Goal: Transaction & Acquisition: Obtain resource

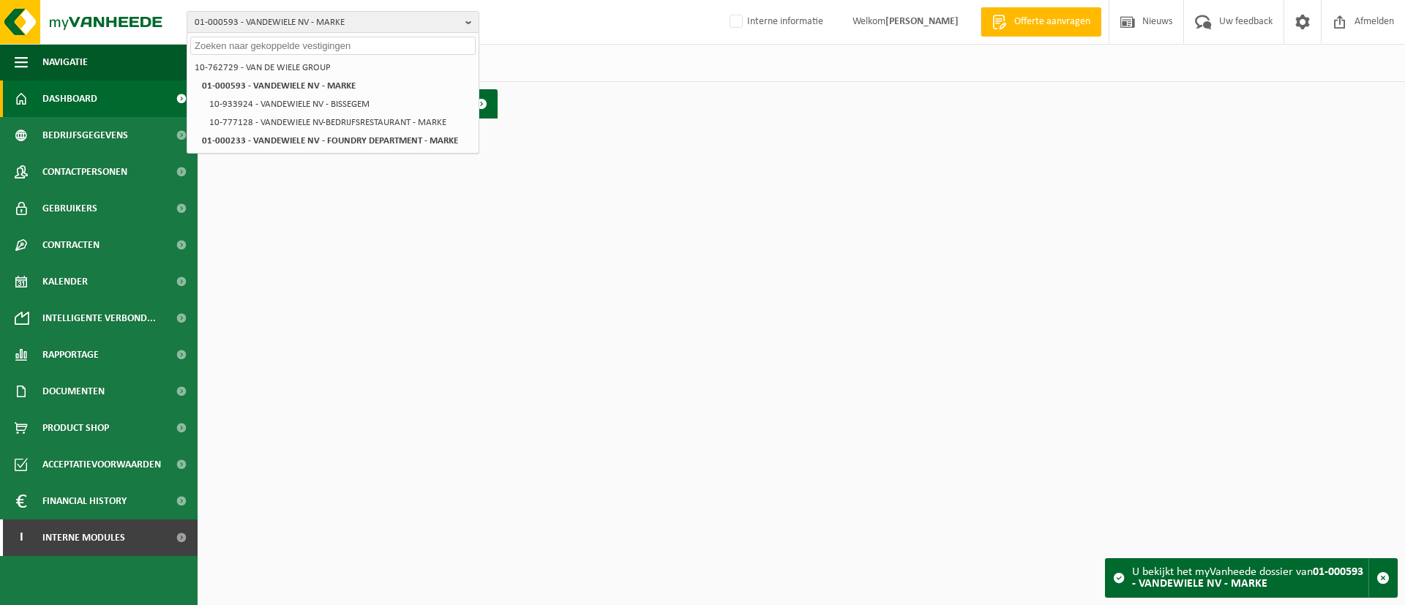
click at [325, 45] on input "text" at bounding box center [332, 46] width 285 height 18
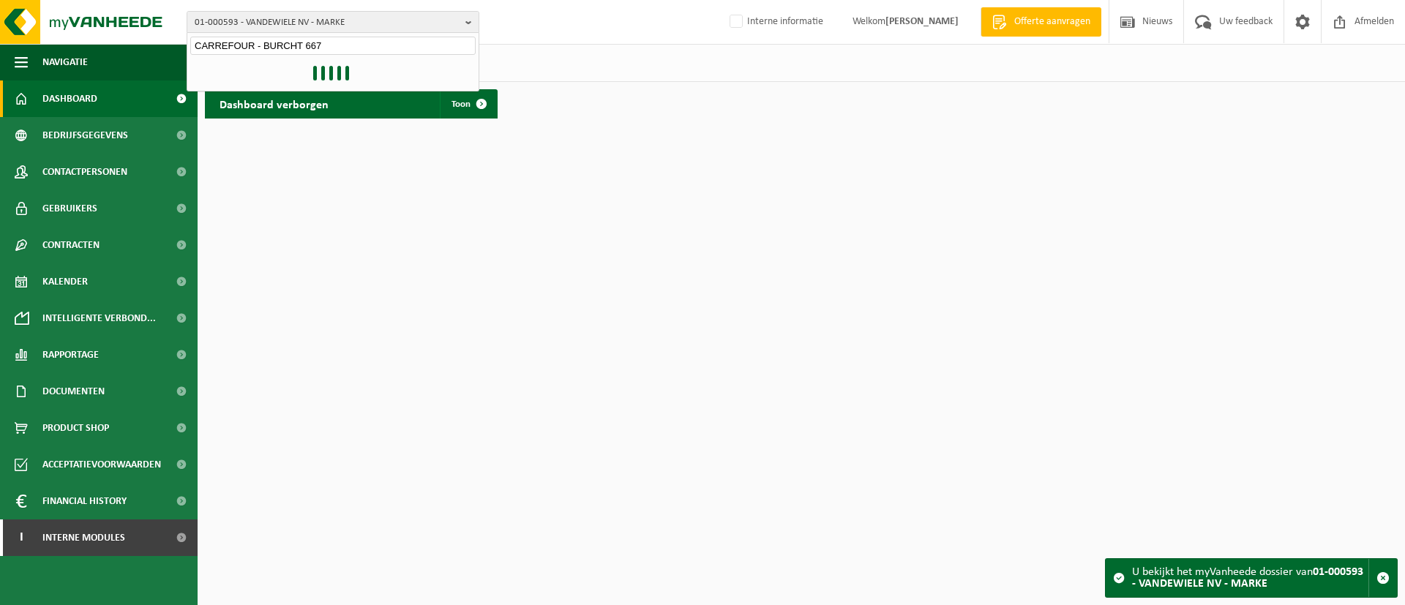
type input "CARREFOUR - BURCHT 667"
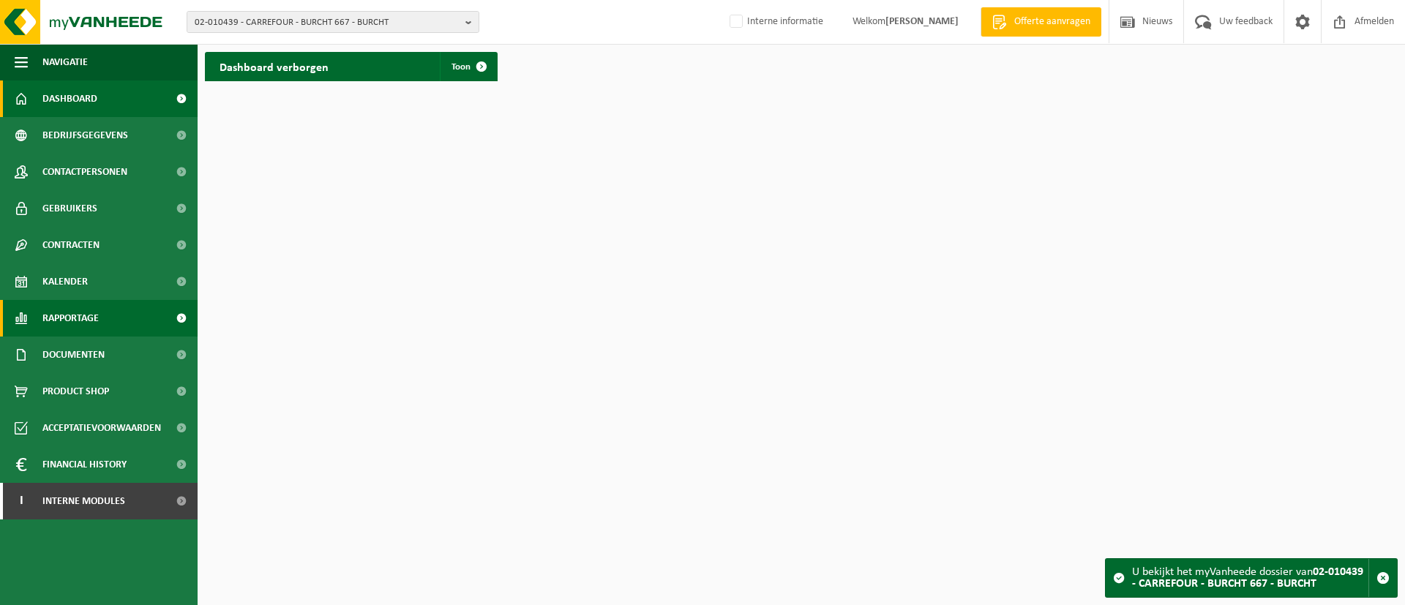
click at [101, 314] on link "Rapportage" at bounding box center [99, 318] width 198 height 37
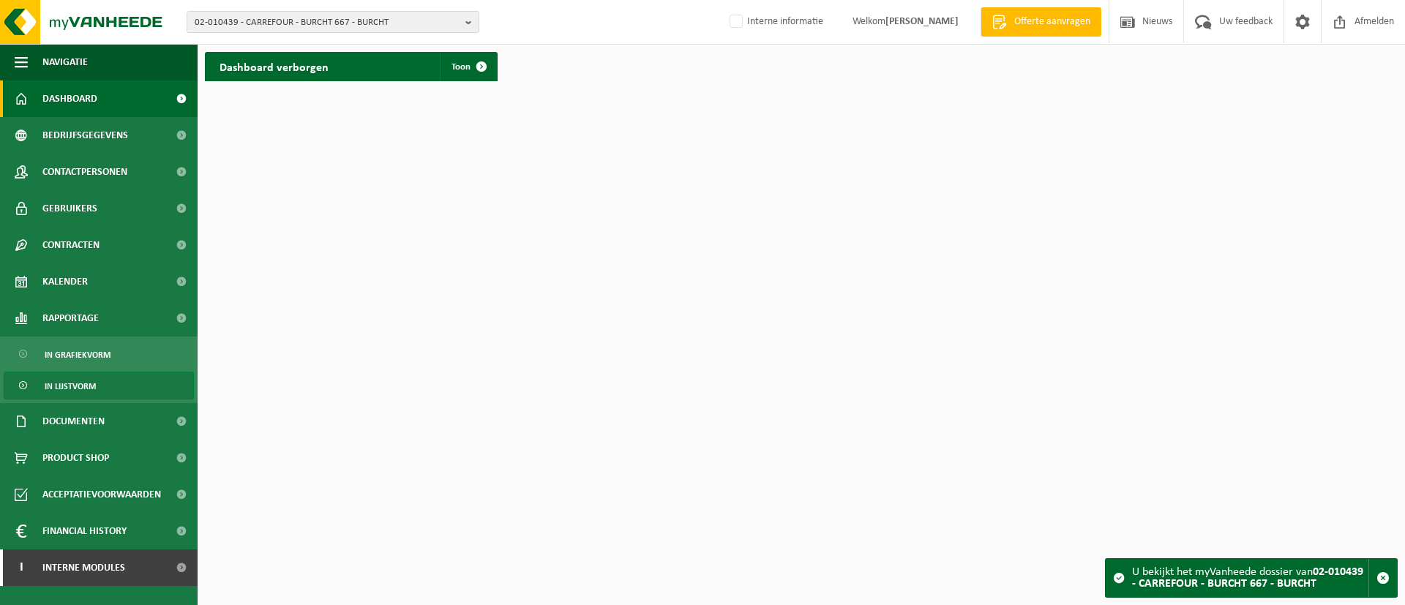
click at [87, 375] on span "In lijstvorm" at bounding box center [70, 386] width 51 height 28
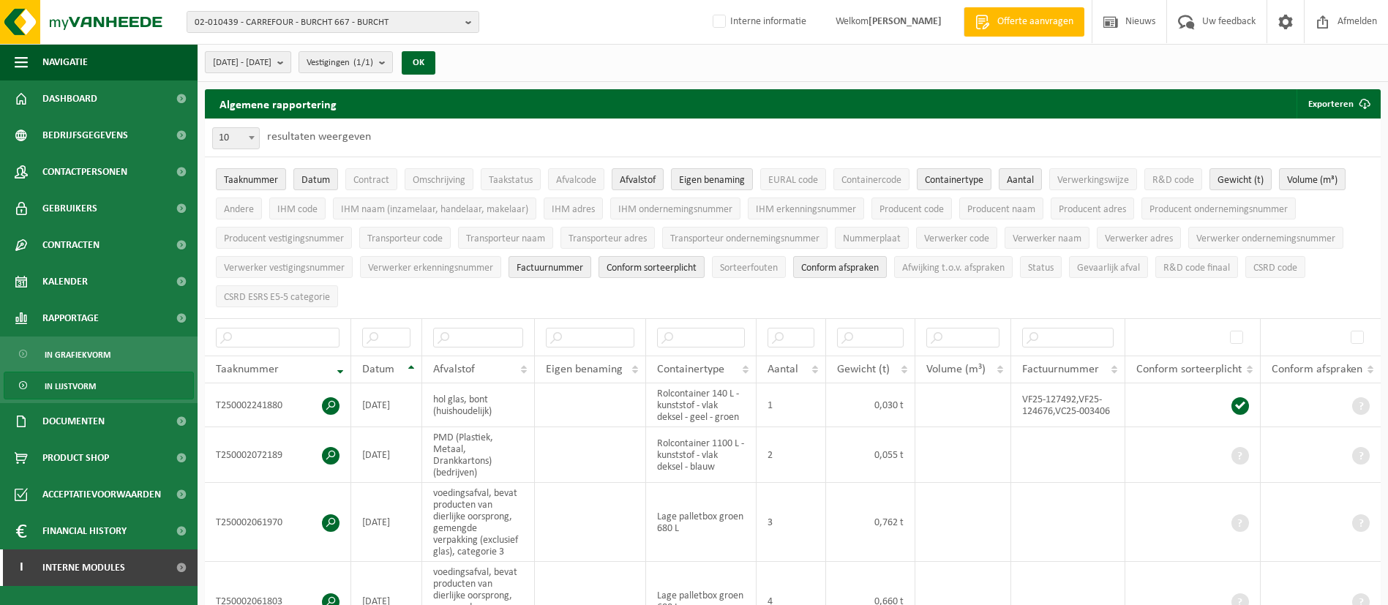
click at [290, 62] on b "submit" at bounding box center [283, 62] width 13 height 20
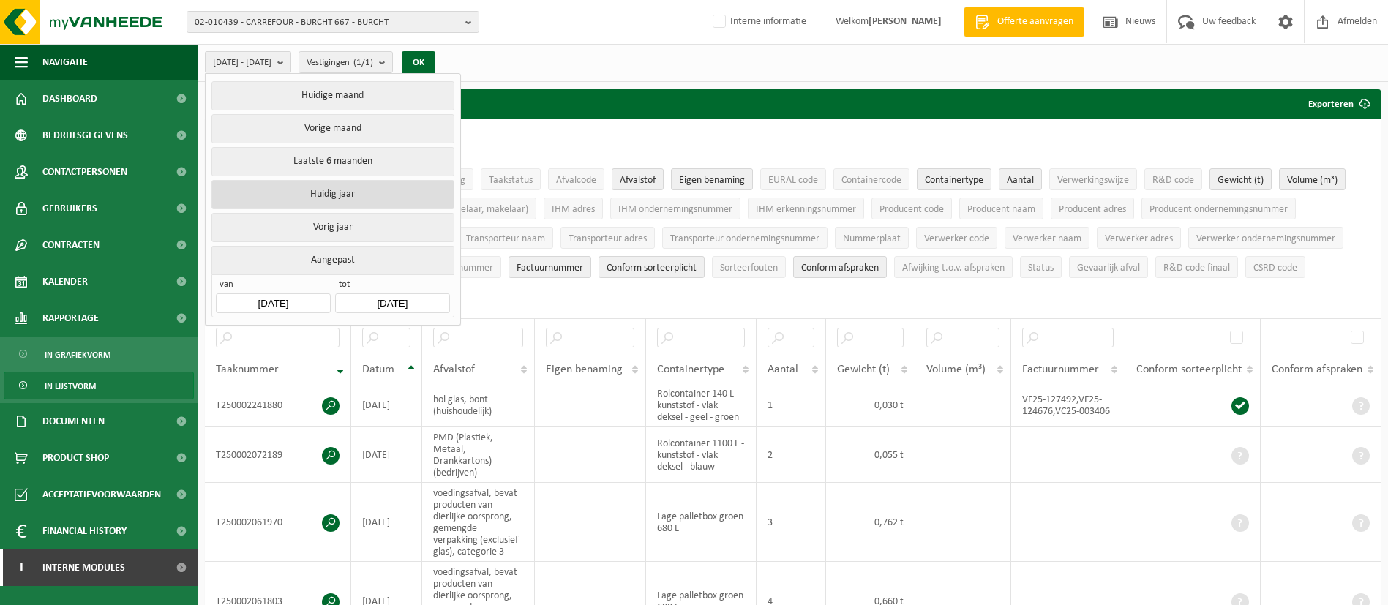
click at [316, 185] on button "Huidig jaar" at bounding box center [332, 194] width 242 height 29
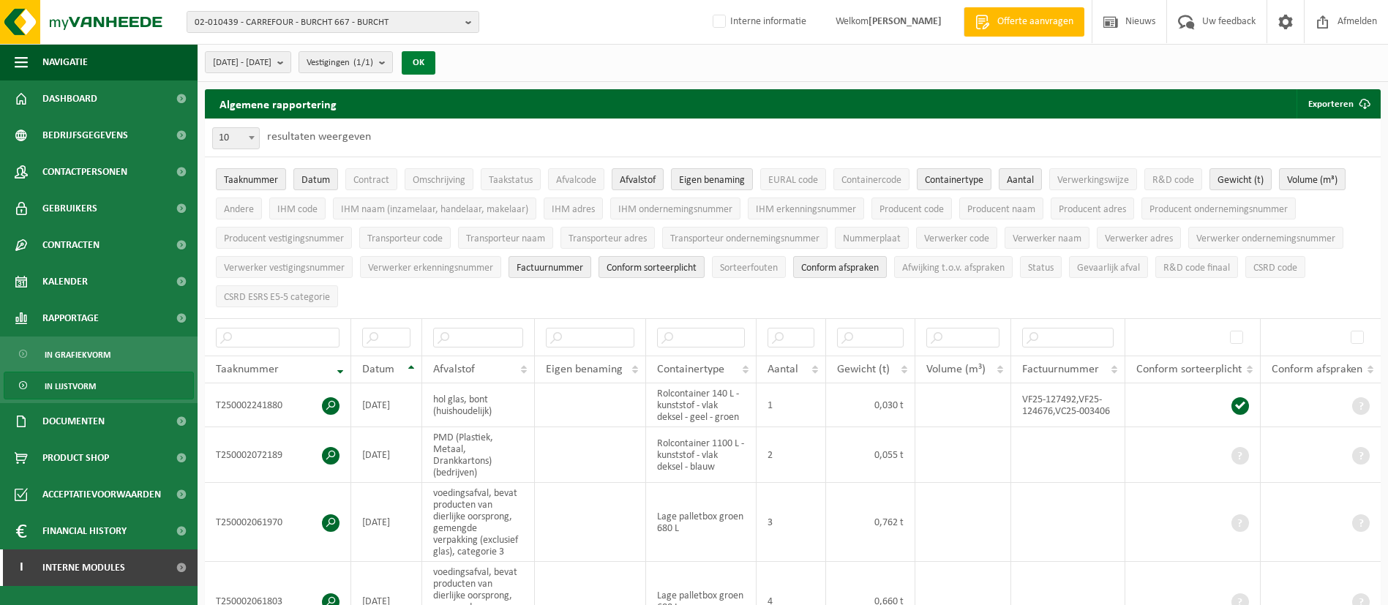
click at [435, 61] on button "OK" at bounding box center [419, 62] width 34 height 23
click at [1355, 96] on span "submit" at bounding box center [1364, 103] width 29 height 29
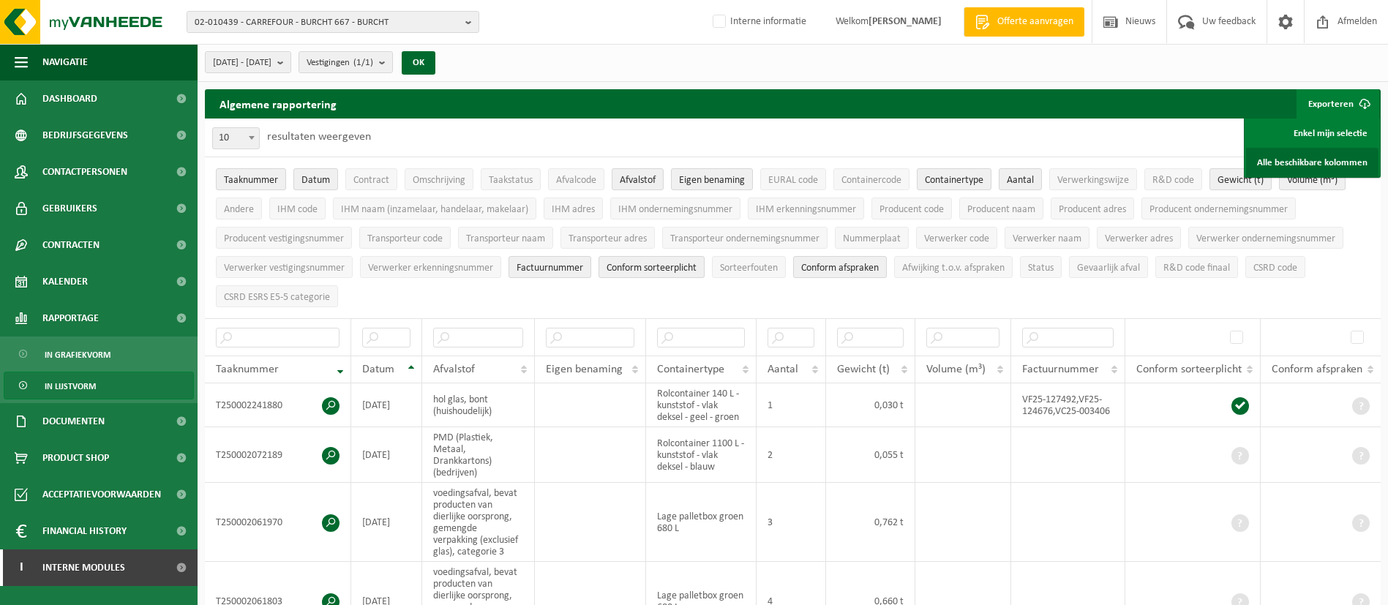
click at [1295, 160] on link "Alle beschikbare kolommen" at bounding box center [1312, 162] width 132 height 29
click at [375, 13] on span "02-010439 - CARREFOUR - BURCHT 667 - BURCHT" at bounding box center [327, 23] width 265 height 22
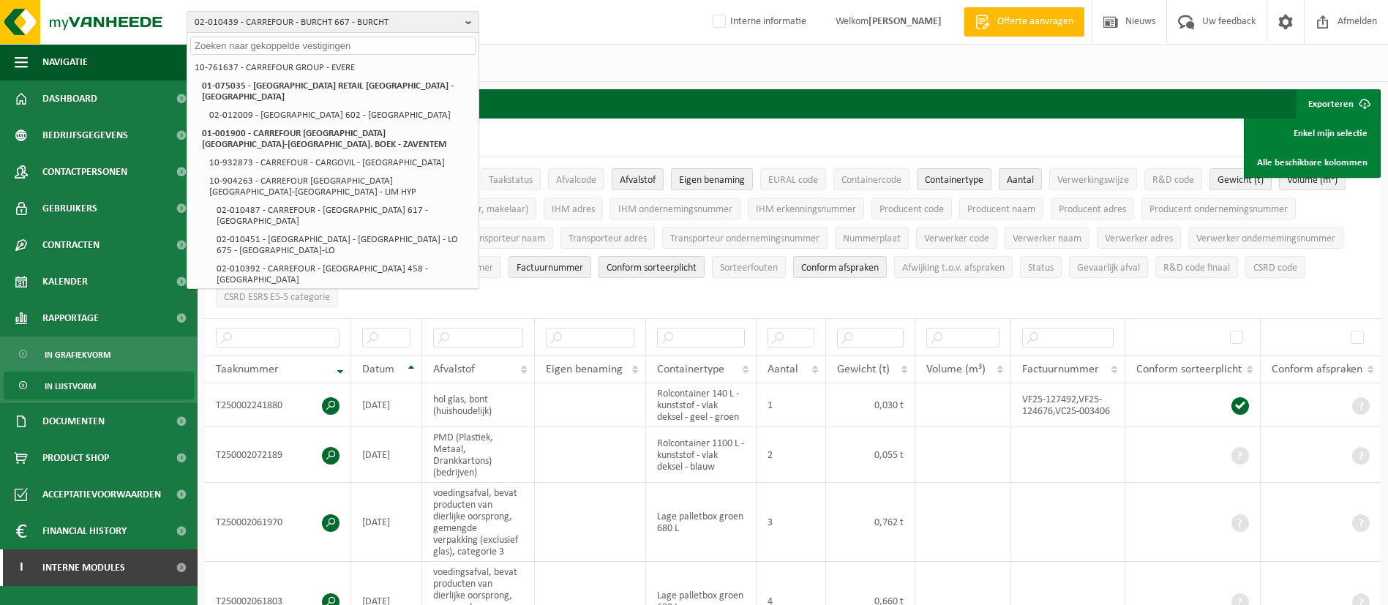
click at [348, 44] on input "text" at bounding box center [332, 46] width 285 height 18
paste input "CARREFOUR - LIEGE VENNES 254"
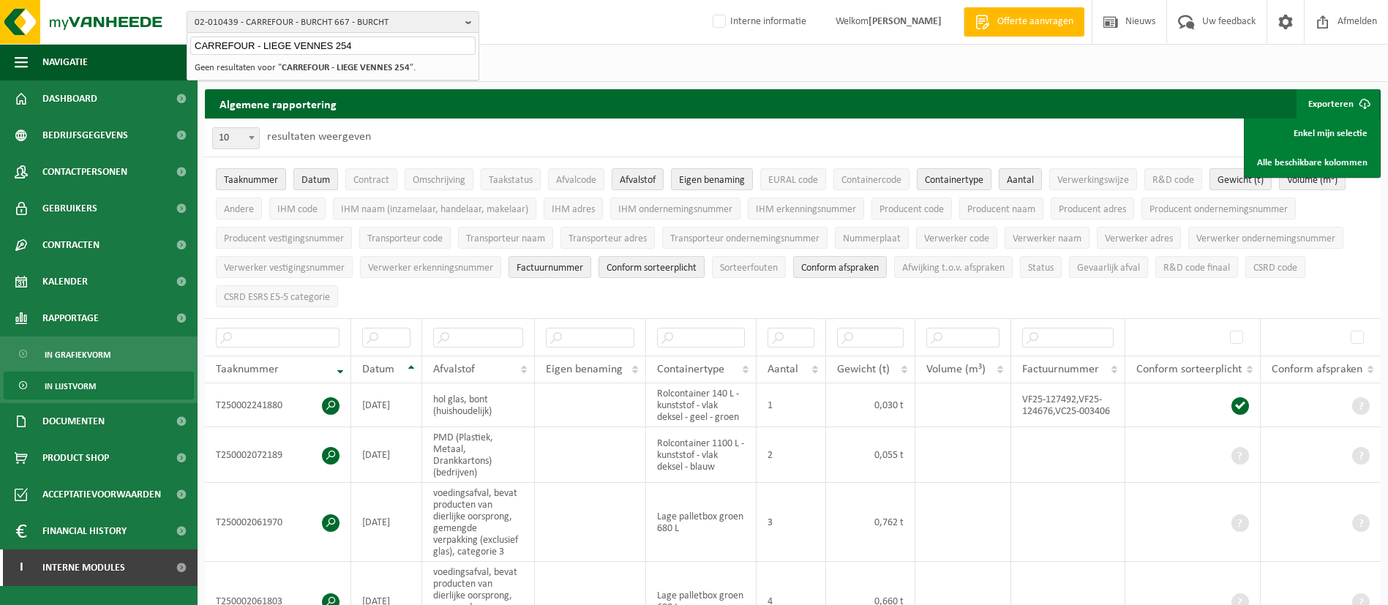
type input "CARREFOUR - LIEGE VENNES 254"
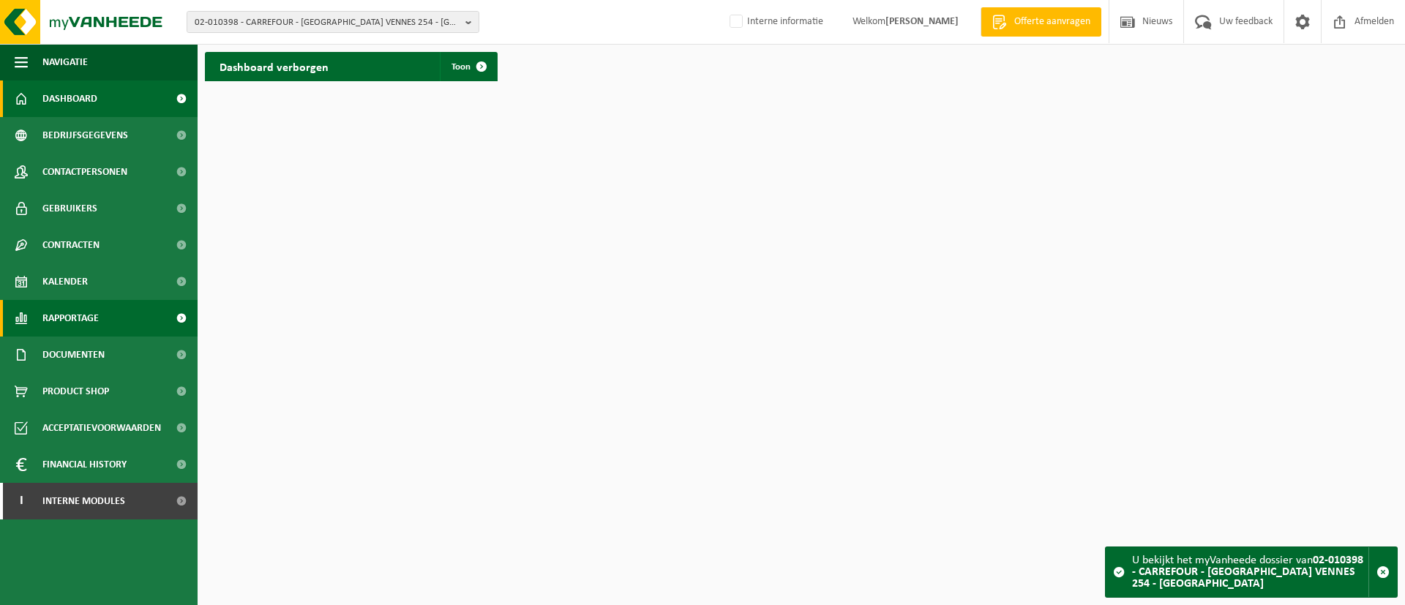
click at [116, 308] on link "Rapportage" at bounding box center [99, 318] width 198 height 37
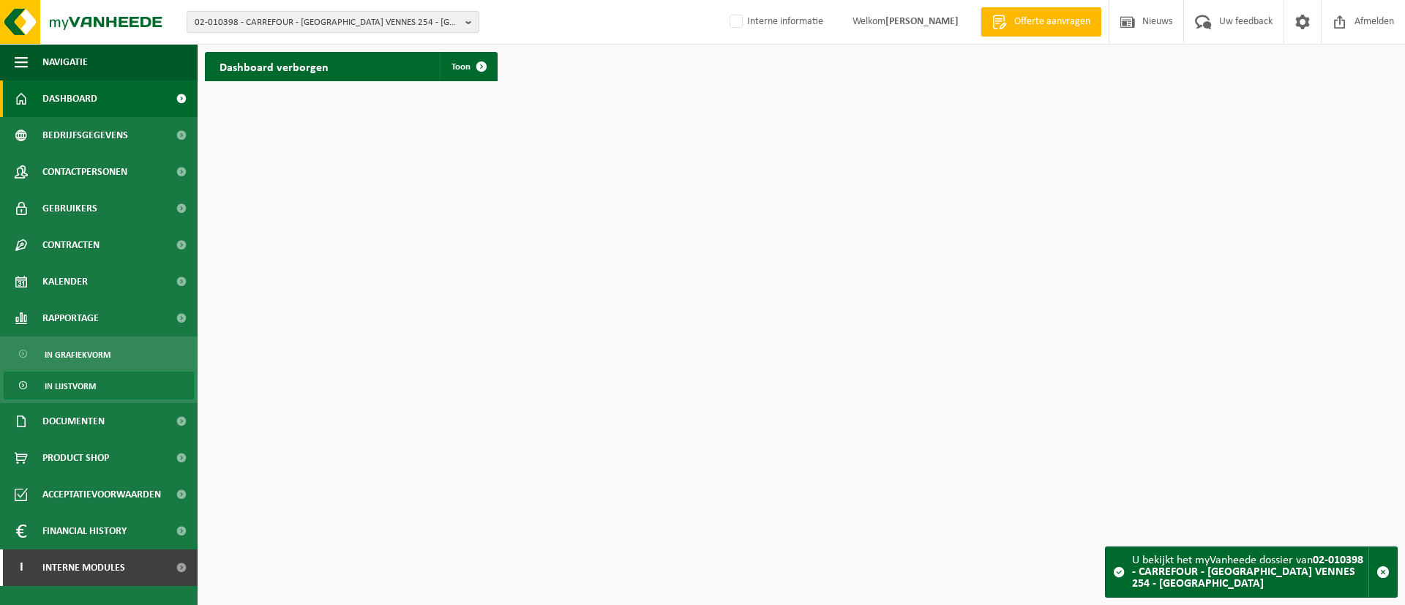
click at [90, 375] on span "In lijstvorm" at bounding box center [70, 386] width 51 height 28
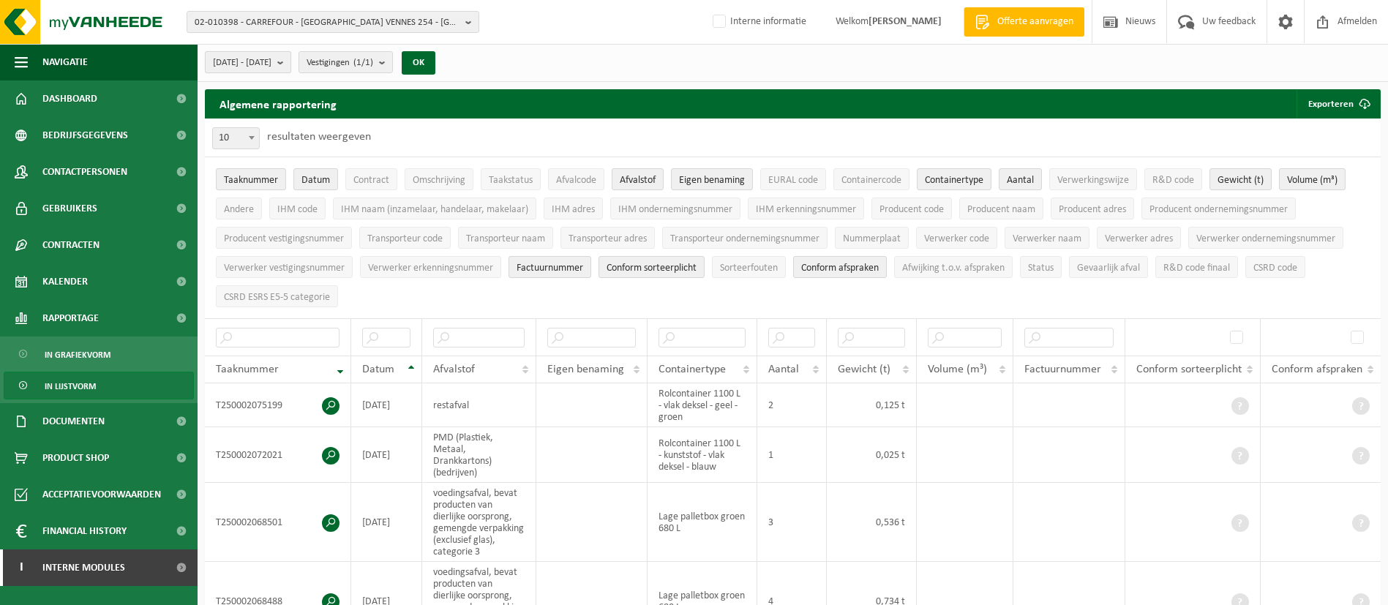
click at [290, 57] on b "submit" at bounding box center [283, 62] width 13 height 20
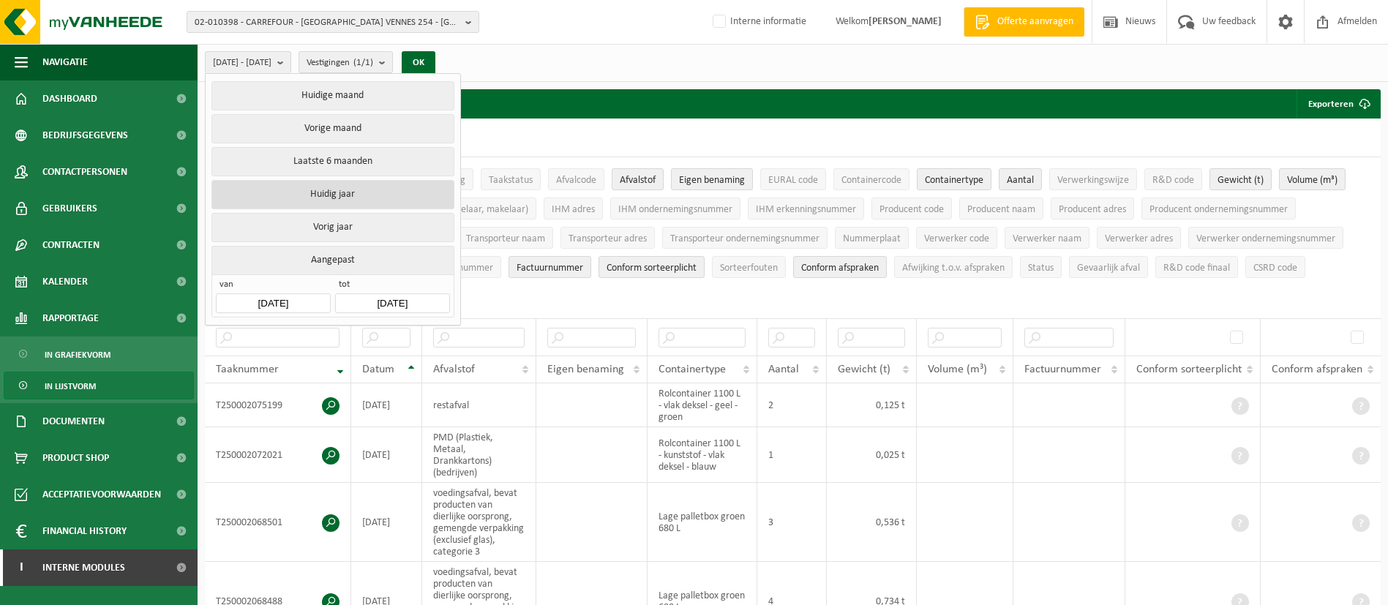
click at [337, 196] on button "Huidig jaar" at bounding box center [332, 194] width 242 height 29
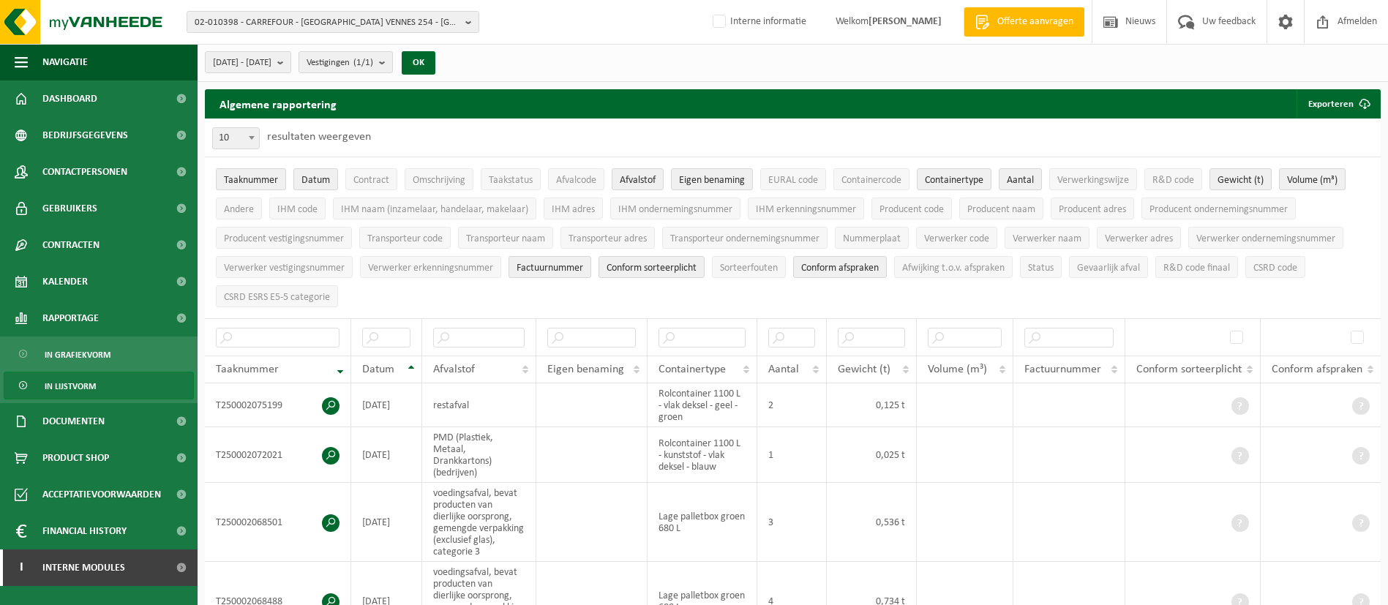
type input "[DATE]"
click at [271, 55] on span "2025-01-01 - 2025-10-02" at bounding box center [242, 63] width 59 height 22
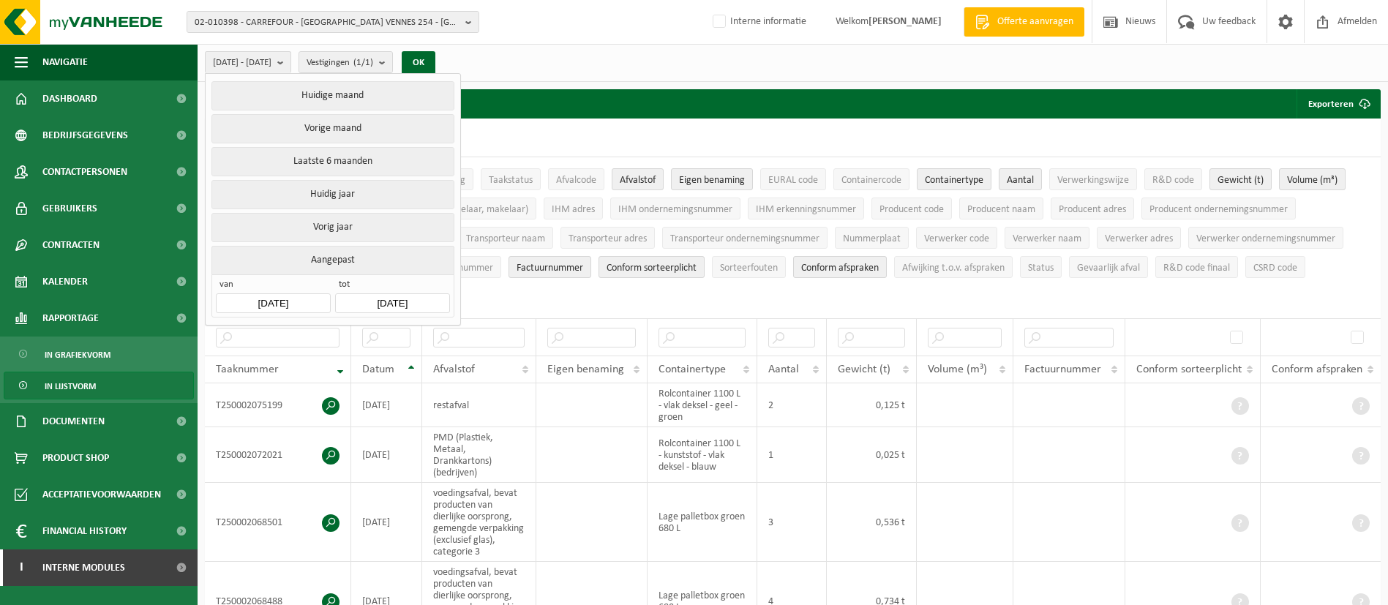
click at [403, 298] on input "[DATE]" at bounding box center [392, 303] width 114 height 20
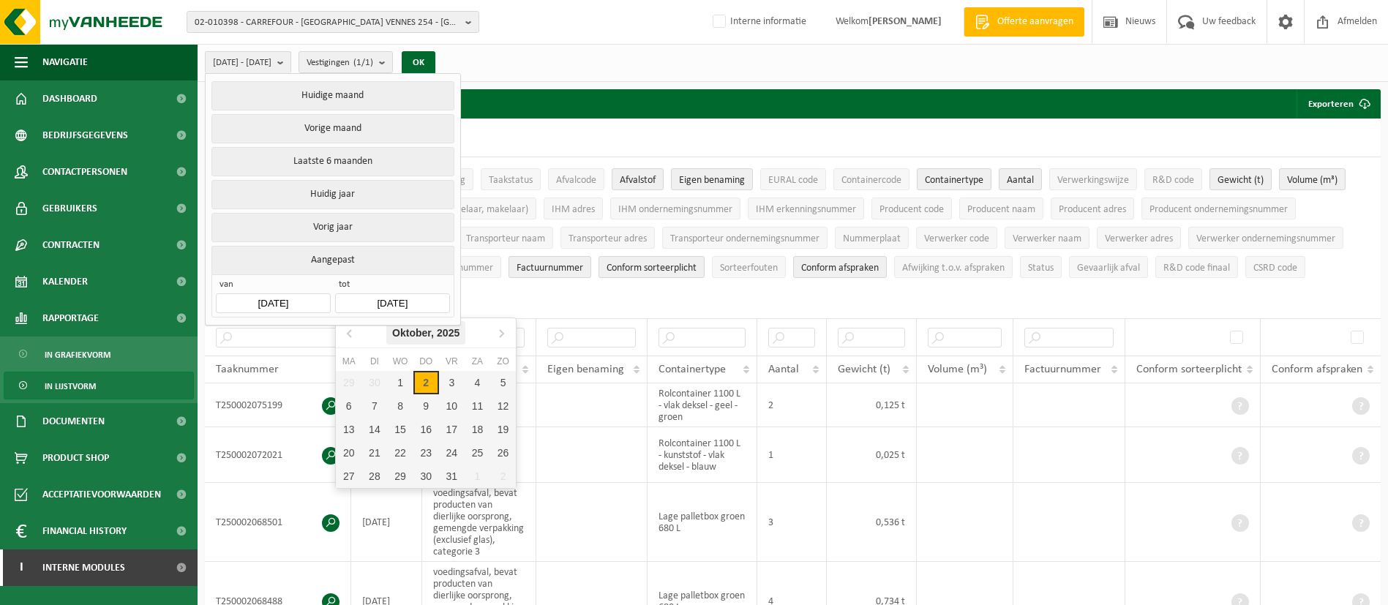
click at [462, 339] on div "[DATE]" at bounding box center [425, 332] width 79 height 23
click at [440, 429] on div "Aug" at bounding box center [426, 425] width 60 height 31
click at [498, 481] on div "31" at bounding box center [503, 476] width 26 height 23
type input "[DATE]"
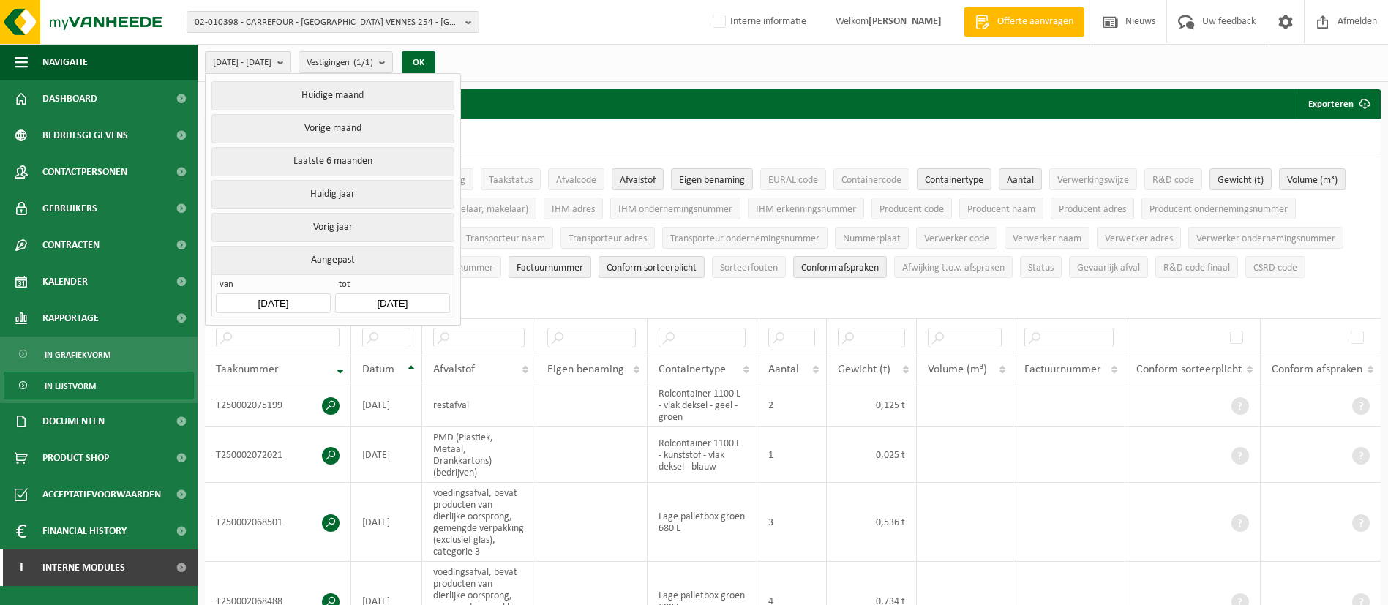
click at [295, 297] on input "[DATE]" at bounding box center [273, 303] width 114 height 20
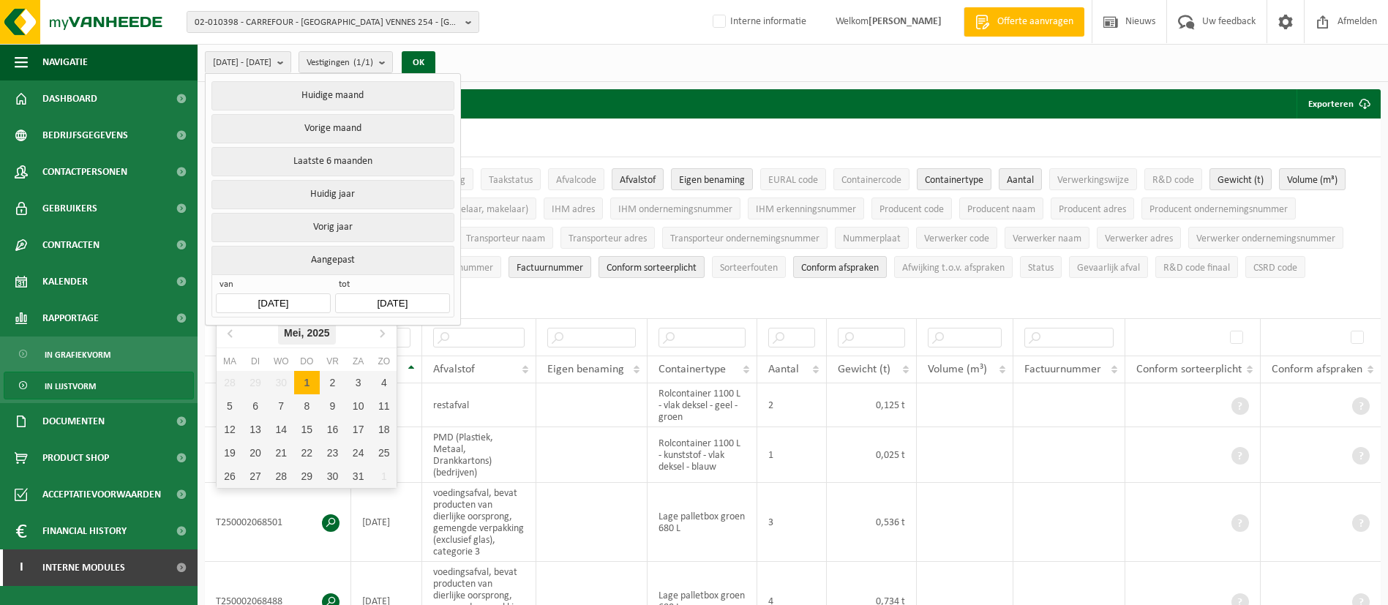
click at [307, 332] on icon "2025" at bounding box center [318, 333] width 23 height 10
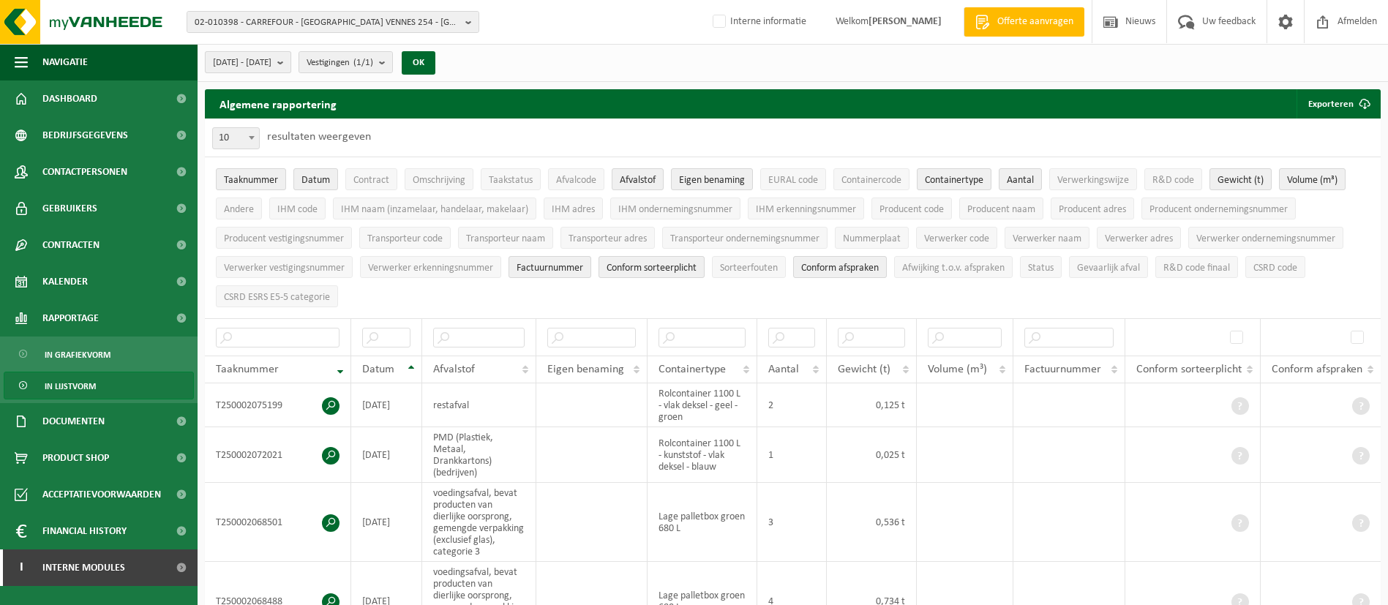
click at [271, 64] on span "[DATE] - [DATE]" at bounding box center [242, 63] width 59 height 22
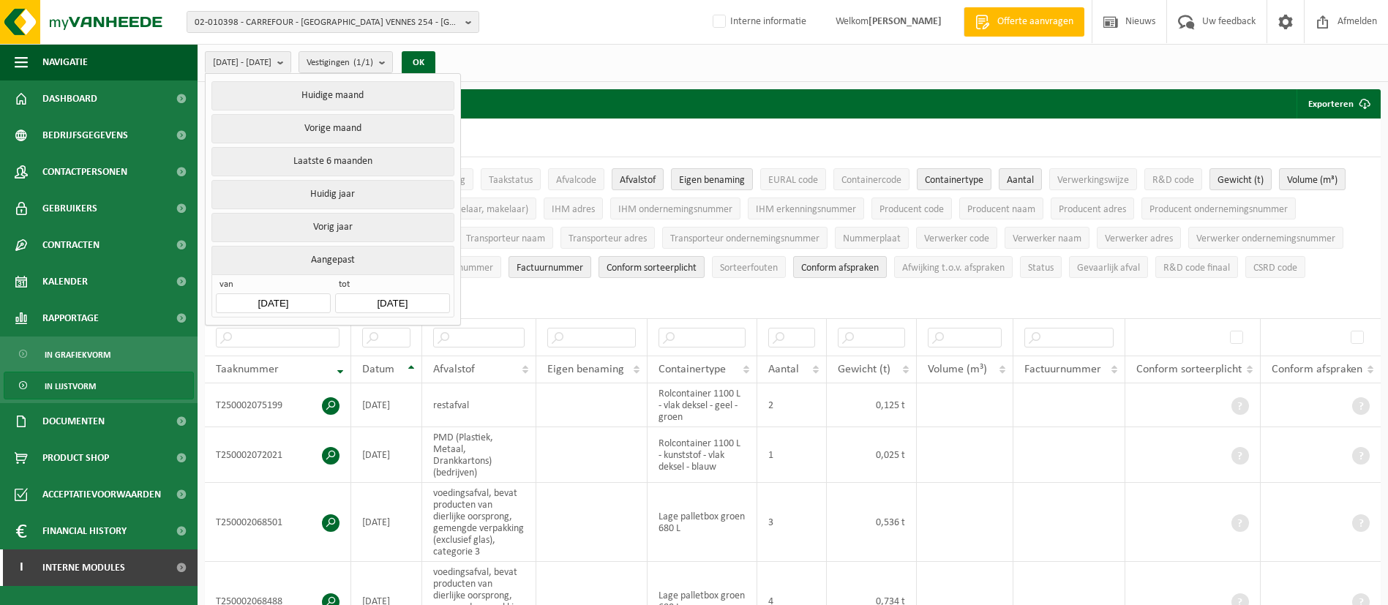
click at [291, 296] on input "[DATE]" at bounding box center [273, 303] width 114 height 20
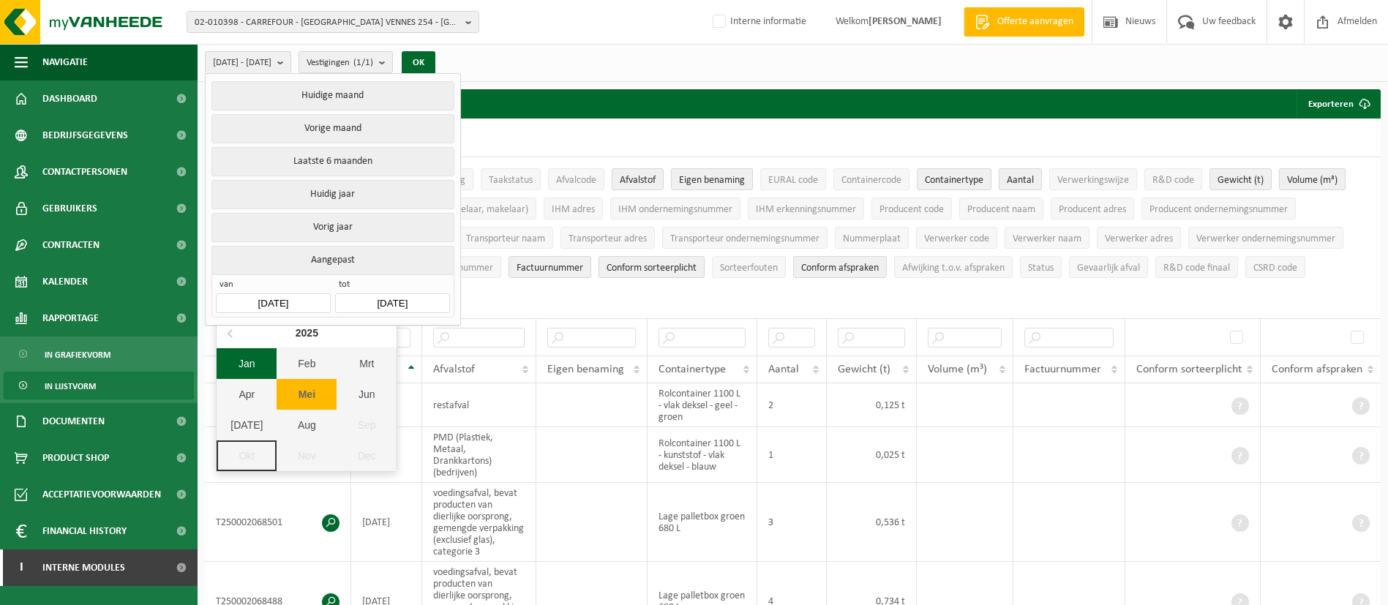
click at [263, 373] on div "Jan" at bounding box center [247, 363] width 60 height 31
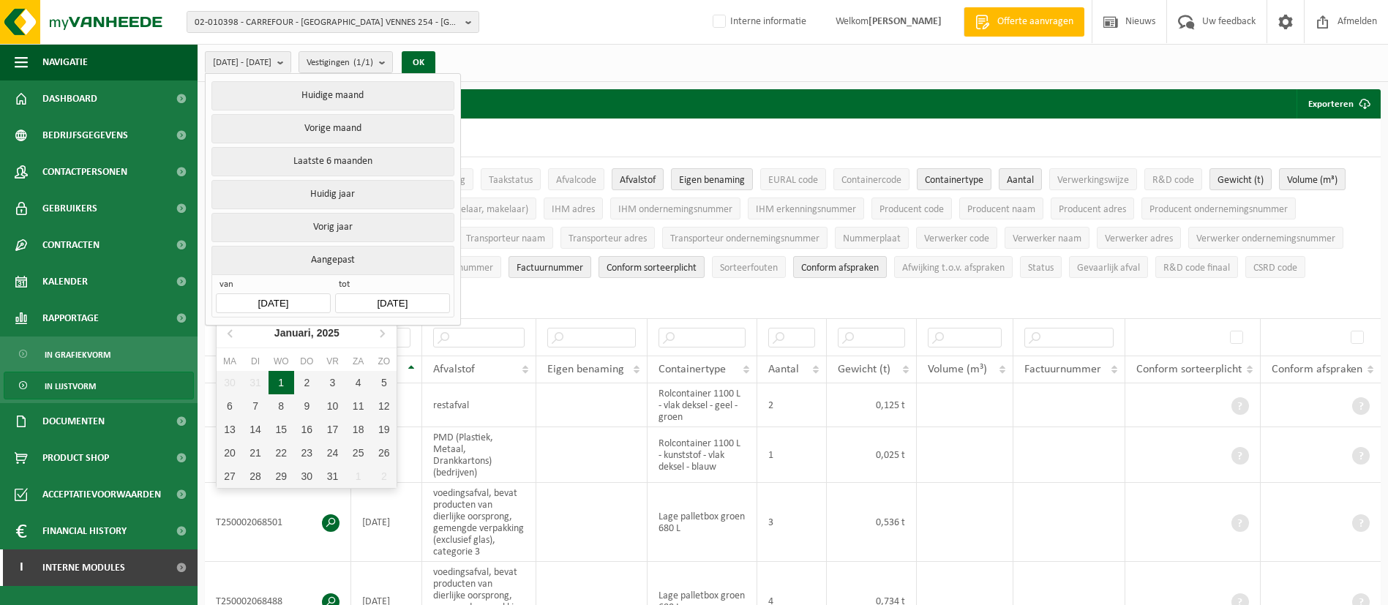
click at [283, 384] on div "1" at bounding box center [281, 382] width 26 height 23
type input "[DATE]"
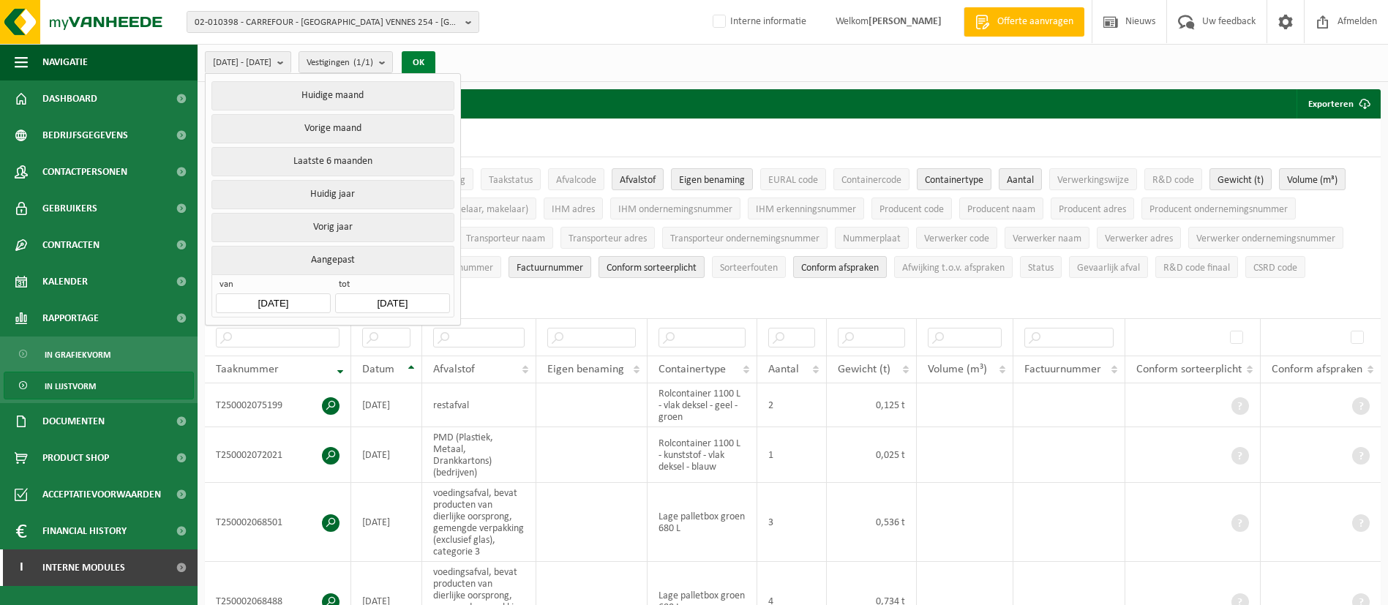
click at [435, 67] on button "OK" at bounding box center [419, 62] width 34 height 23
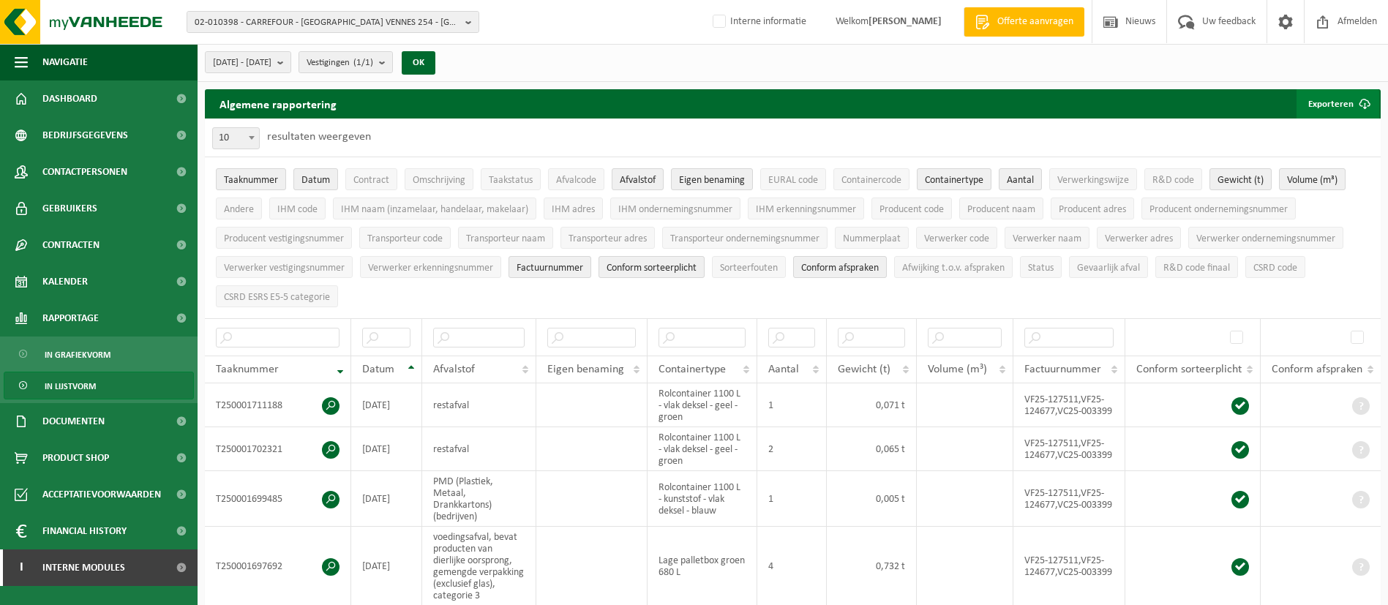
click at [1318, 89] on button "Exporteren" at bounding box center [1337, 103] width 83 height 29
click at [1330, 151] on link "Alle beschikbare kolommen" at bounding box center [1312, 162] width 132 height 29
click at [396, 27] on span "02-010398 - CARREFOUR - [GEOGRAPHIC_DATA] VENNES 254 - [GEOGRAPHIC_DATA]" at bounding box center [327, 23] width 265 height 22
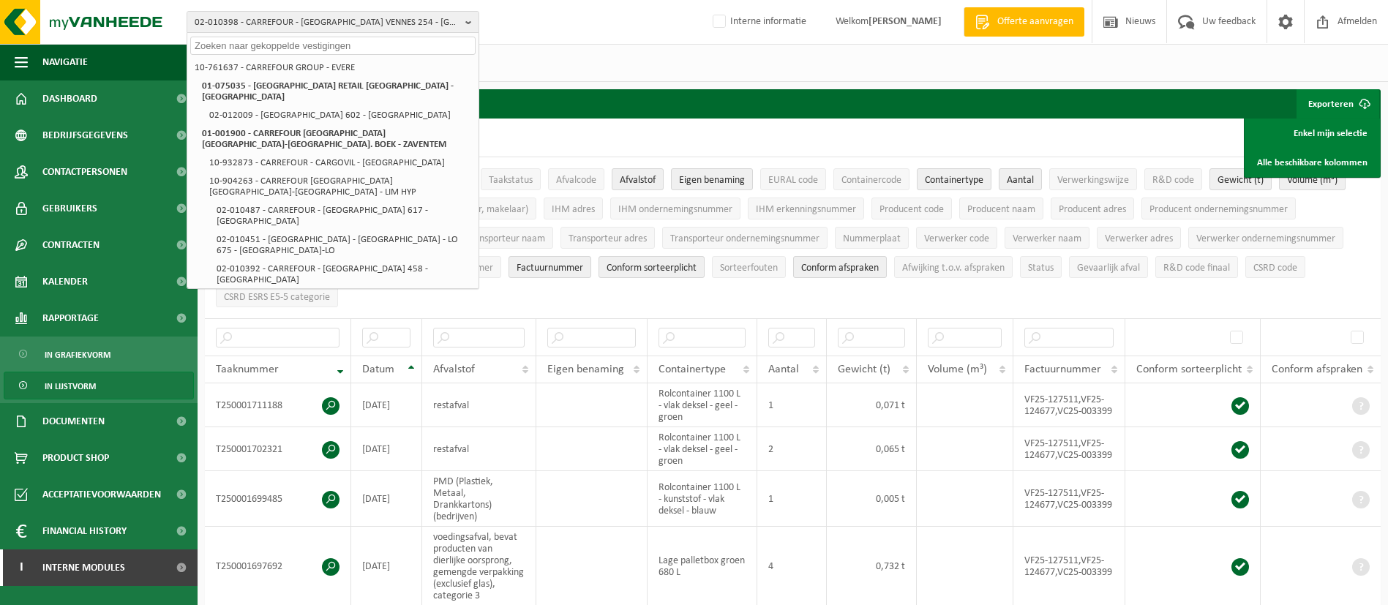
click at [360, 48] on input "text" at bounding box center [332, 46] width 285 height 18
paste input "CARREFOUR - LIER 603"
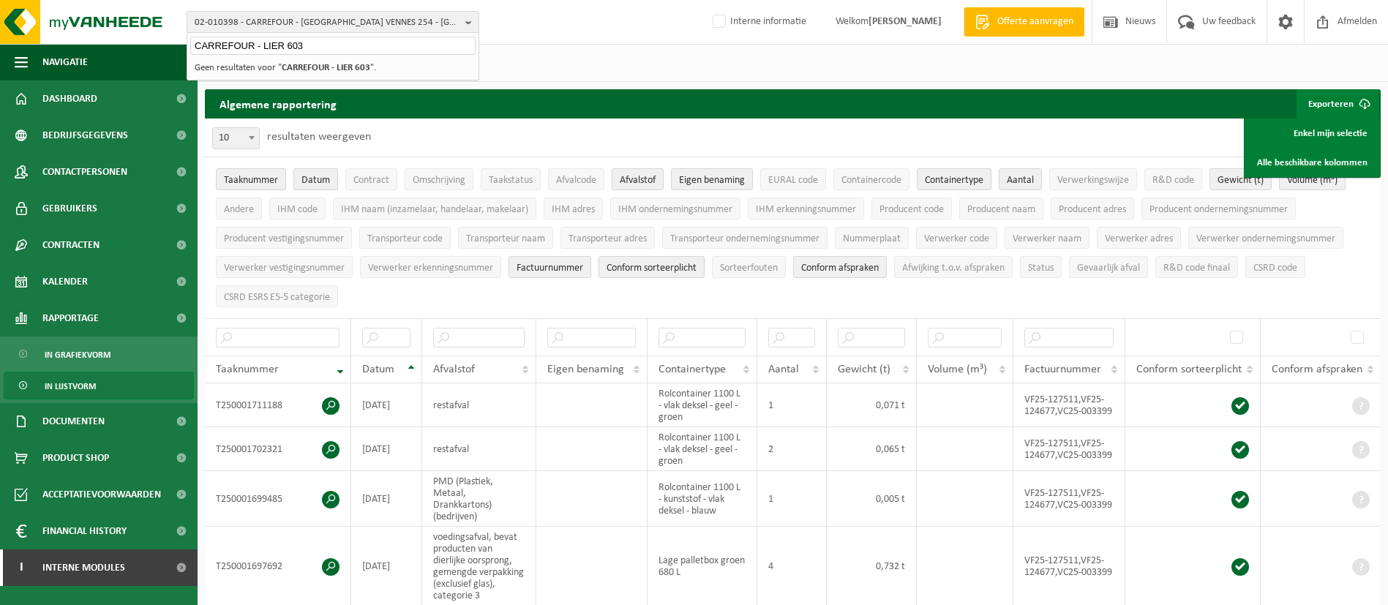
type input "CARREFOUR - LIER 603"
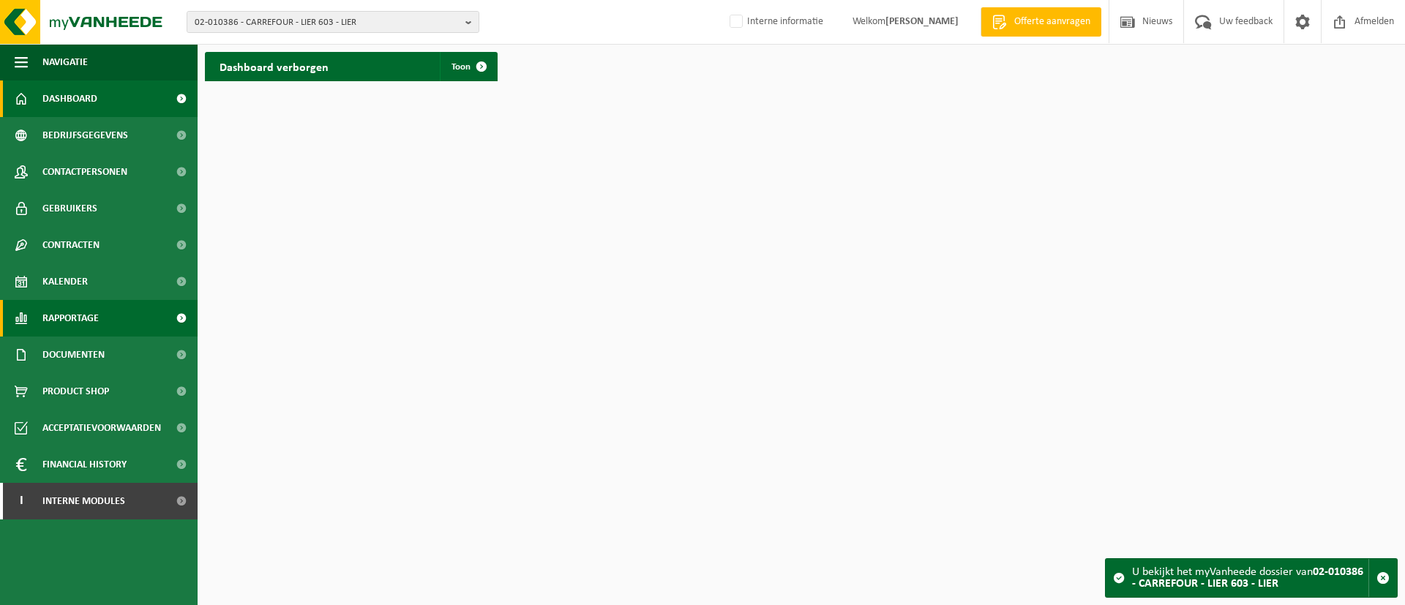
click at [82, 315] on span "Rapportage" at bounding box center [70, 318] width 56 height 37
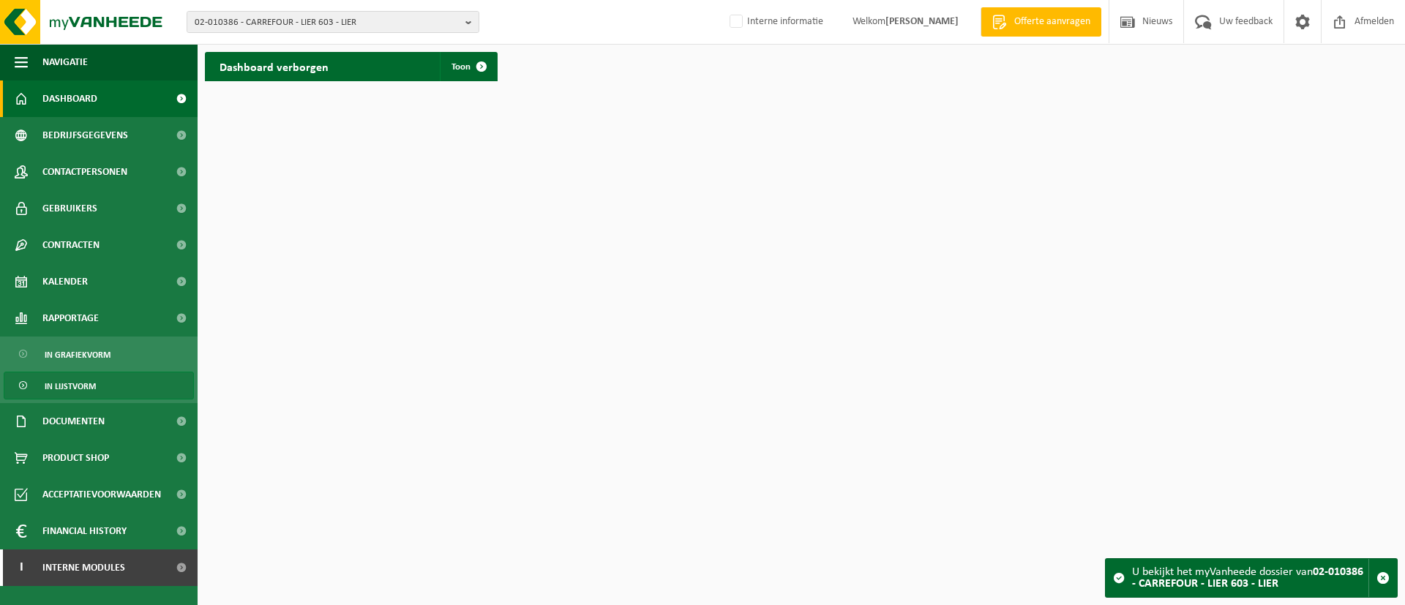
click at [69, 378] on span "In lijstvorm" at bounding box center [70, 386] width 51 height 28
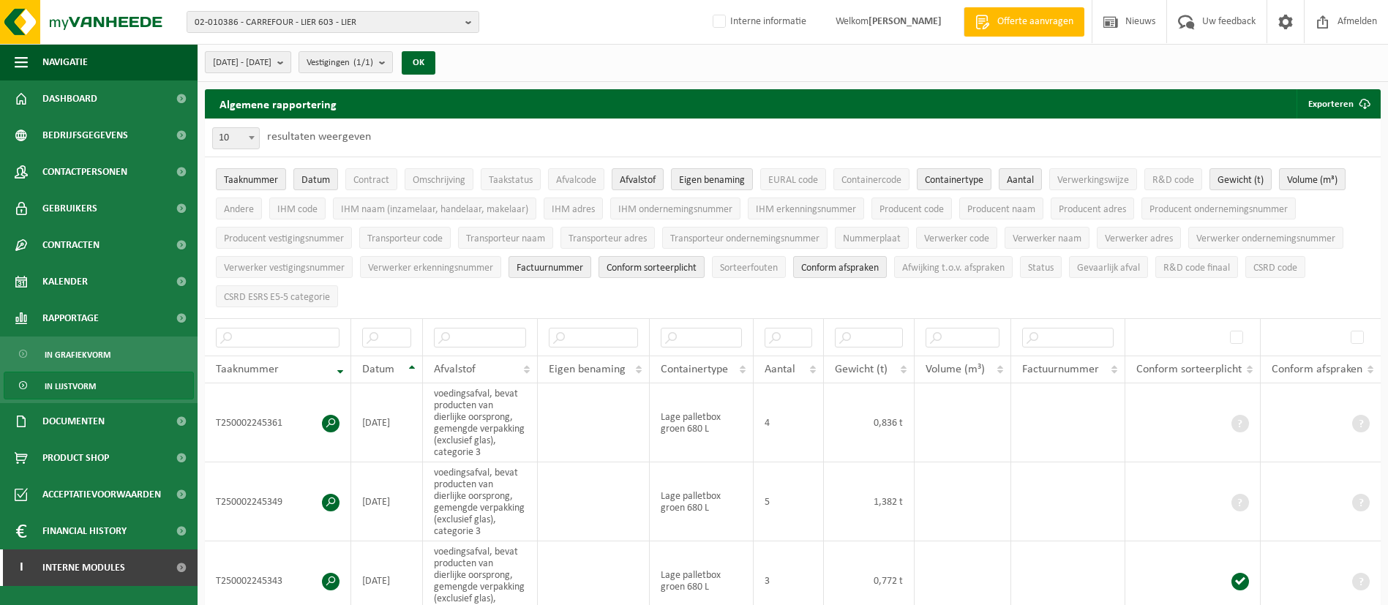
click at [271, 69] on span "[DATE] - [DATE]" at bounding box center [242, 63] width 59 height 22
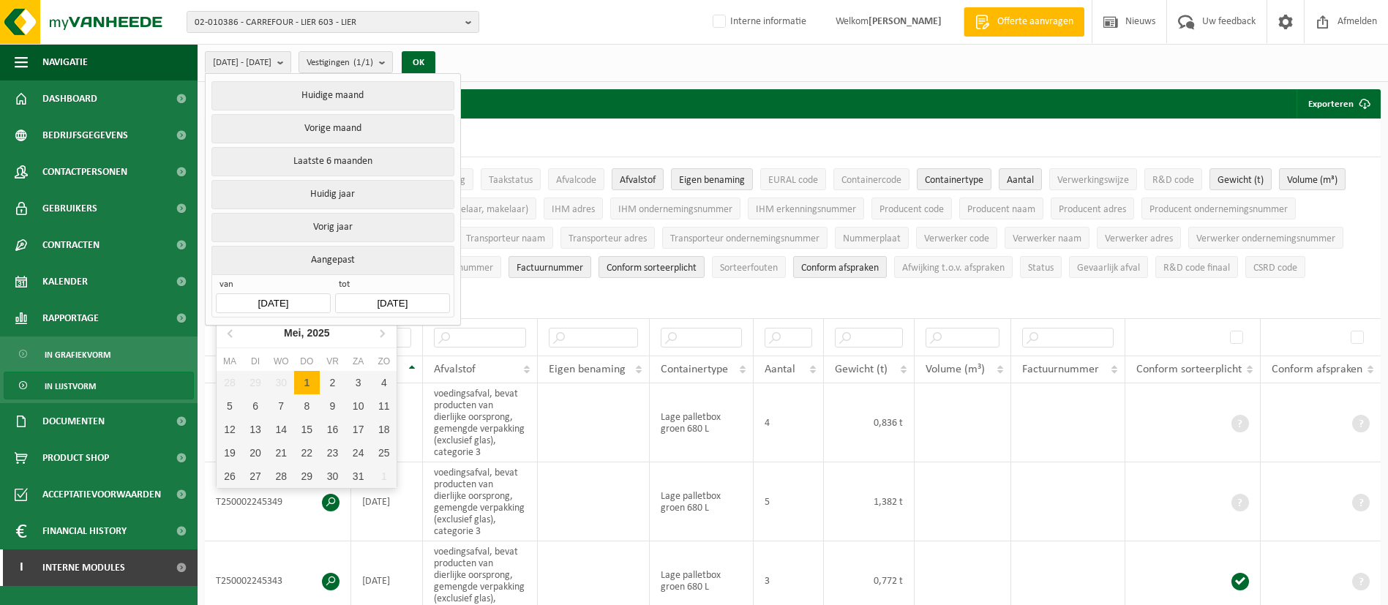
click at [268, 301] on input "[DATE]" at bounding box center [273, 303] width 114 height 20
click at [305, 338] on div "Mei, 2025" at bounding box center [307, 332] width 58 height 23
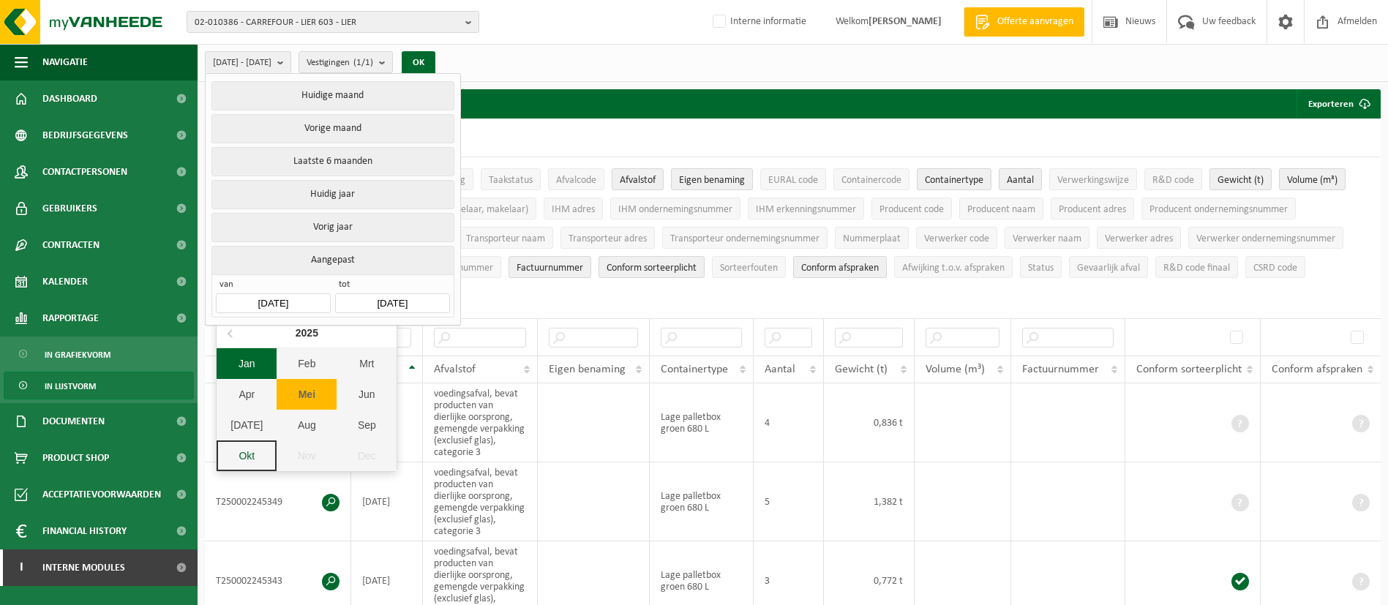
click at [260, 367] on div "Jan" at bounding box center [247, 363] width 60 height 31
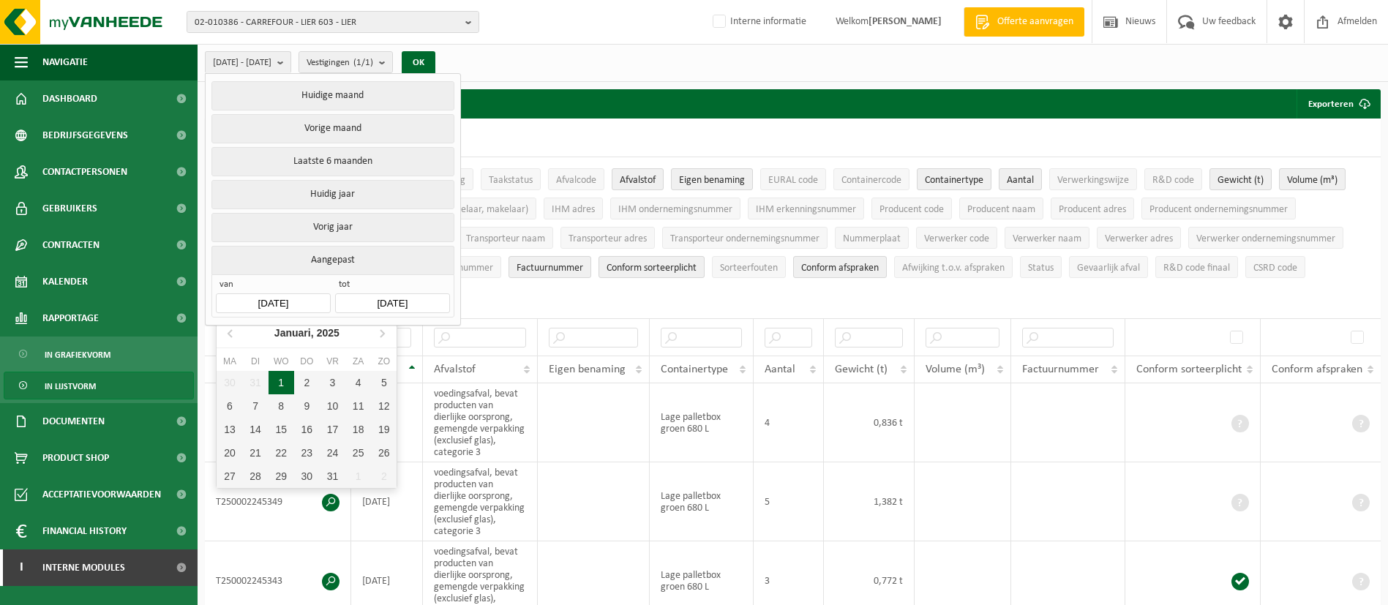
click at [283, 378] on div "1" at bounding box center [281, 382] width 26 height 23
type input "[DATE]"
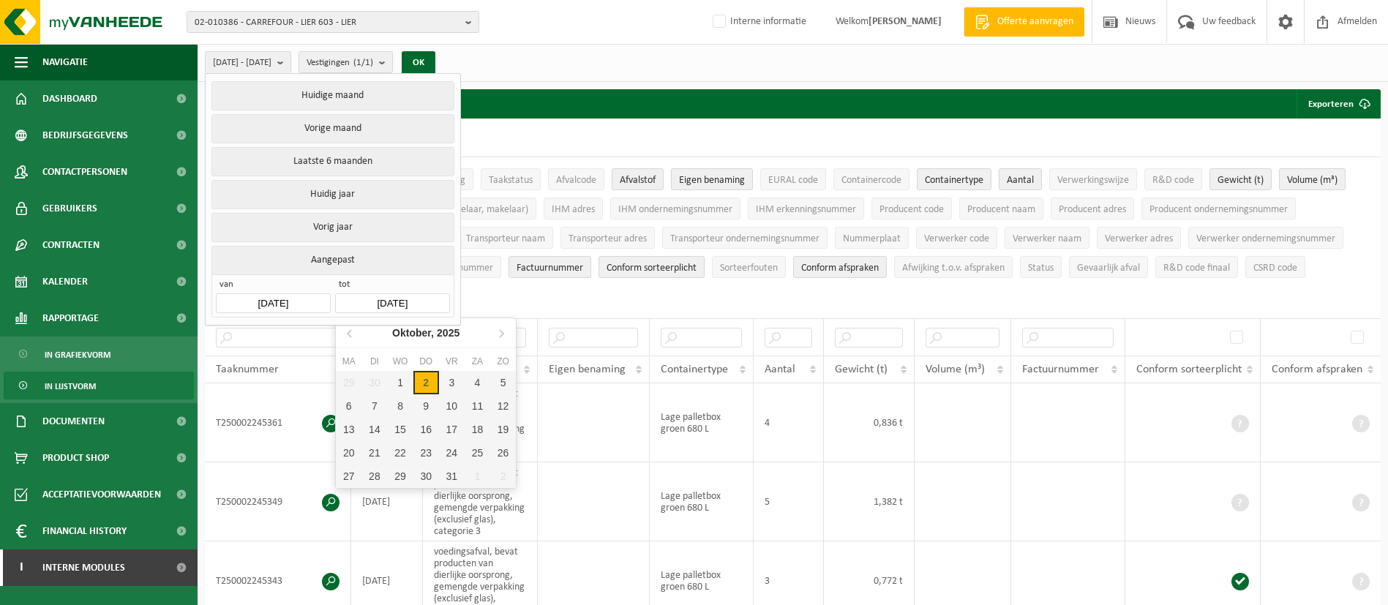
click at [395, 304] on input "2025-10-02" at bounding box center [392, 303] width 114 height 20
click at [421, 340] on div "Oktober, 2025" at bounding box center [425, 332] width 79 height 23
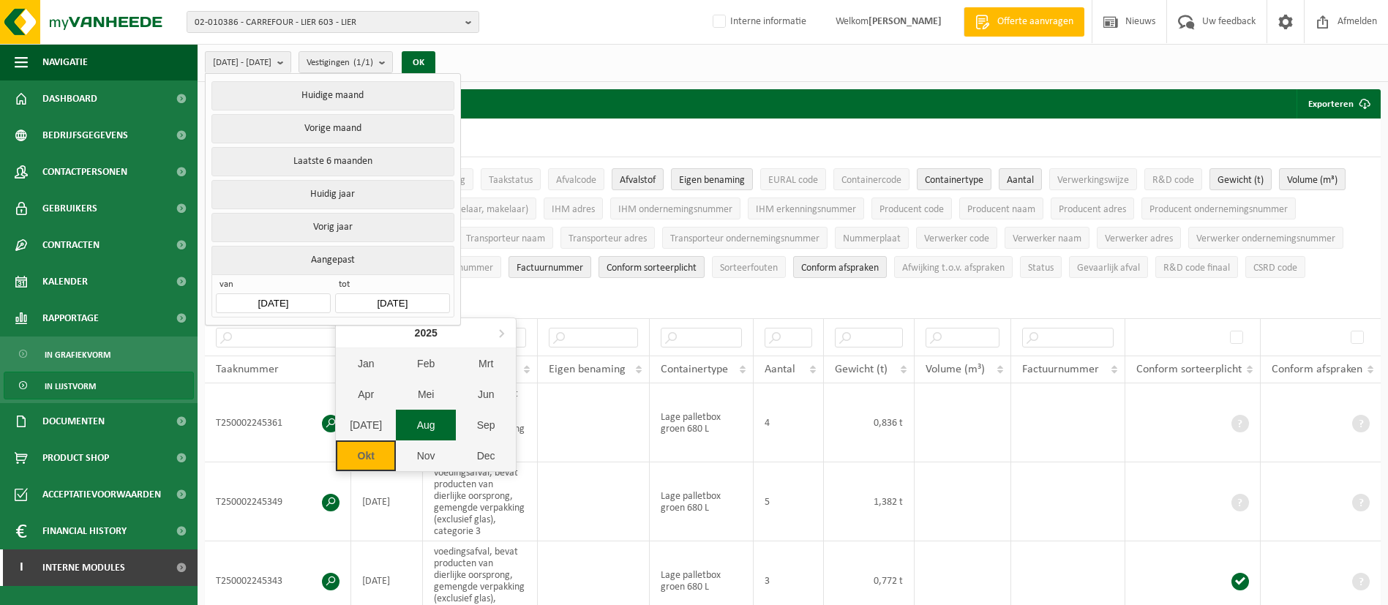
click at [412, 414] on div "Aug" at bounding box center [426, 425] width 60 height 31
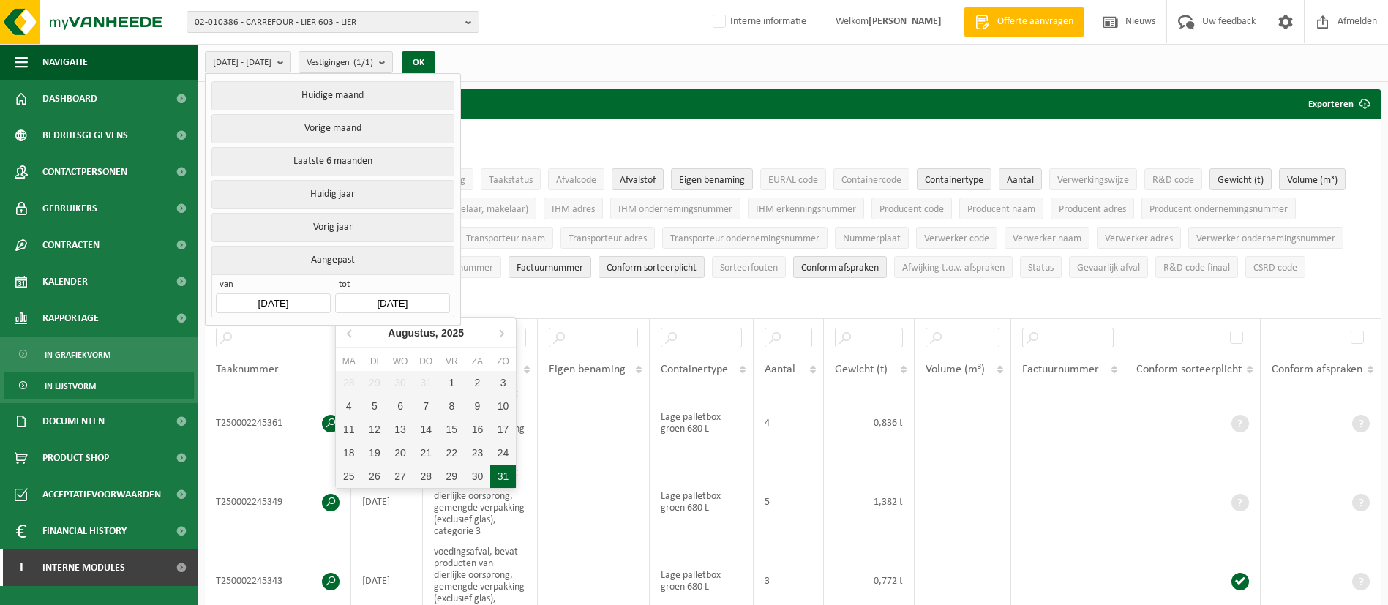
click at [492, 472] on div "31" at bounding box center [503, 476] width 26 height 23
type input "2025-08-31"
type input "2025-01-01"
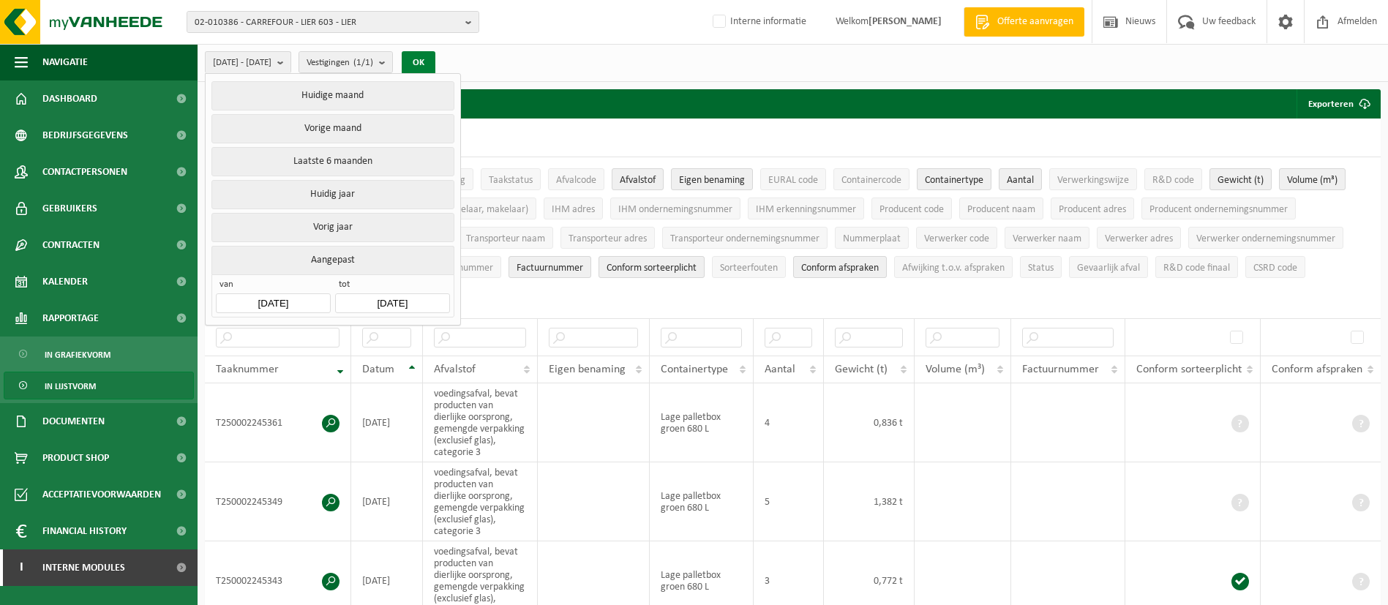
click at [435, 67] on button "OK" at bounding box center [419, 62] width 34 height 23
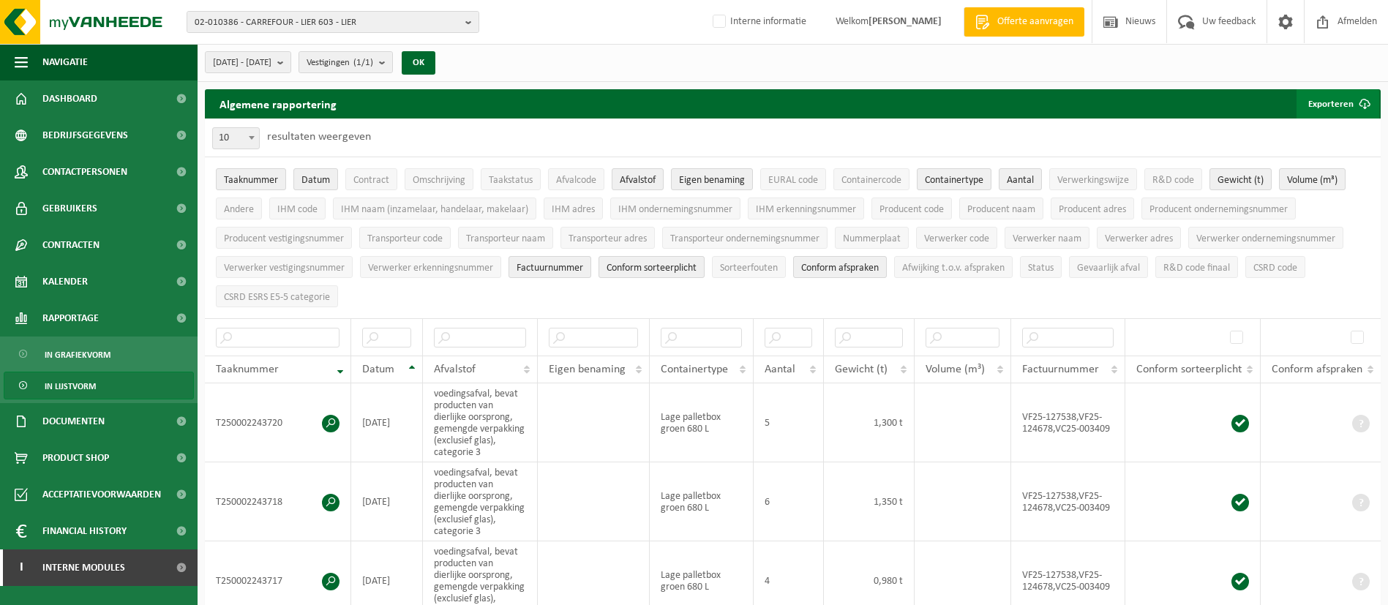
click at [1315, 108] on button "Exporteren" at bounding box center [1337, 103] width 83 height 29
click at [1279, 157] on link "Alle beschikbare kolommen" at bounding box center [1312, 162] width 132 height 29
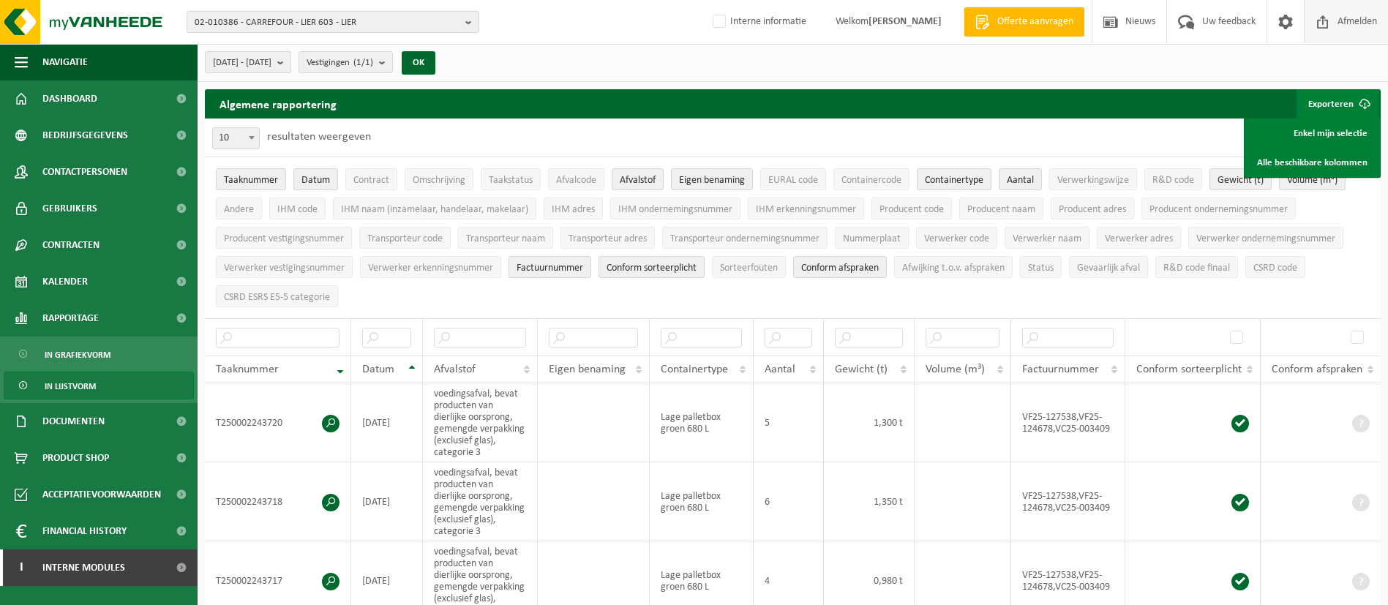
click at [443, 25] on span "02-010386 - CARREFOUR - LIER 603 - LIER" at bounding box center [327, 23] width 265 height 22
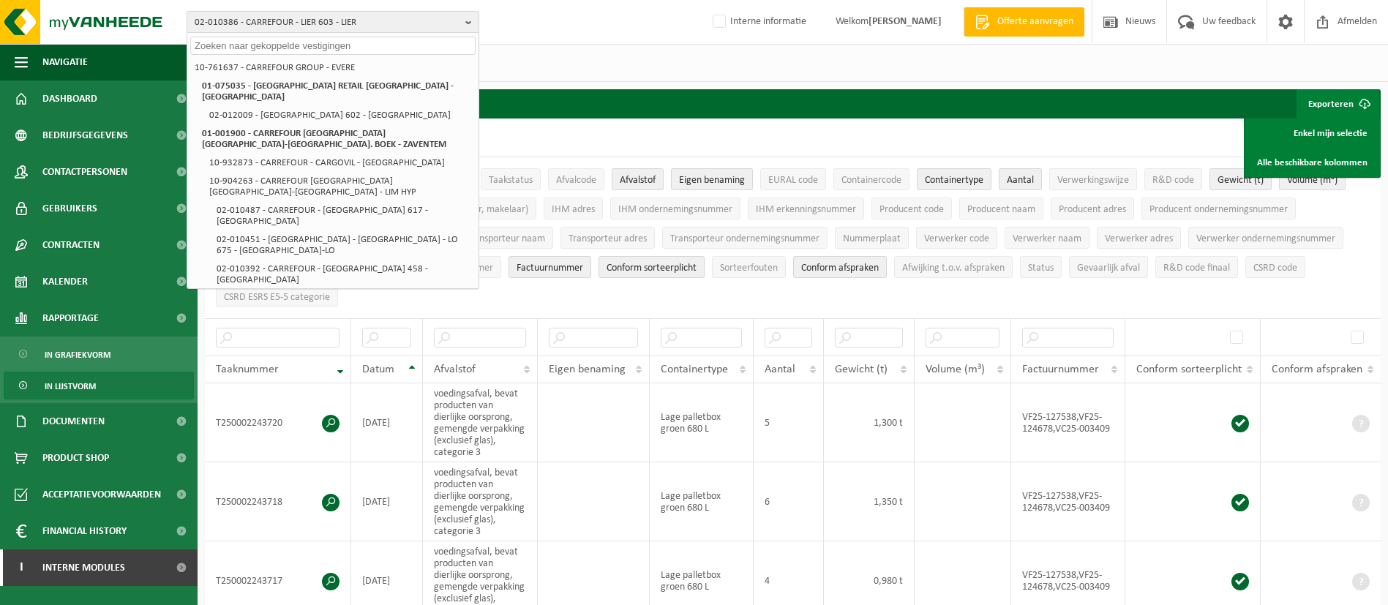
paste input "CARREFOUR - ZEMST 674"
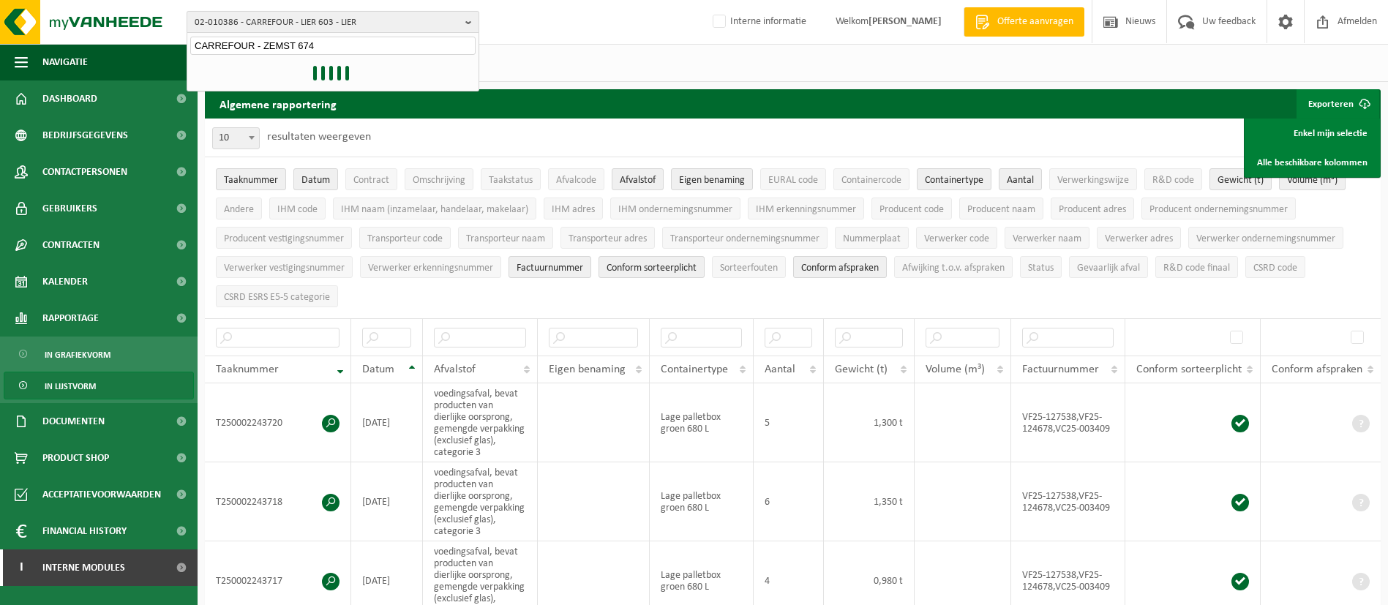
type input "CARREFOUR - ZEMST 674"
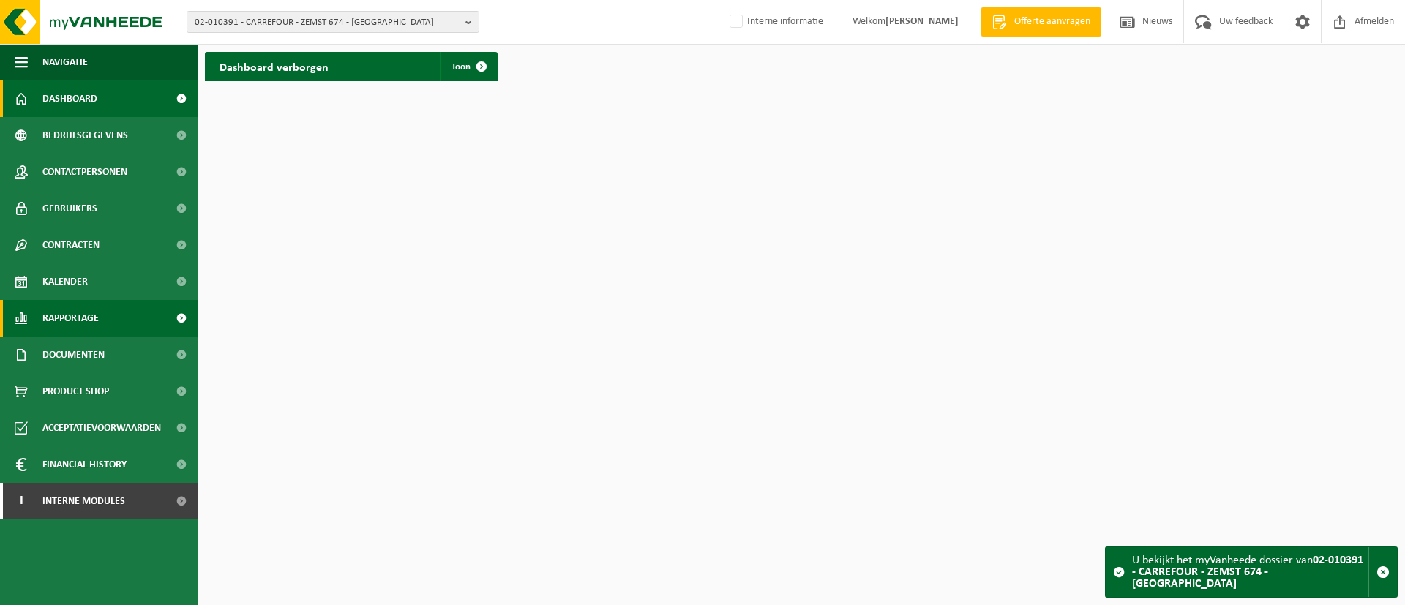
click at [69, 315] on span "Rapportage" at bounding box center [70, 318] width 56 height 37
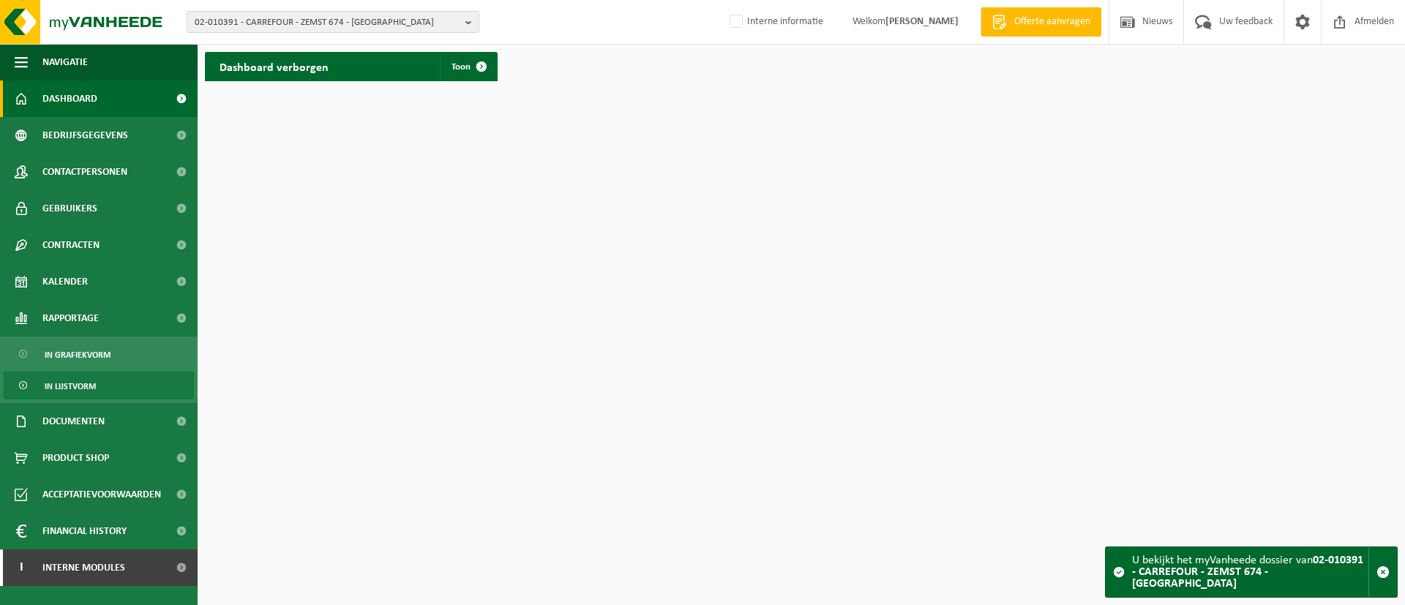
click at [83, 377] on span "In lijstvorm" at bounding box center [70, 386] width 51 height 28
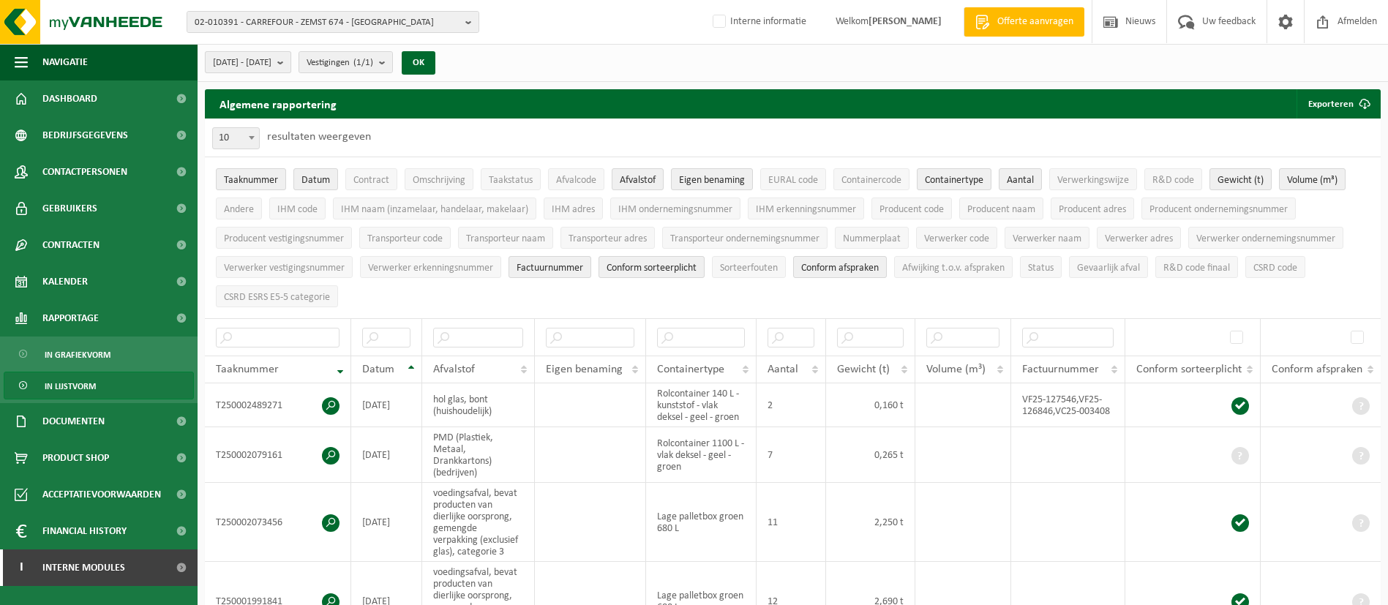
click at [271, 63] on span "[DATE] - [DATE]" at bounding box center [242, 63] width 59 height 22
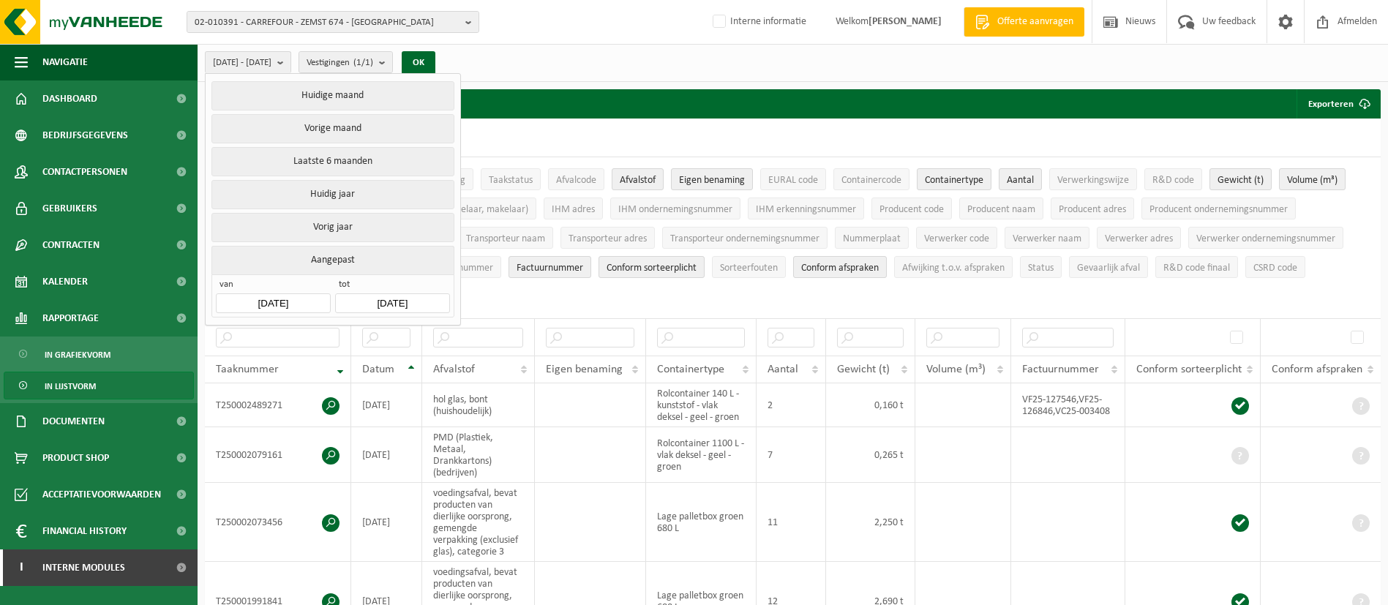
click at [300, 294] on input "[DATE]" at bounding box center [273, 303] width 114 height 20
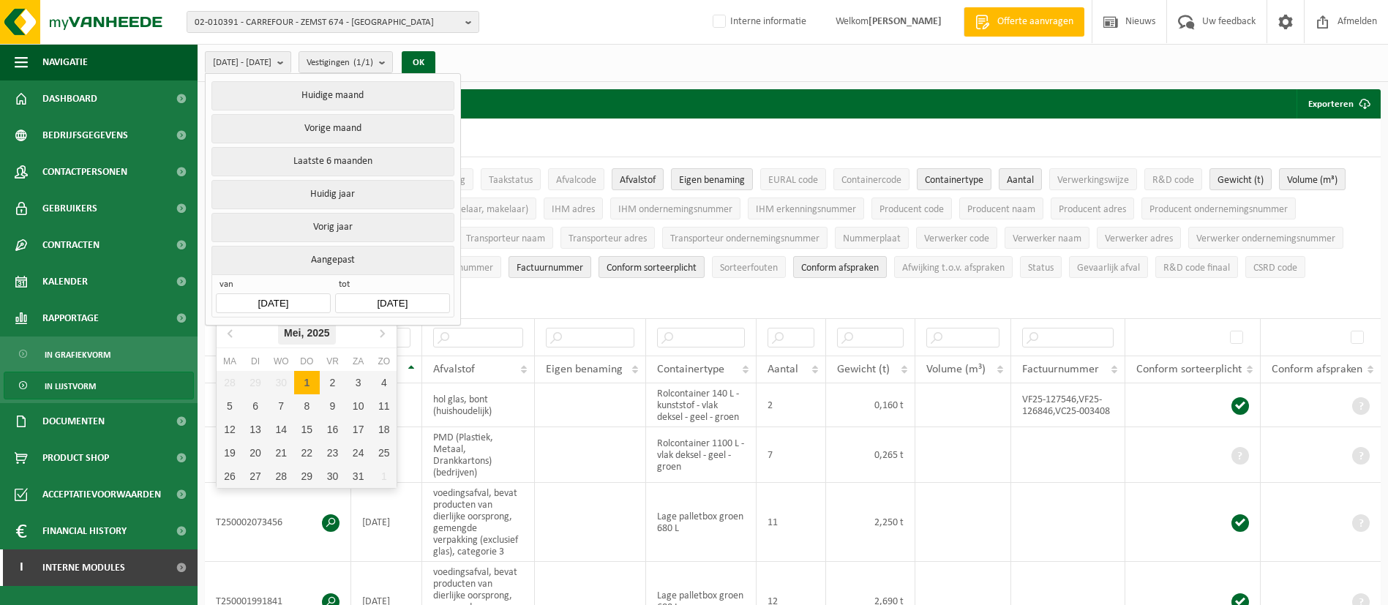
click at [323, 336] on icon "2025" at bounding box center [318, 333] width 23 height 10
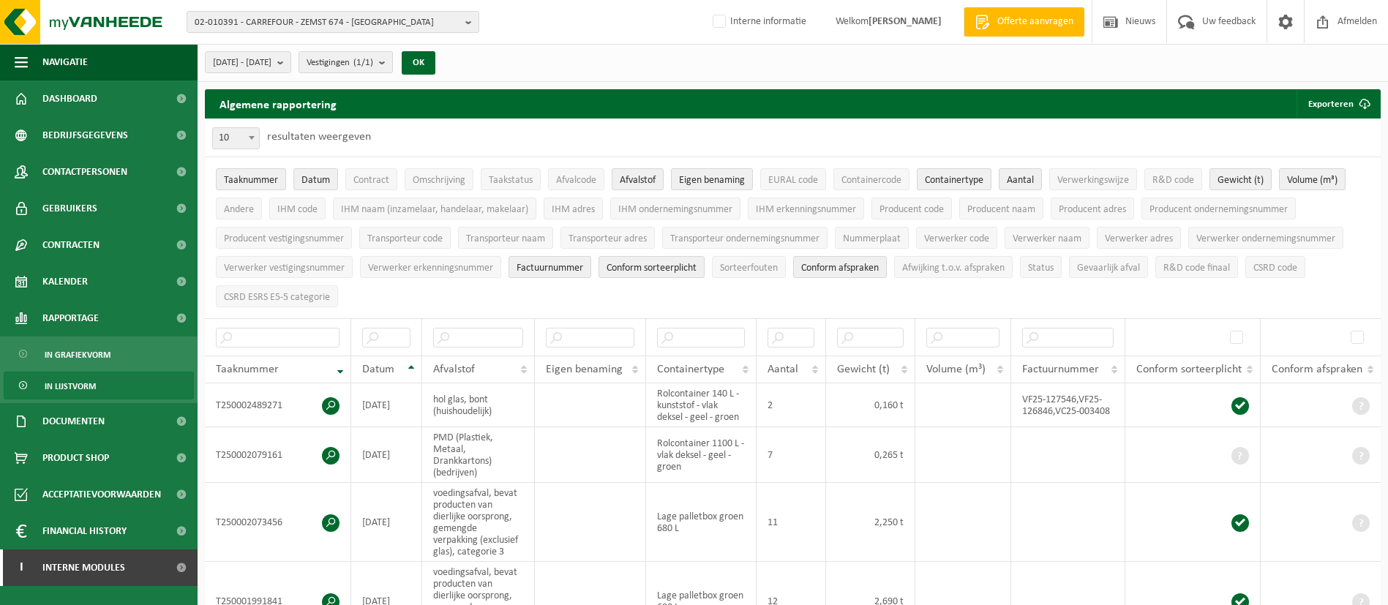
click at [271, 69] on span "[DATE] - [DATE]" at bounding box center [242, 63] width 59 height 22
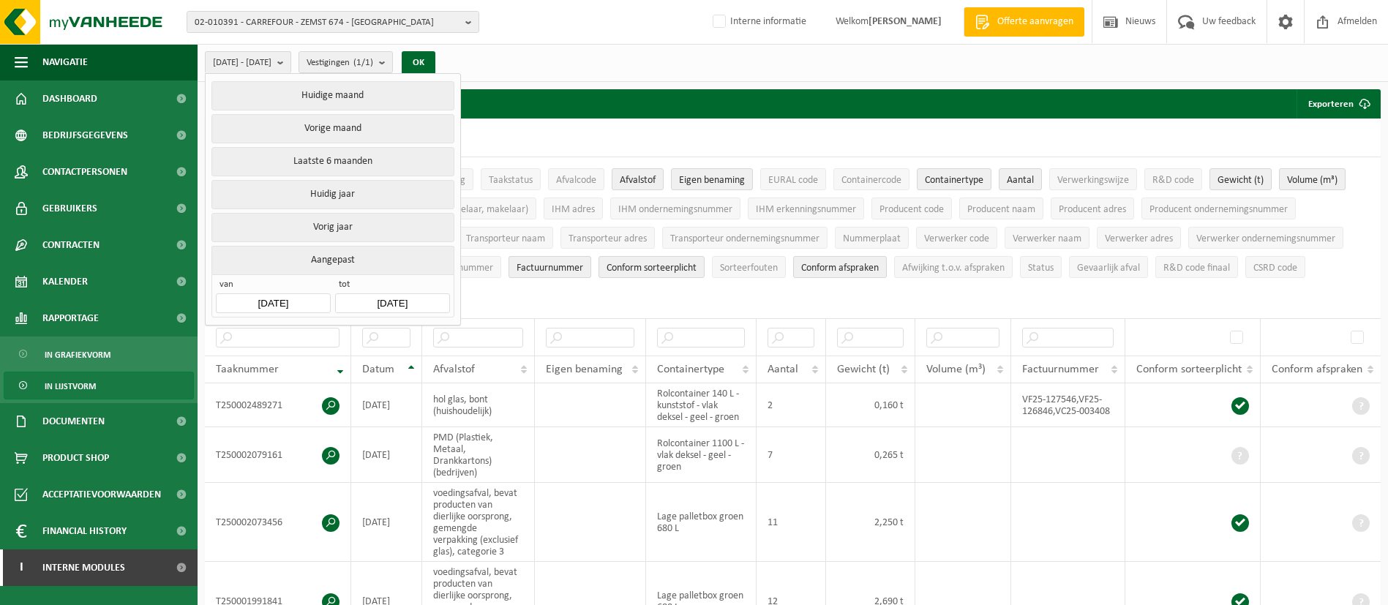
click at [285, 298] on input "2025-05-01" at bounding box center [273, 303] width 114 height 20
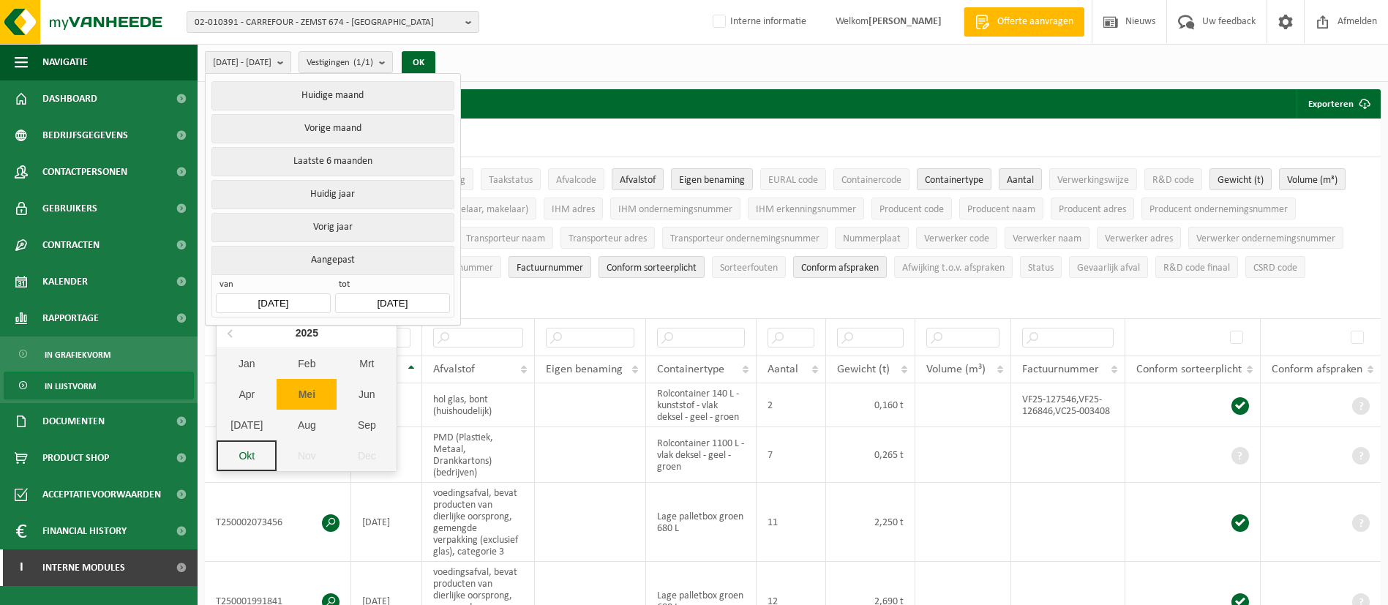
click at [253, 372] on div "Jan" at bounding box center [247, 363] width 60 height 31
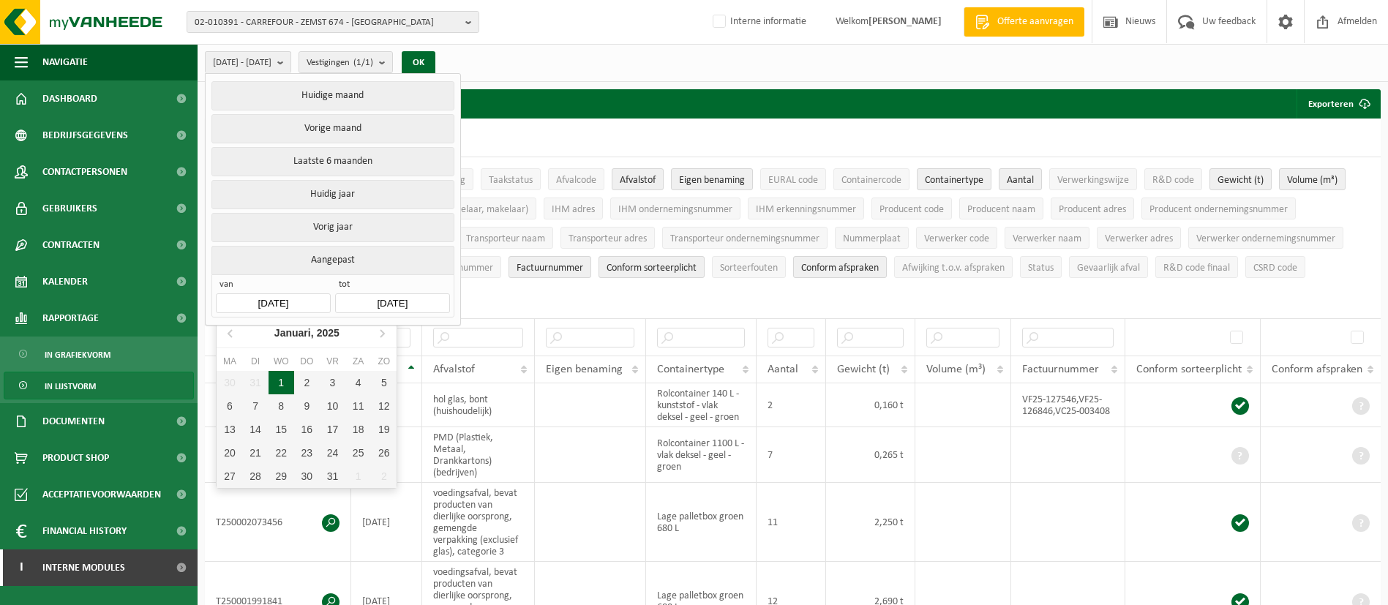
click at [291, 379] on div "1" at bounding box center [281, 382] width 26 height 23
type input "2025-01-01"
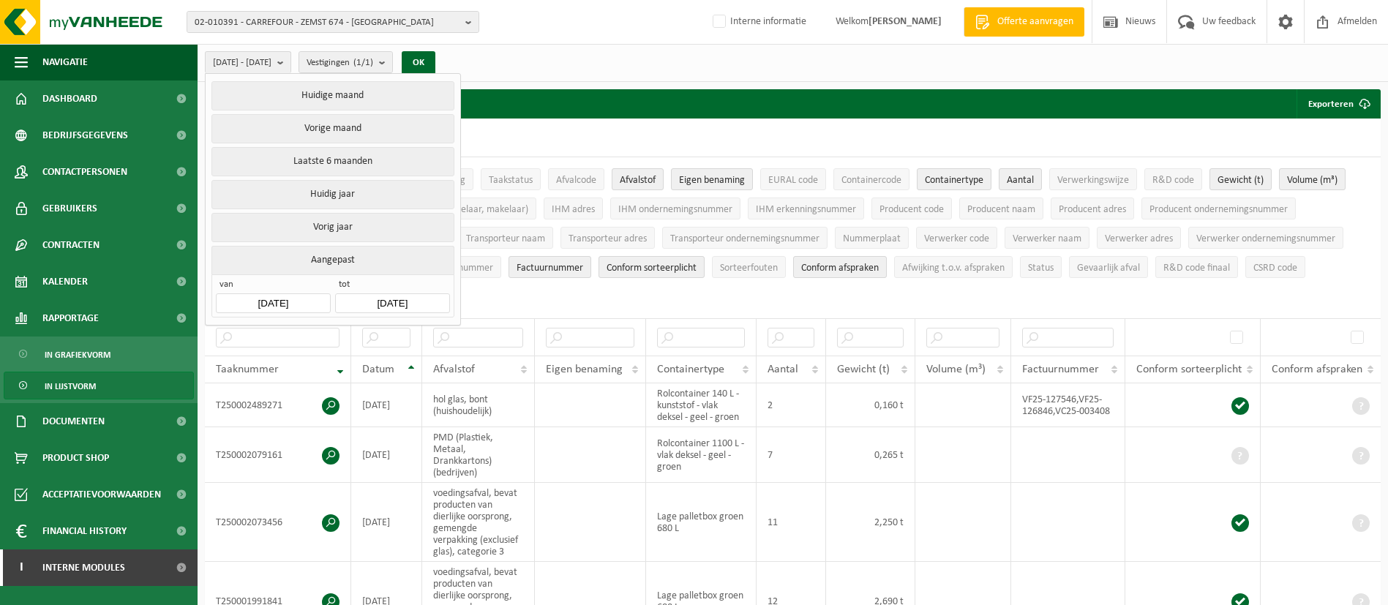
click at [403, 295] on input "2025-10-02" at bounding box center [392, 303] width 114 height 20
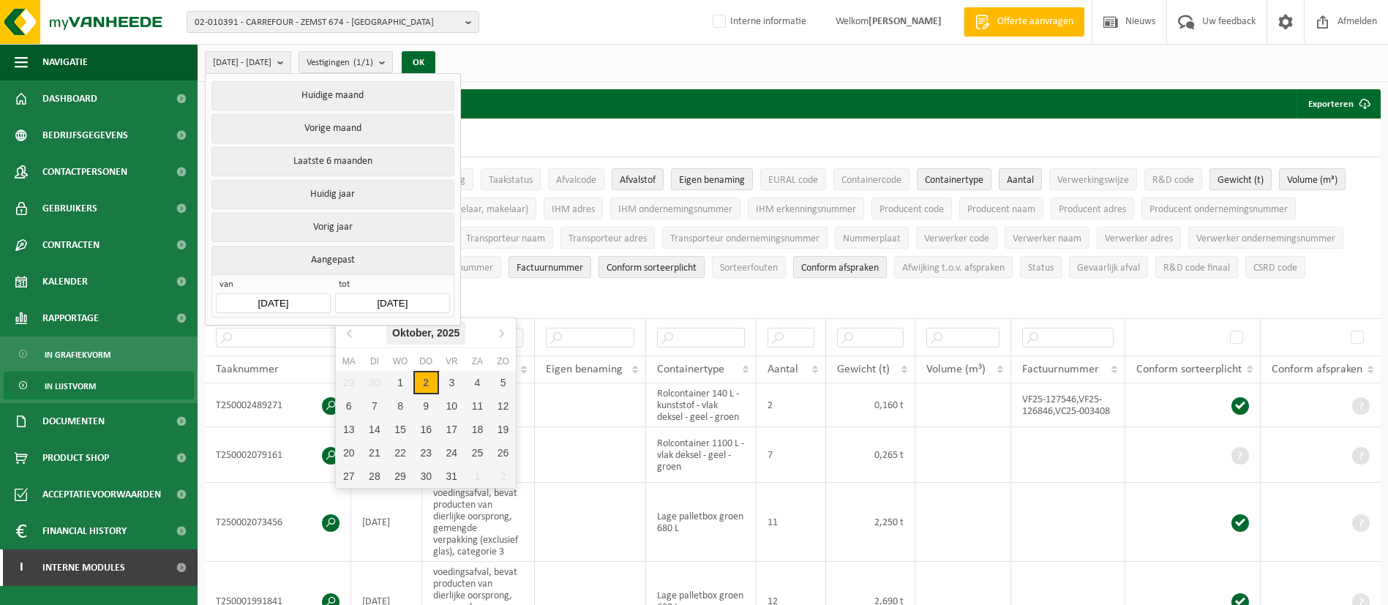
click at [428, 332] on div "Oktober, 2025" at bounding box center [425, 332] width 79 height 23
click at [441, 417] on div "Aug" at bounding box center [426, 425] width 60 height 31
click at [503, 476] on div "31" at bounding box center [503, 476] width 26 height 23
type input "[DATE]"
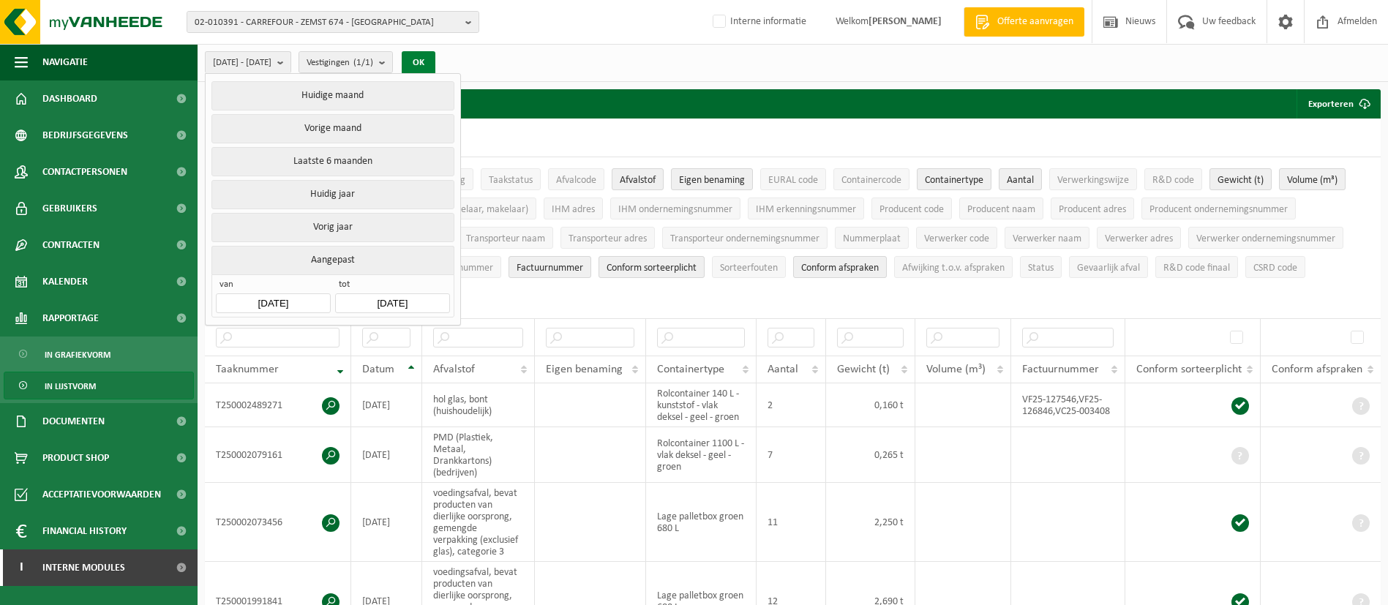
click at [435, 64] on button "OK" at bounding box center [419, 62] width 34 height 23
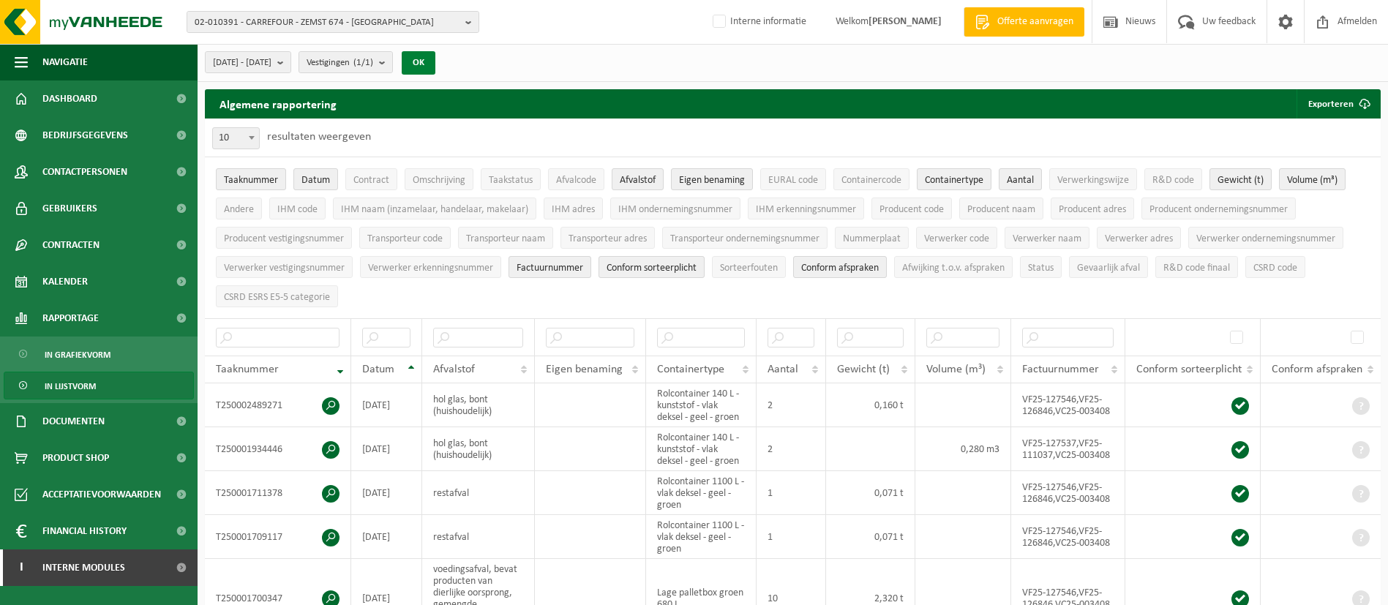
click at [1341, 110] on button "Exporteren" at bounding box center [1337, 103] width 83 height 29
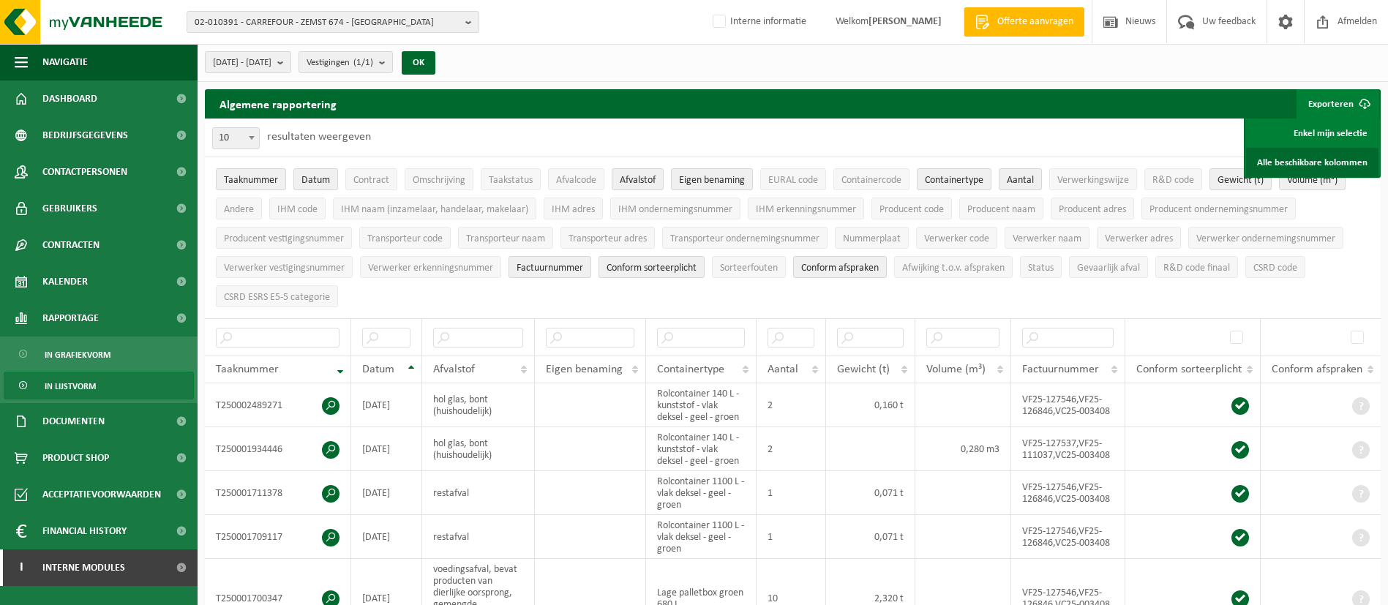
click at [1314, 172] on link "Alle beschikbare kolommen" at bounding box center [1312, 162] width 132 height 29
click at [408, 22] on span "02-010391 - CARREFOUR - ZEMST 674 - [GEOGRAPHIC_DATA]" at bounding box center [327, 23] width 265 height 22
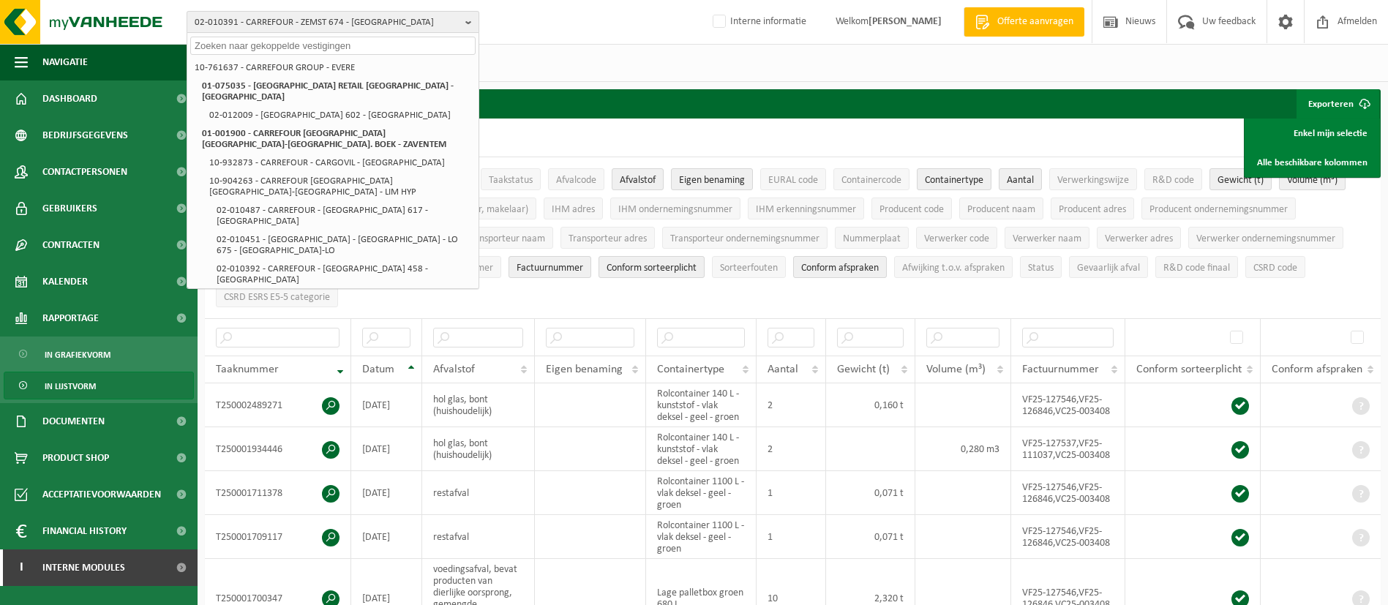
click at [402, 40] on input "text" at bounding box center [332, 46] width 285 height 18
paste input "CARREFOUR MARCHE-EN-FAMENNE 686"
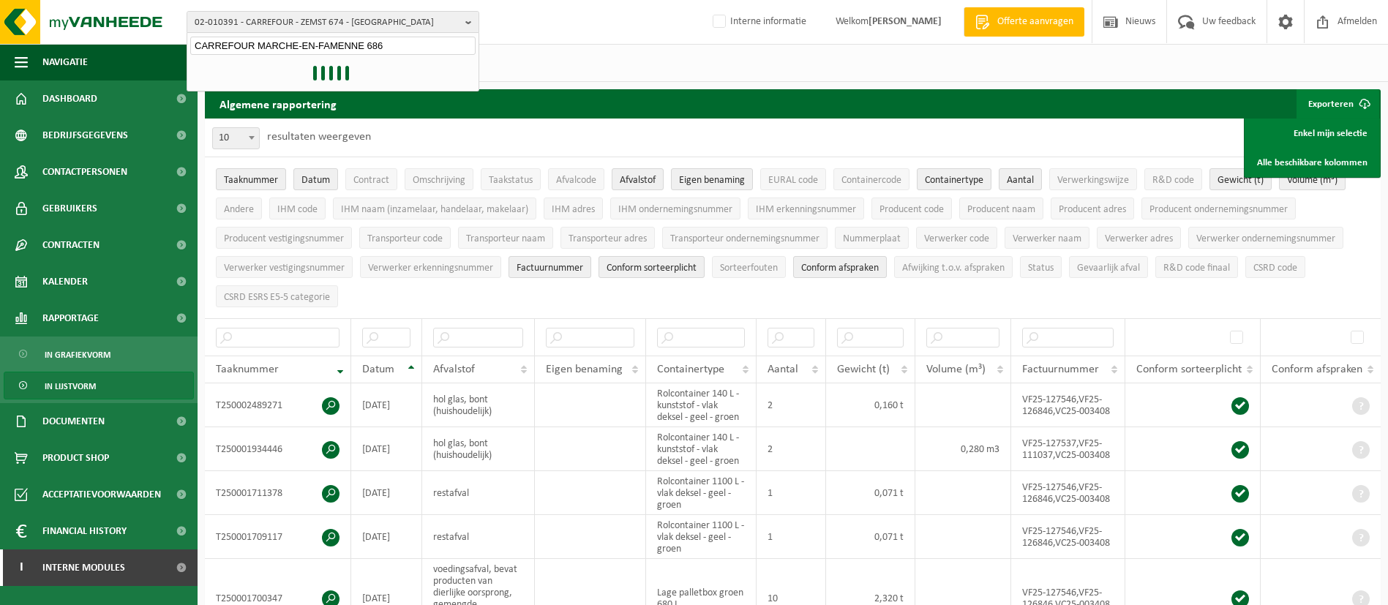
type input "CARREFOUR MARCHE-EN-FAMENNE 686"
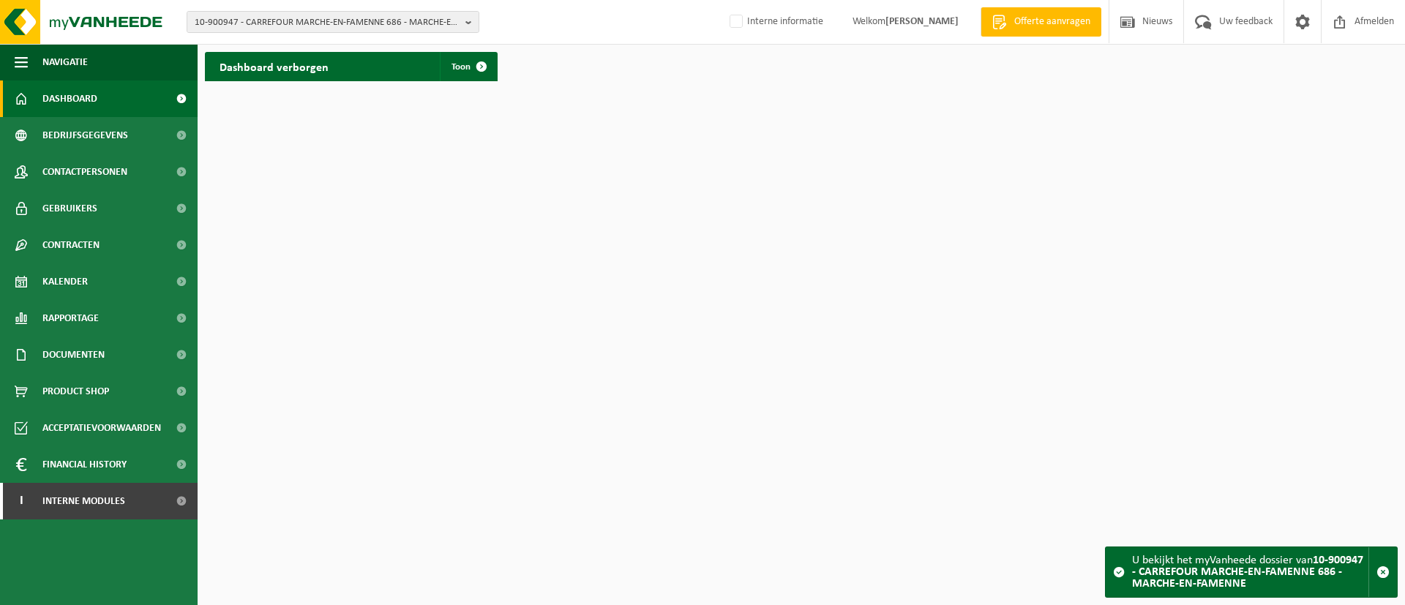
click at [119, 317] on link "Rapportage" at bounding box center [99, 318] width 198 height 37
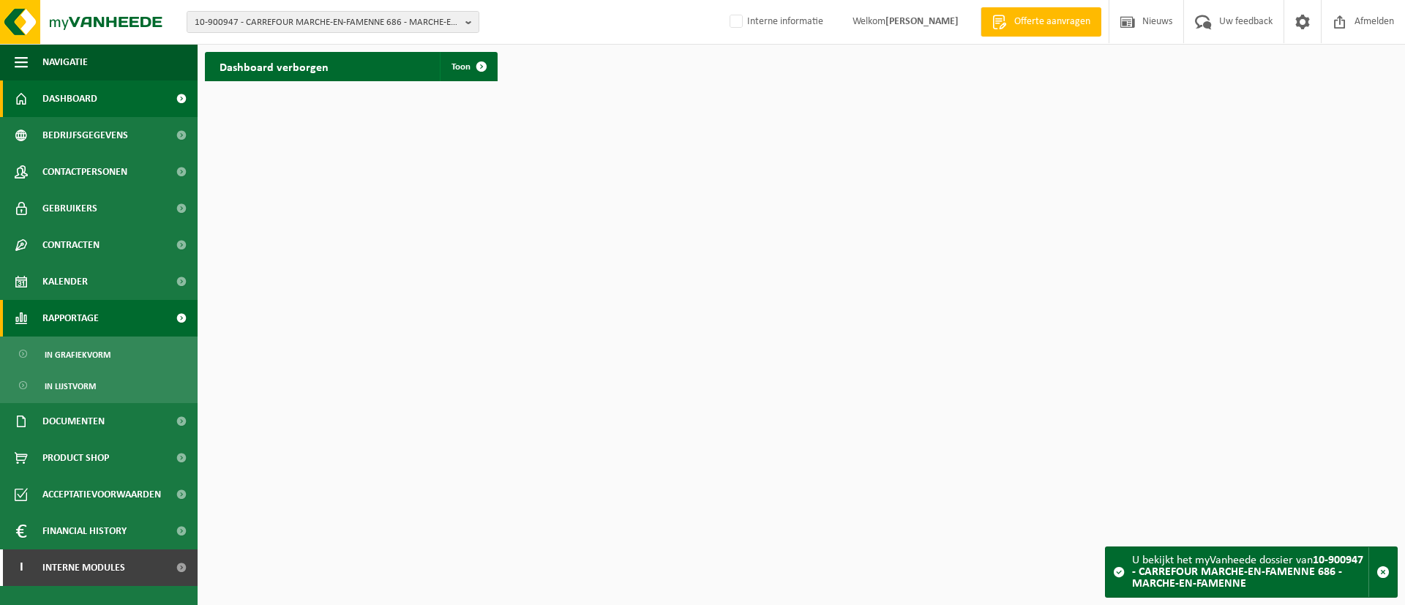
click at [105, 391] on link "In lijstvorm" at bounding box center [99, 386] width 190 height 28
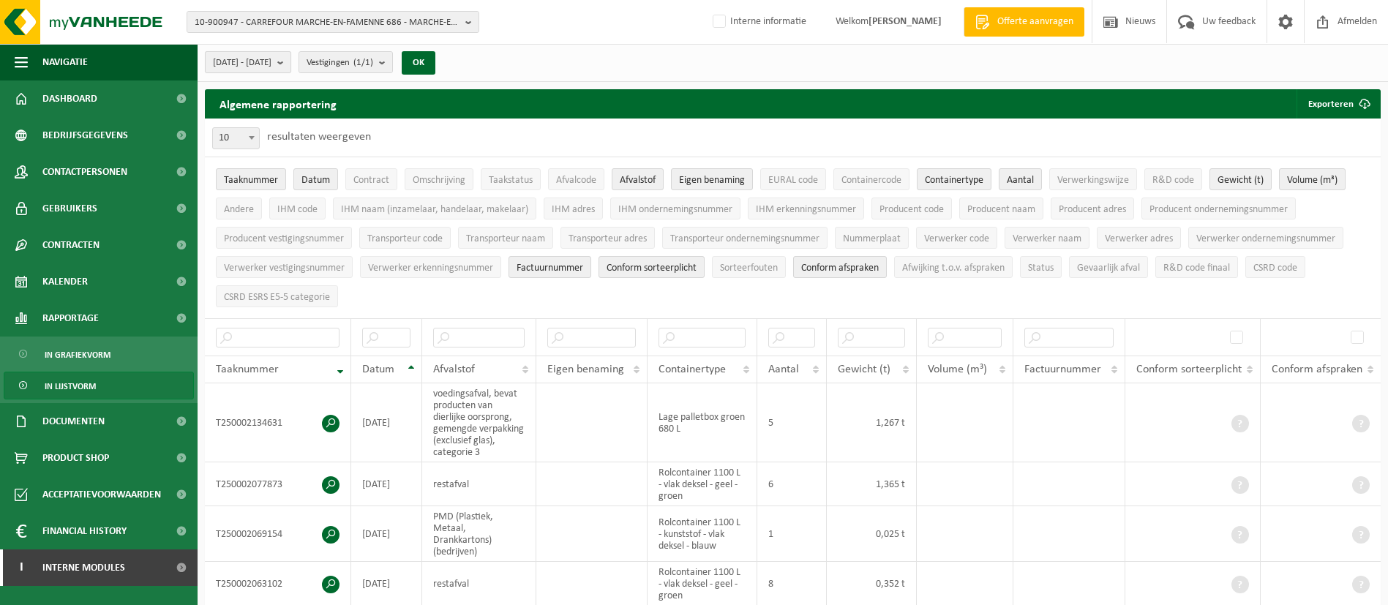
click at [271, 65] on span "[DATE] - [DATE]" at bounding box center [242, 63] width 59 height 22
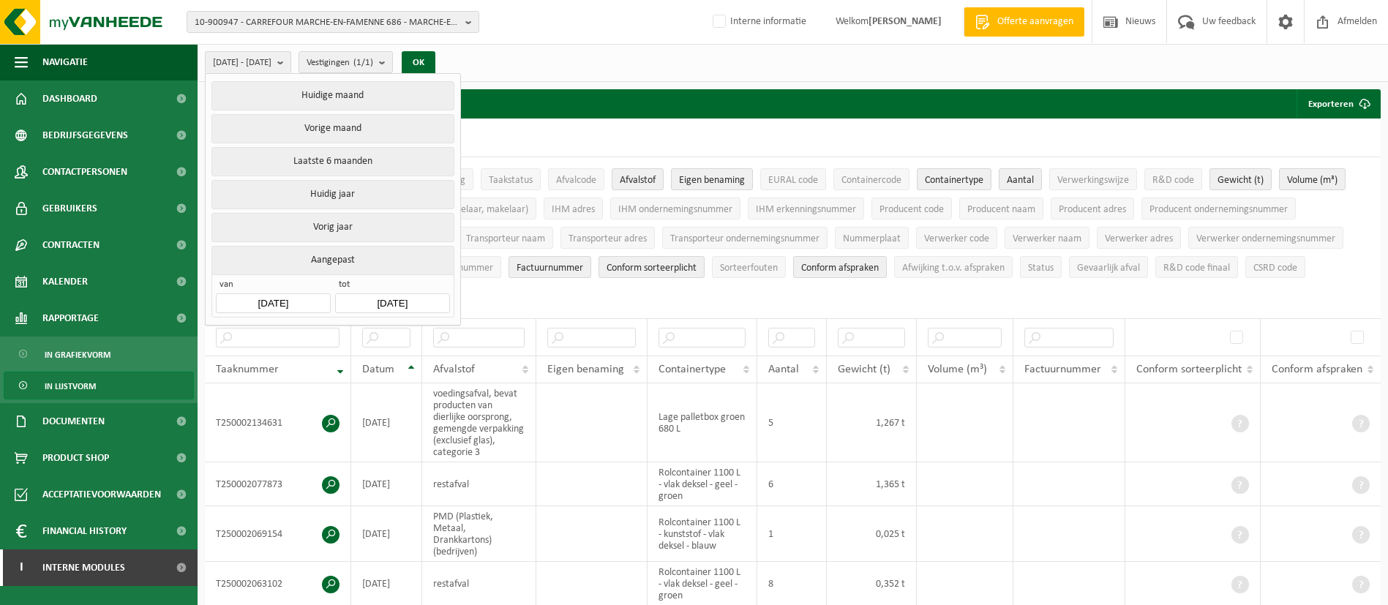
click at [306, 302] on input "[DATE]" at bounding box center [273, 303] width 114 height 20
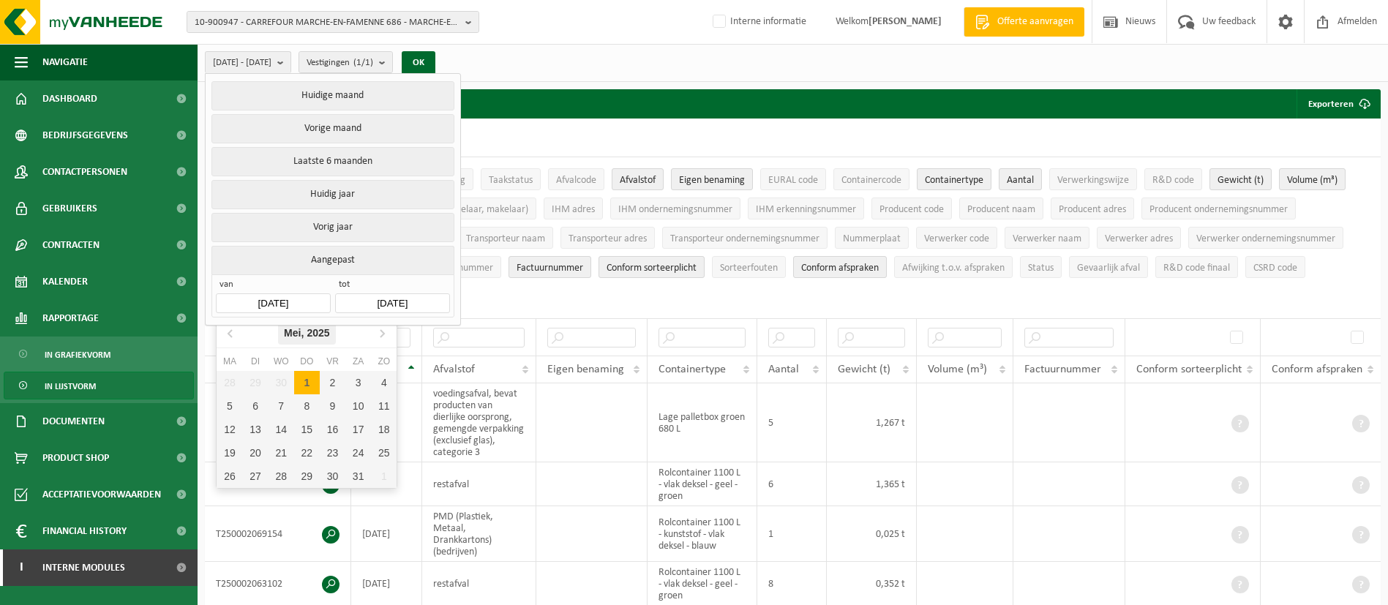
click at [318, 331] on icon "2025" at bounding box center [318, 333] width 23 height 10
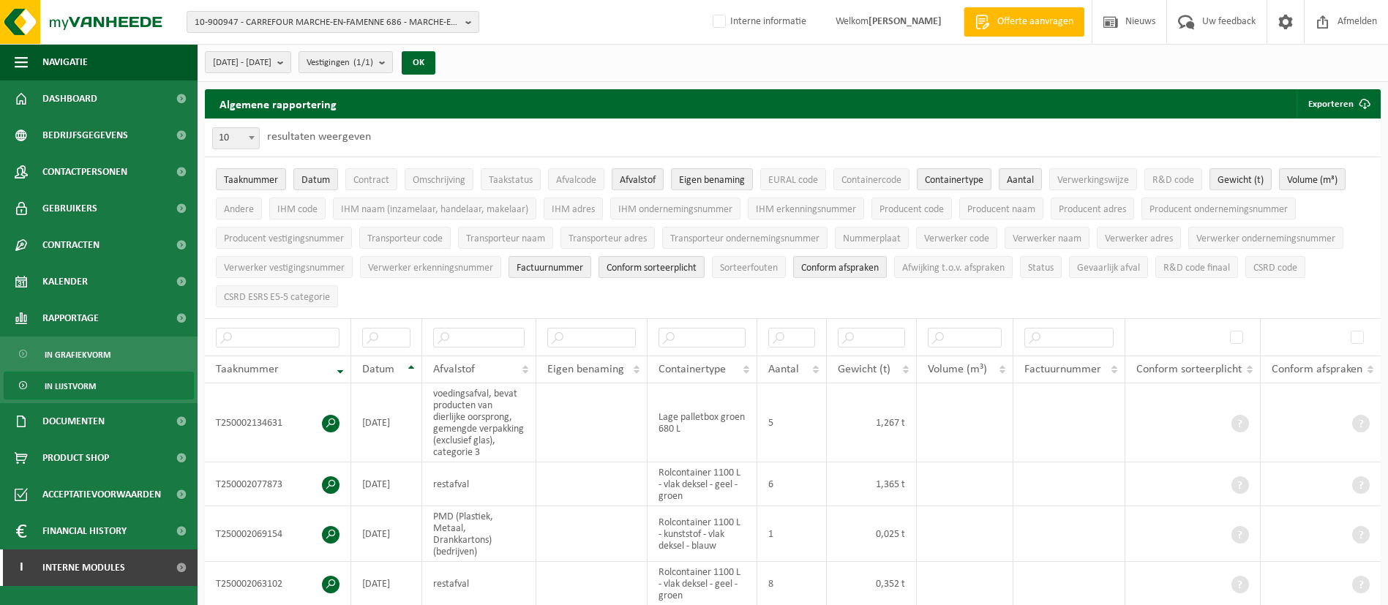
click at [271, 67] on span "[DATE] - [DATE]" at bounding box center [242, 63] width 59 height 22
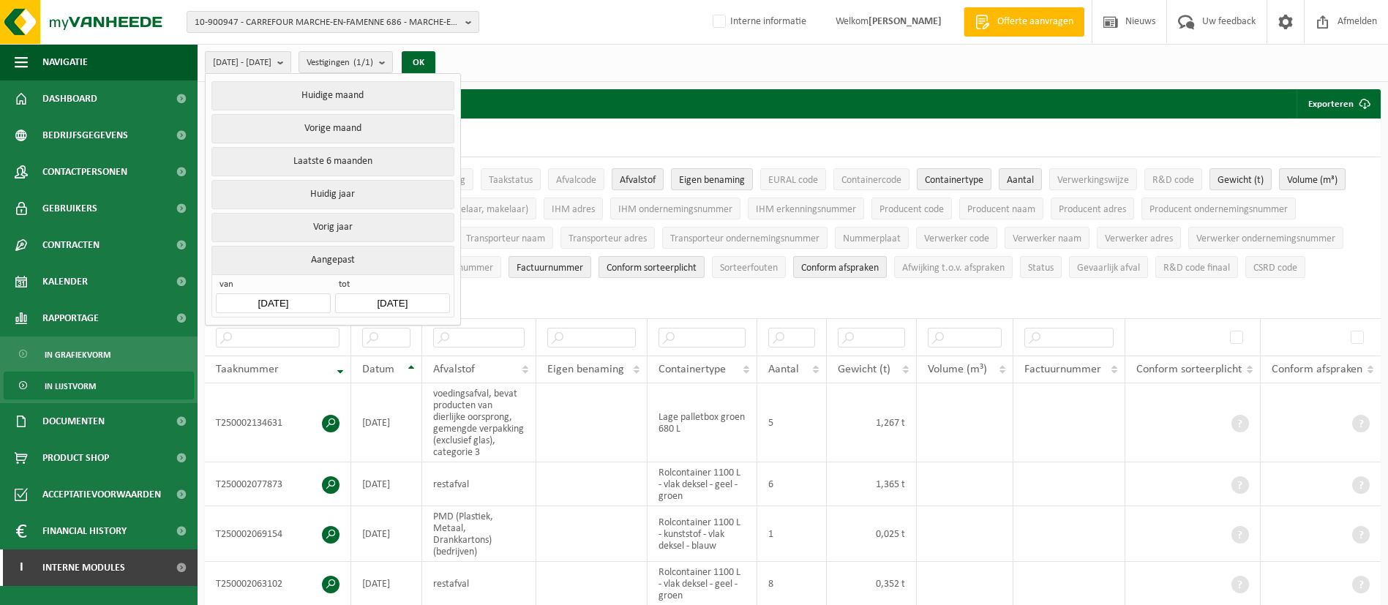
click at [297, 296] on input "[DATE]" at bounding box center [273, 303] width 114 height 20
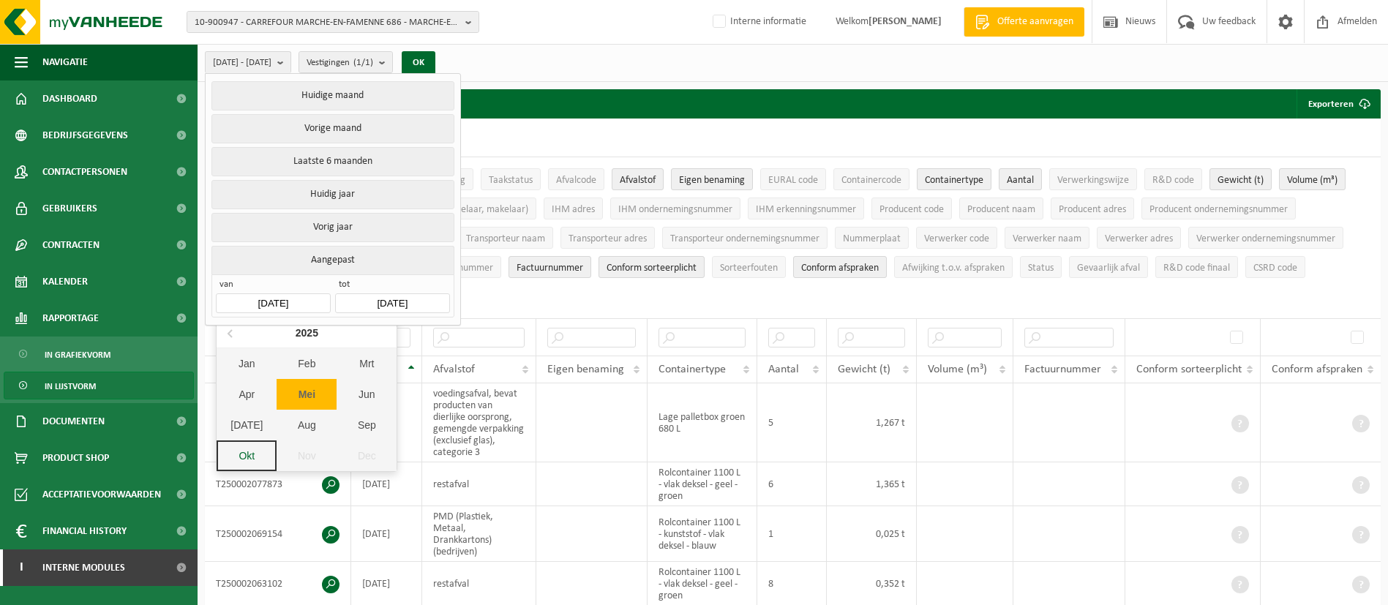
click at [247, 364] on div "Jan" at bounding box center [247, 363] width 60 height 31
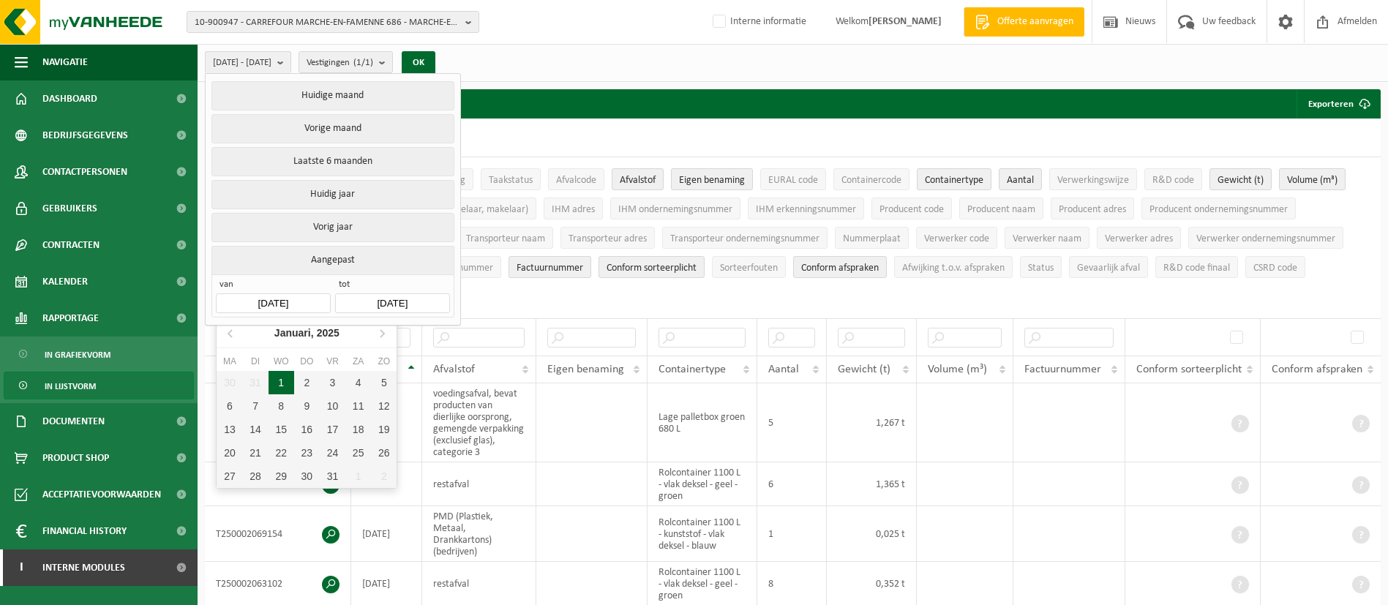
click at [287, 383] on div "1" at bounding box center [281, 382] width 26 height 23
type input "[DATE]"
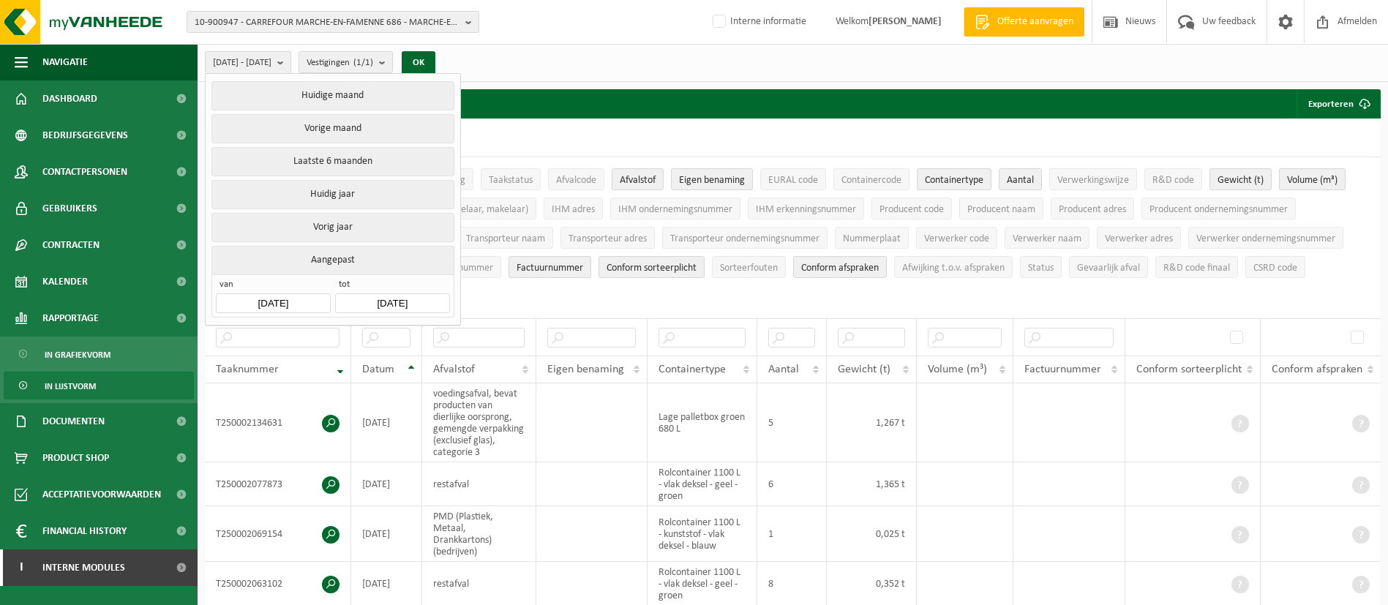
click at [394, 298] on input "[DATE]" at bounding box center [392, 303] width 114 height 20
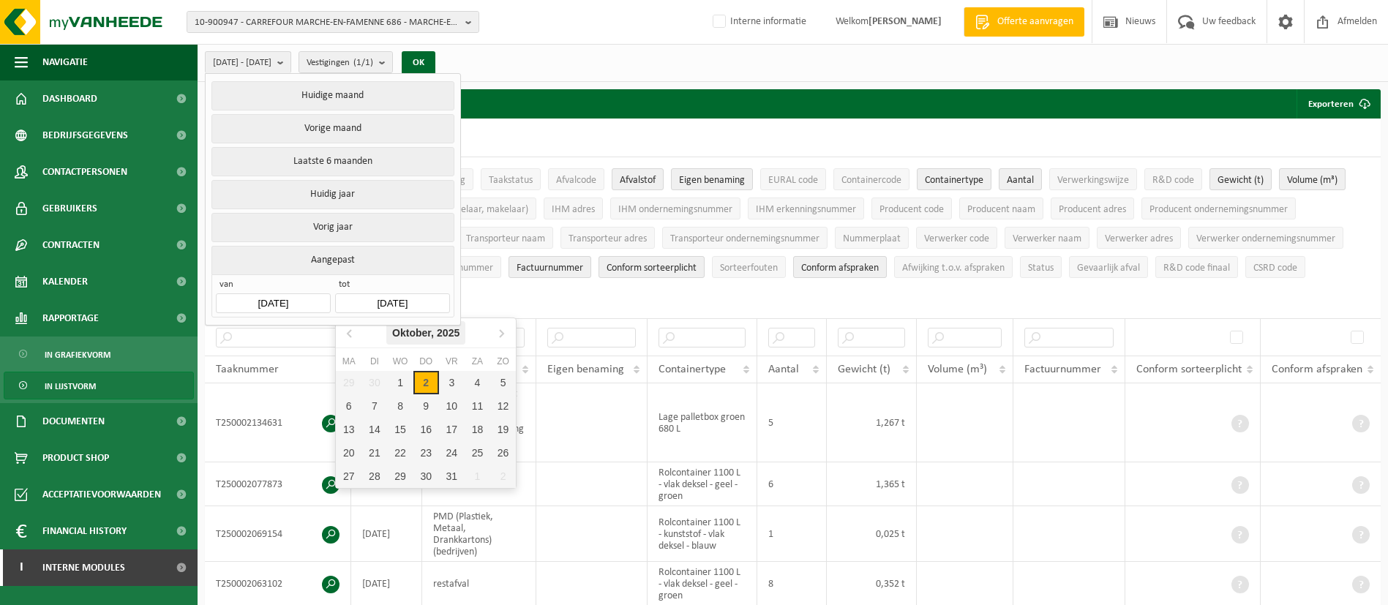
click at [437, 328] on icon "2025" at bounding box center [448, 333] width 23 height 10
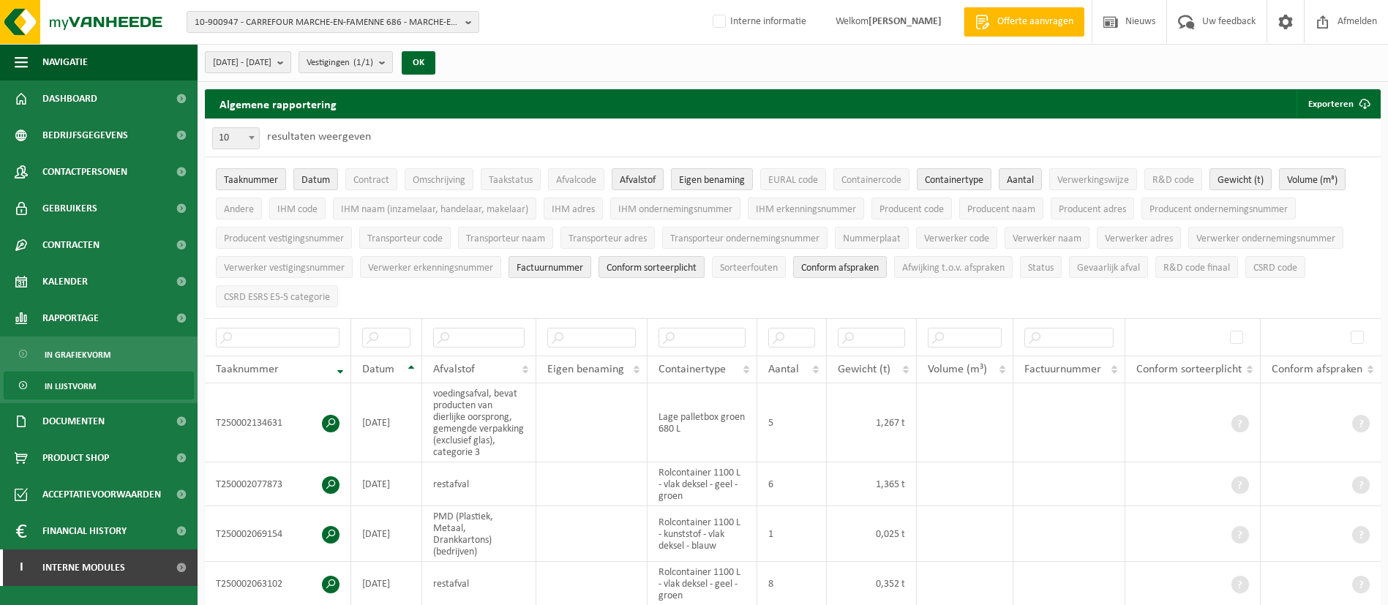
click at [271, 67] on span "2025-01-01 - 2025-10-02" at bounding box center [242, 63] width 59 height 22
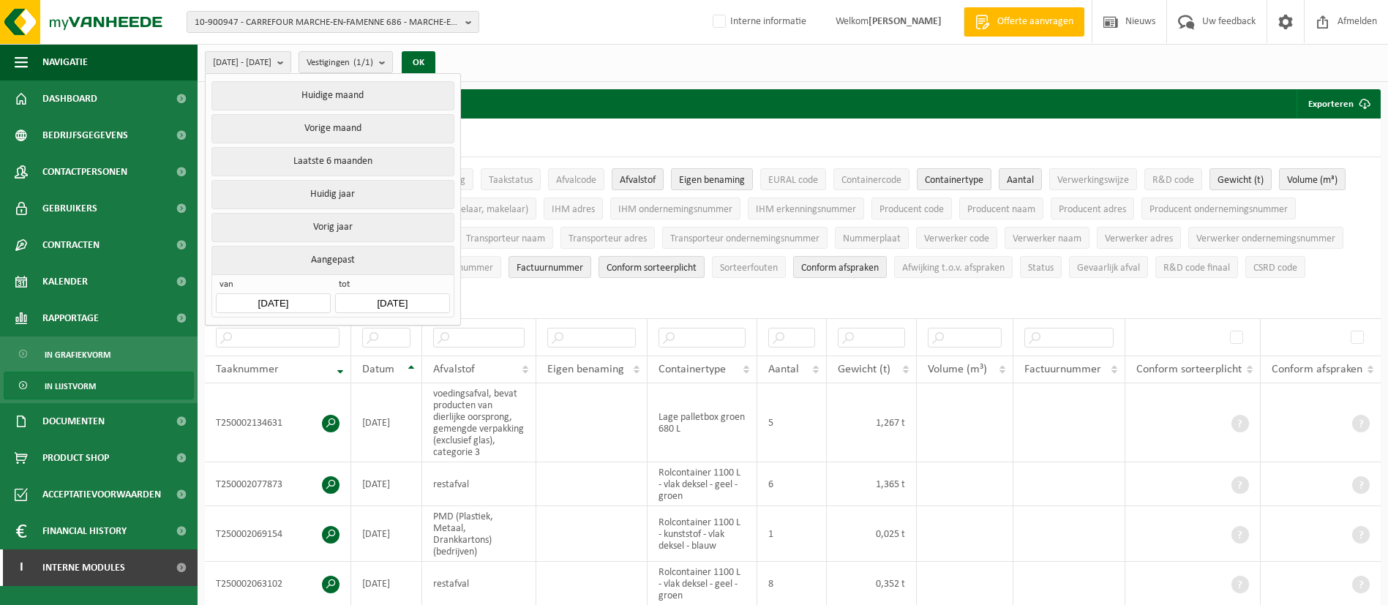
click at [407, 293] on input "2025-10-02" at bounding box center [392, 303] width 114 height 20
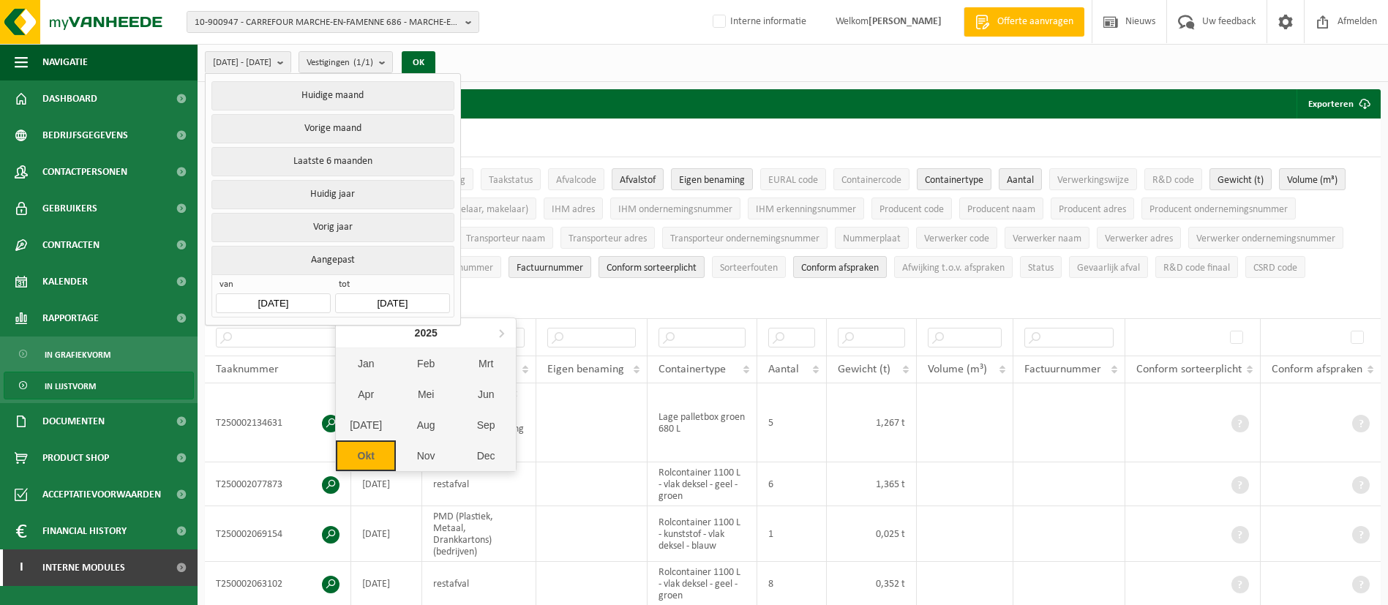
click at [437, 428] on div "Aug" at bounding box center [426, 425] width 60 height 31
click at [505, 472] on div "31" at bounding box center [503, 476] width 26 height 23
type input "2025-08-31"
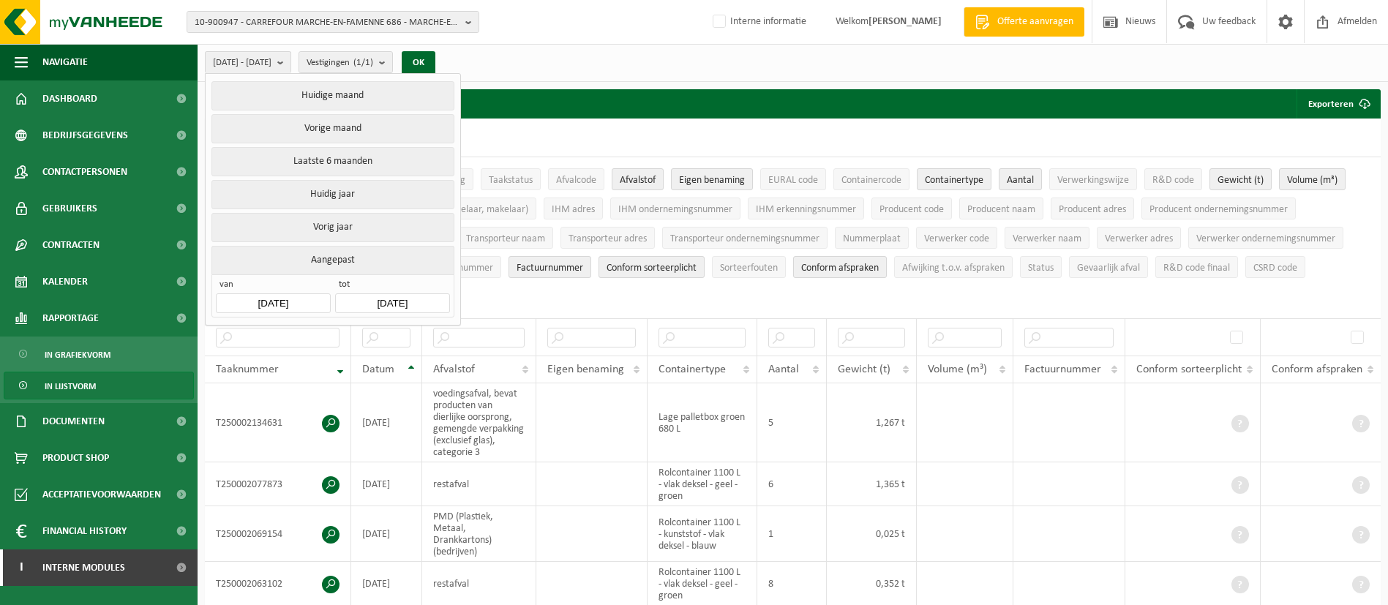
type input "2025-01-01"
click at [435, 62] on button "OK" at bounding box center [419, 62] width 34 height 23
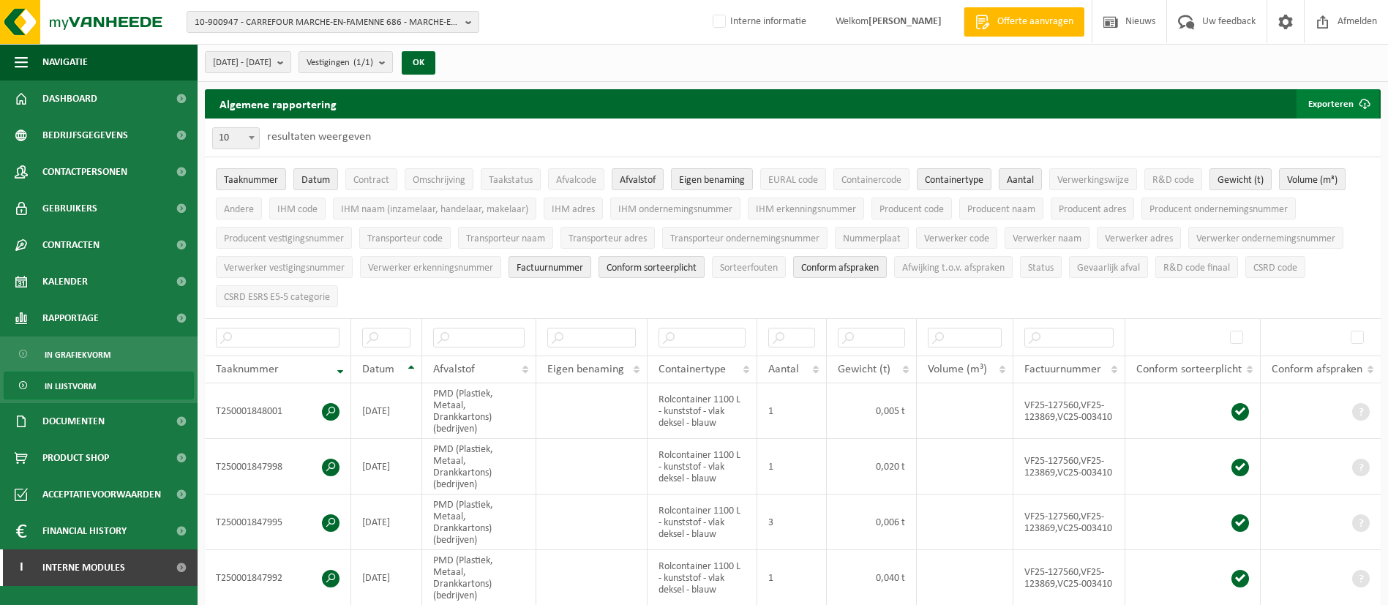
click at [1334, 103] on button "Exporteren" at bounding box center [1337, 103] width 83 height 29
click at [1301, 172] on link "Alle beschikbare kolommen" at bounding box center [1312, 162] width 132 height 29
click at [342, 23] on span "10-900947 - CARREFOUR MARCHE-EN-FAMENNE 686 - MARCHE-EN-FAMENNE" at bounding box center [327, 23] width 265 height 22
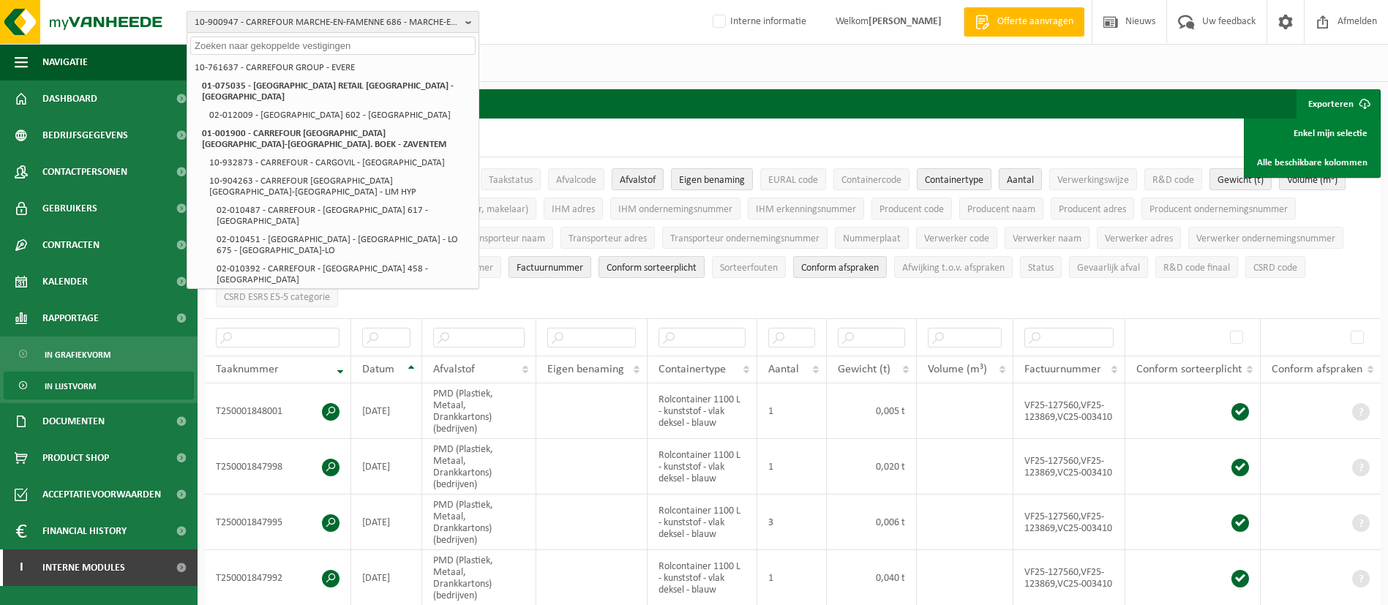
paste input "CARREFOUR - LIER 603"
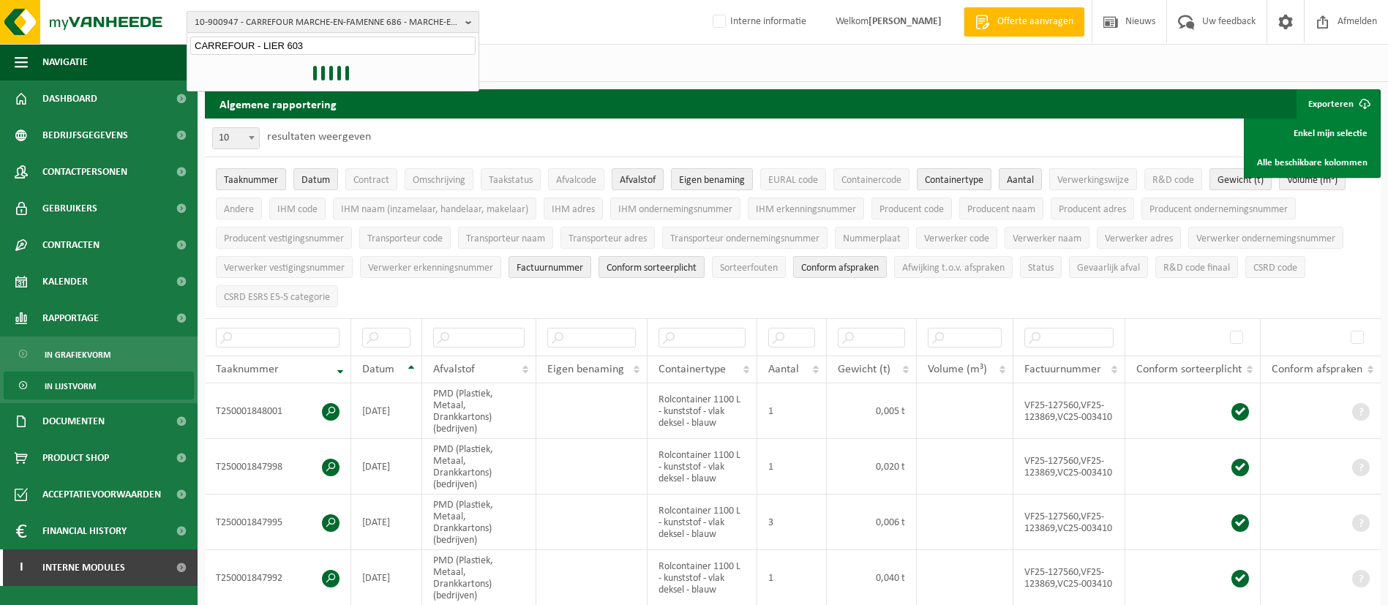
type input "CARREFOUR - LIER 603"
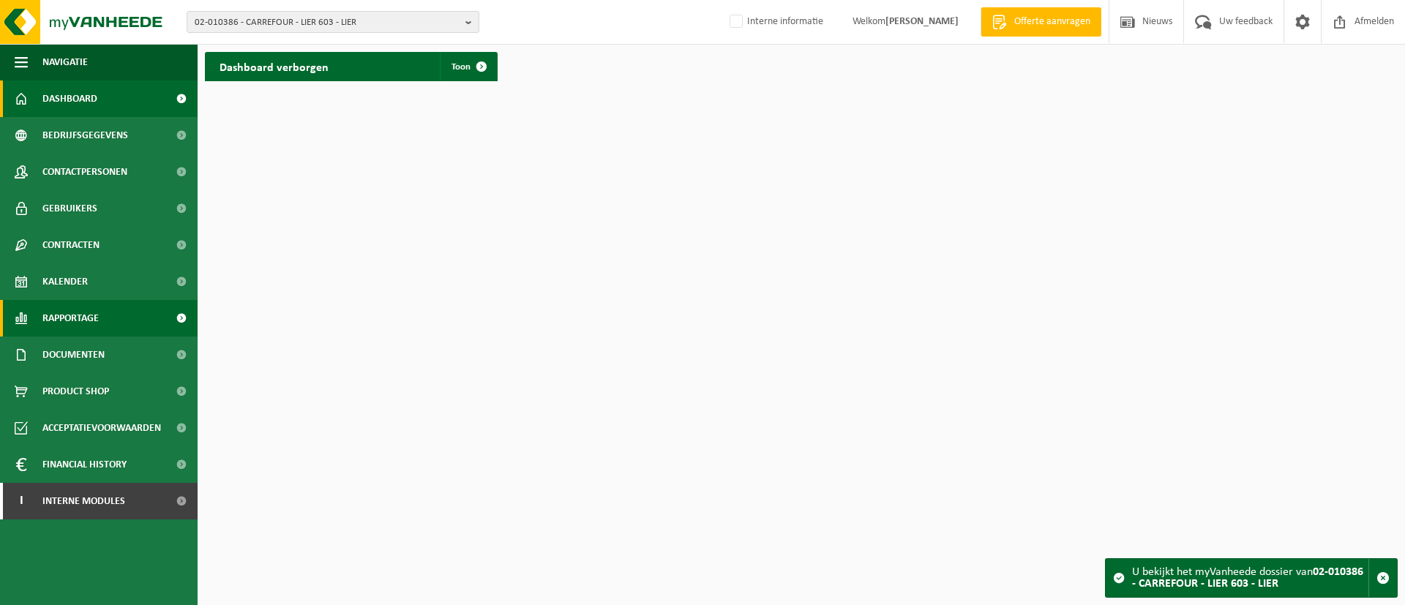
click at [104, 315] on link "Rapportage" at bounding box center [99, 318] width 198 height 37
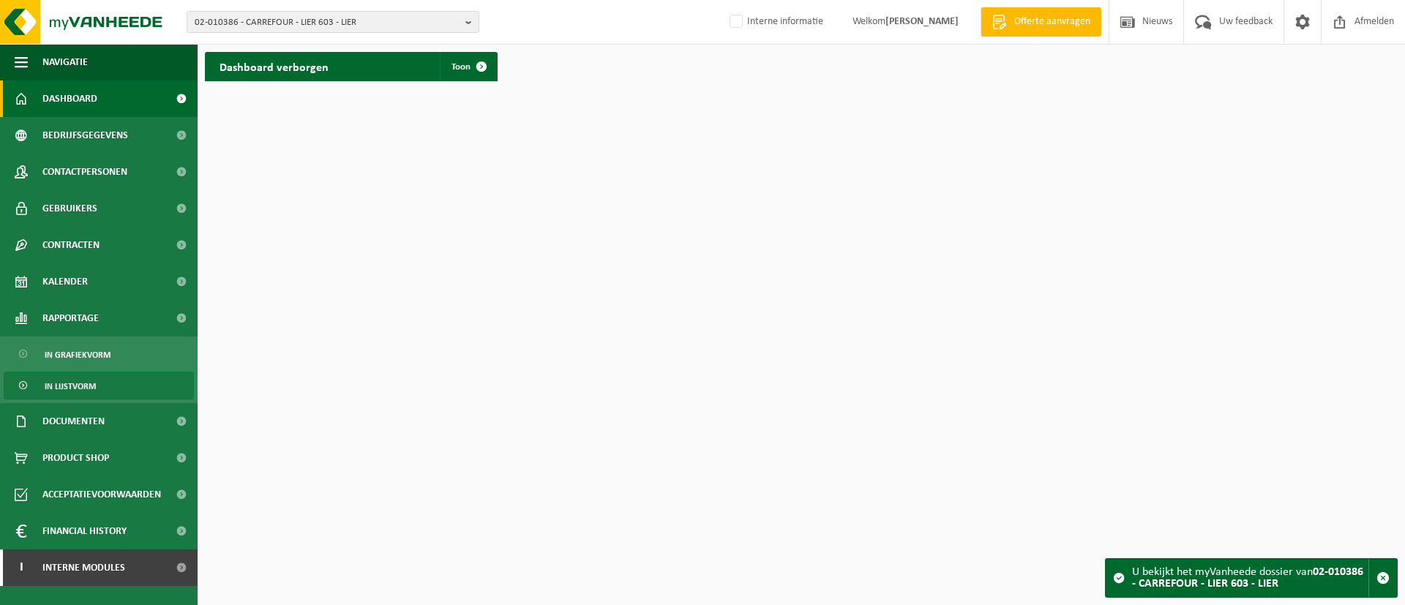
click at [88, 375] on span "In lijstvorm" at bounding box center [70, 386] width 51 height 28
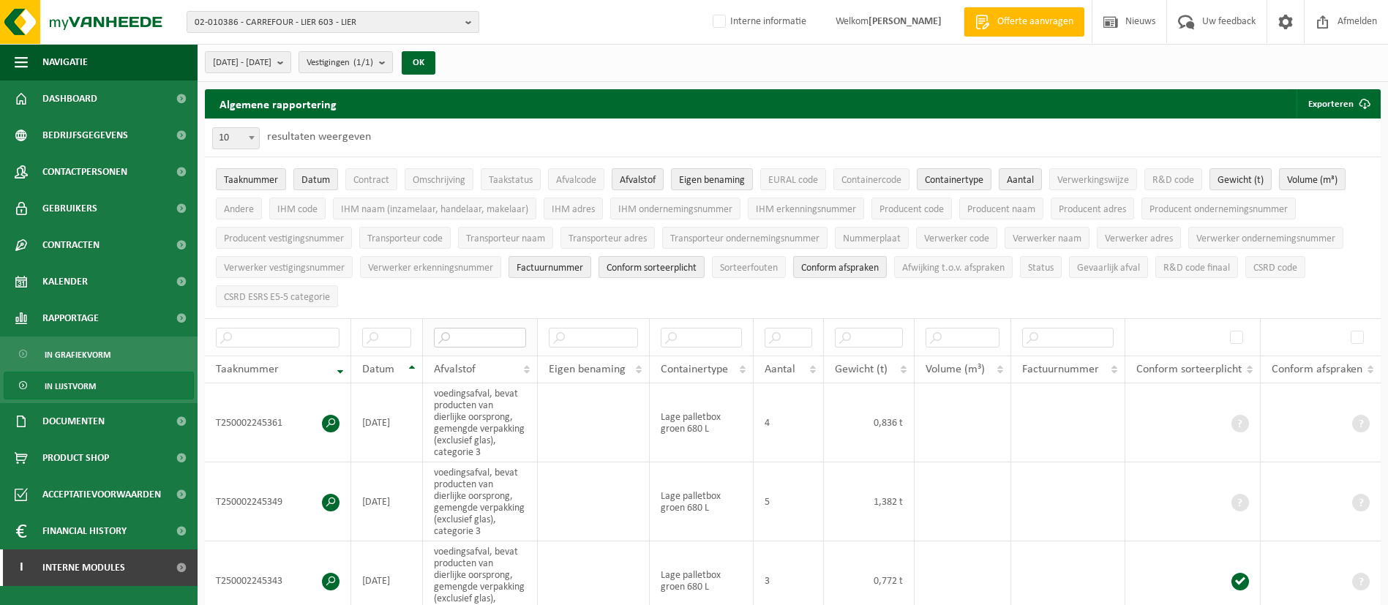
click at [500, 329] on input "text" at bounding box center [480, 338] width 92 height 20
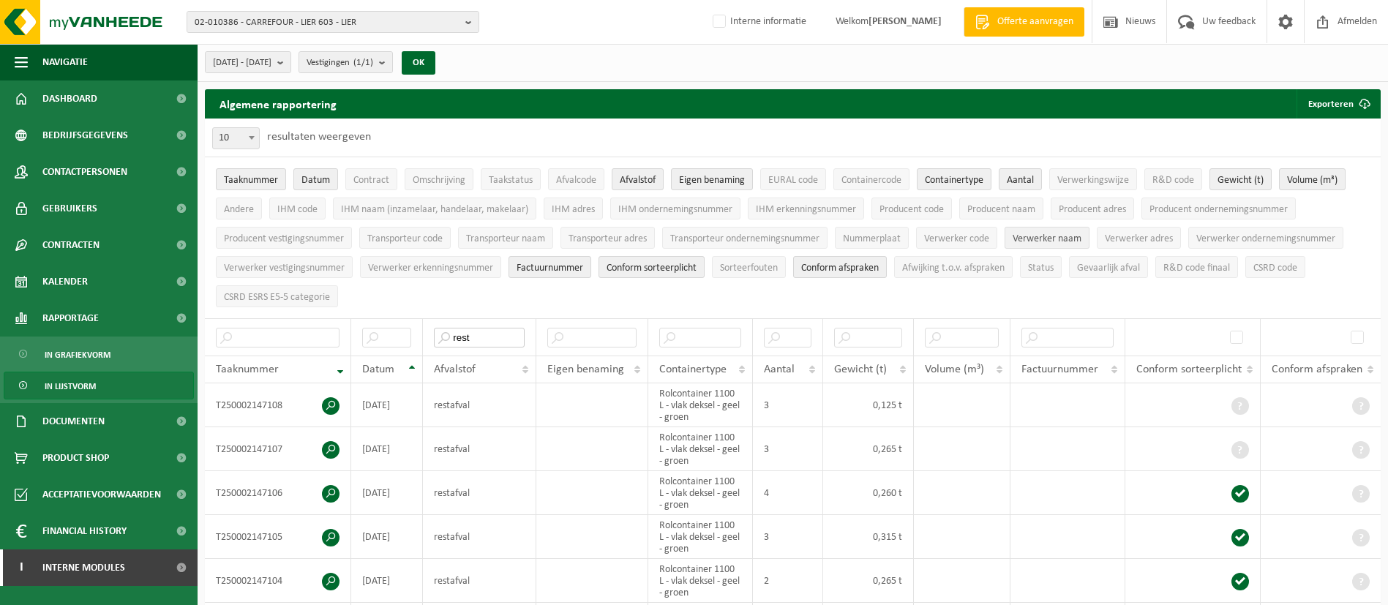
type input "rest"
click at [1081, 236] on span "Verwerker naam" at bounding box center [1046, 238] width 69 height 11
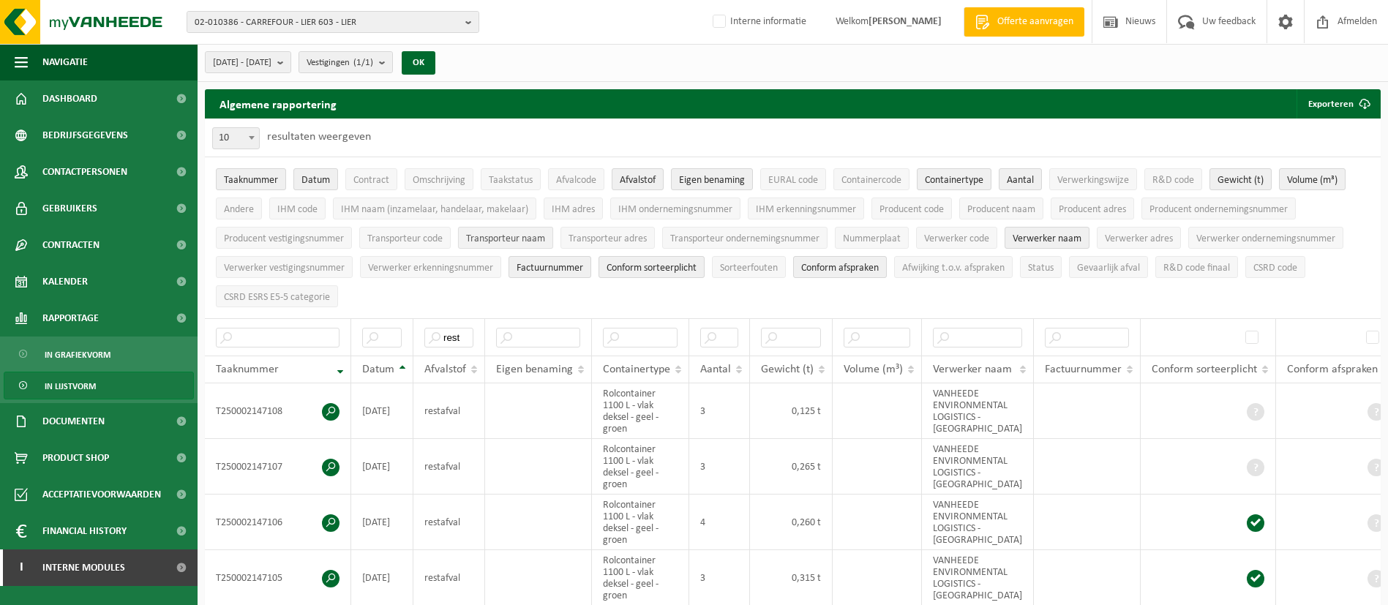
click at [542, 242] on span "Transporteur naam" at bounding box center [505, 238] width 79 height 11
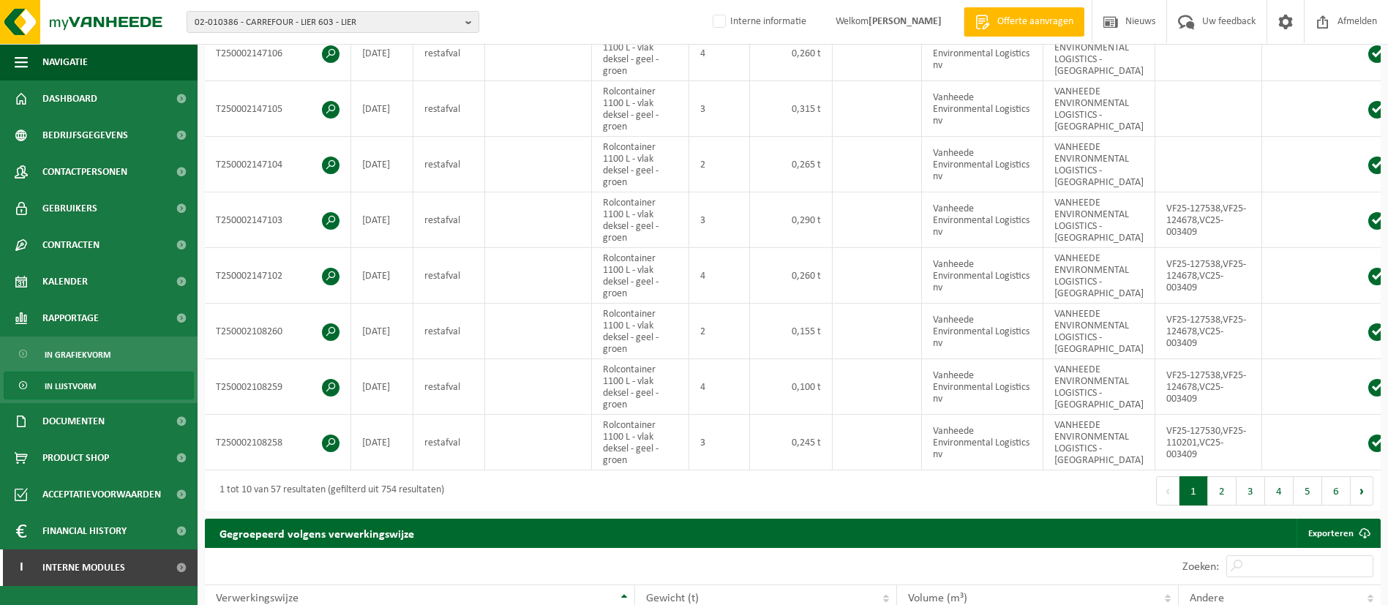
scroll to position [480, 0]
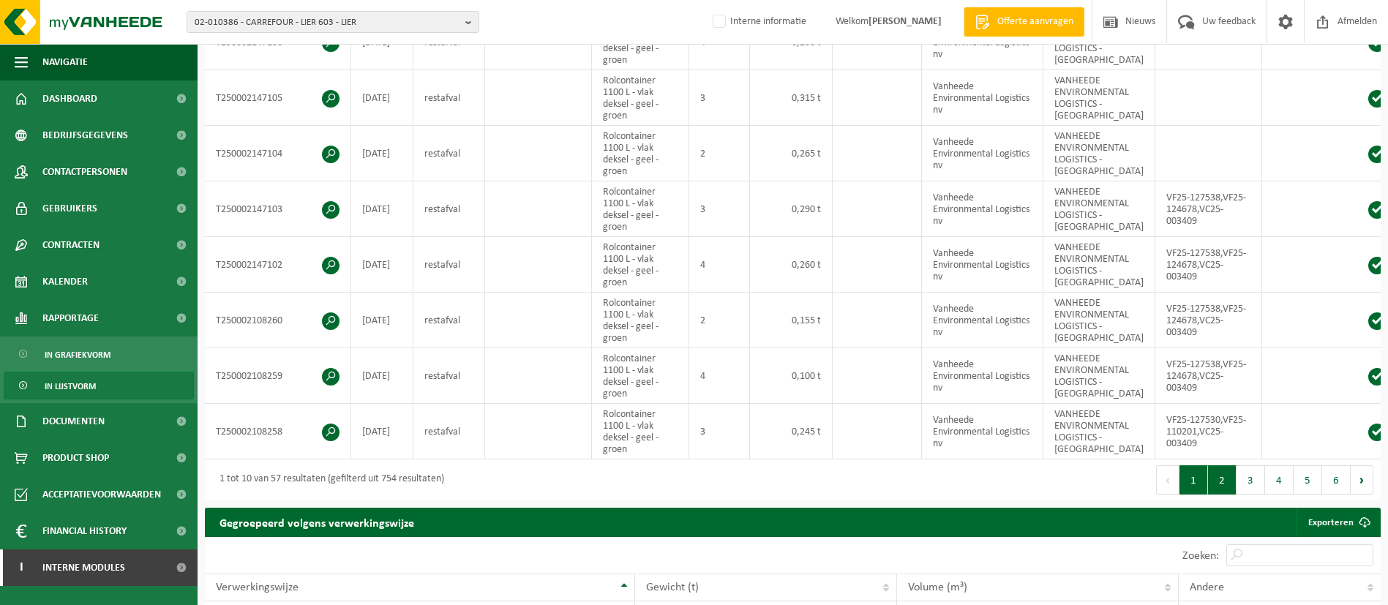
click at [1223, 495] on button "2" at bounding box center [1222, 479] width 29 height 29
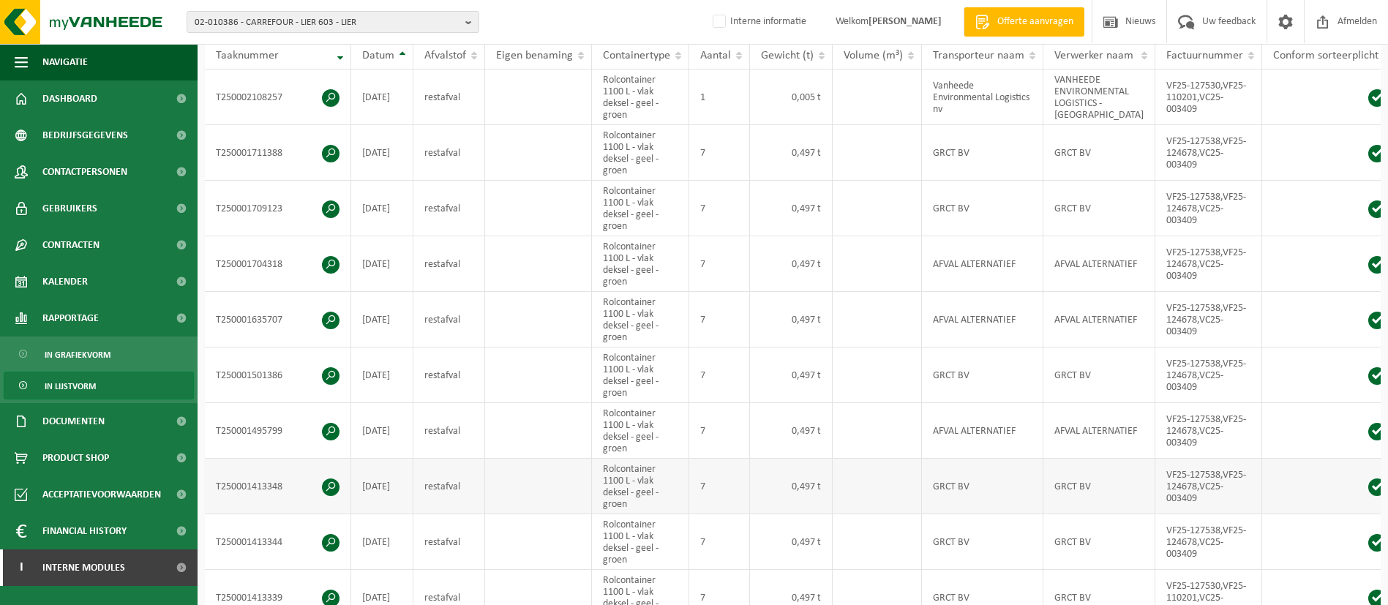
scroll to position [315, 0]
click at [450, 22] on span "02-010386 - CARREFOUR - LIER 603 - LIER" at bounding box center [327, 23] width 265 height 22
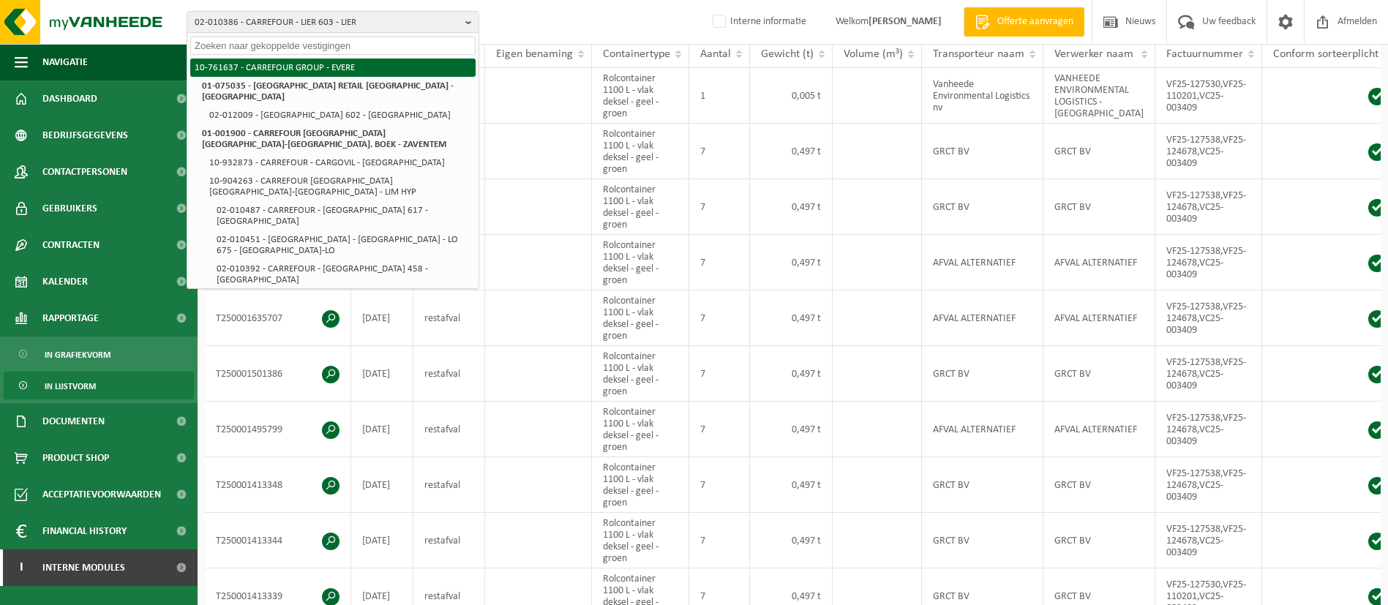
click at [358, 69] on li "10-761637 - CARREFOUR GROUP - EVERE" at bounding box center [332, 68] width 285 height 18
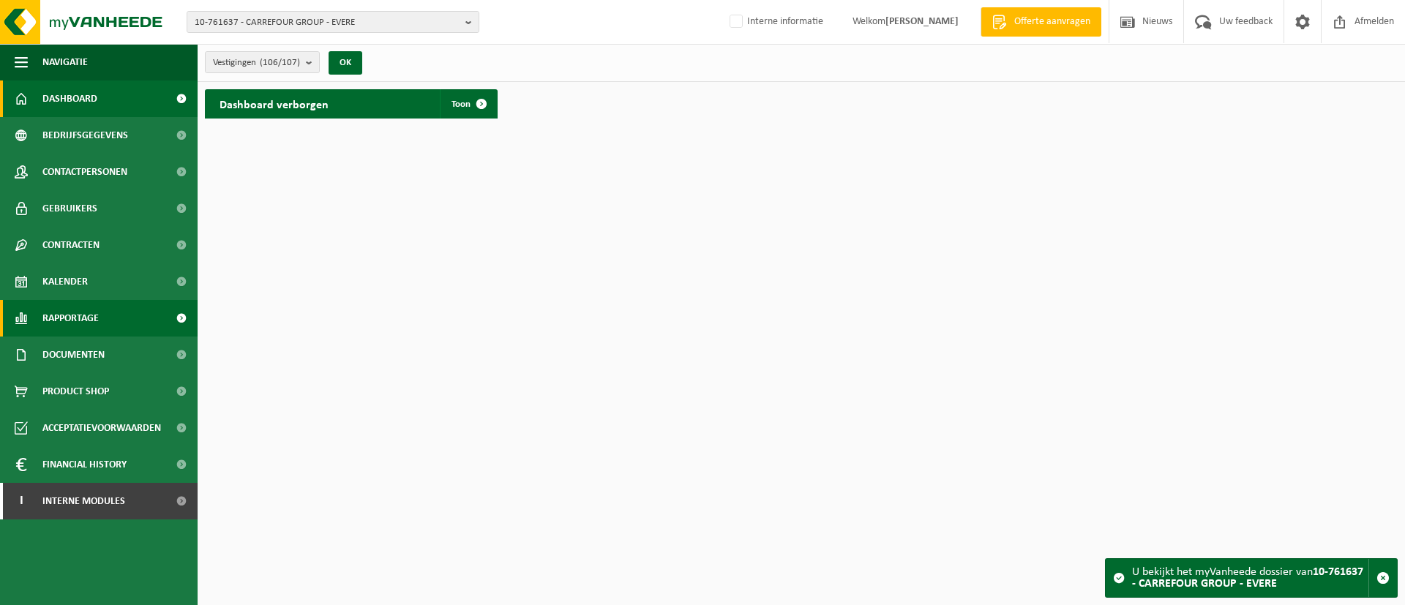
click at [76, 309] on span "Rapportage" at bounding box center [70, 318] width 56 height 37
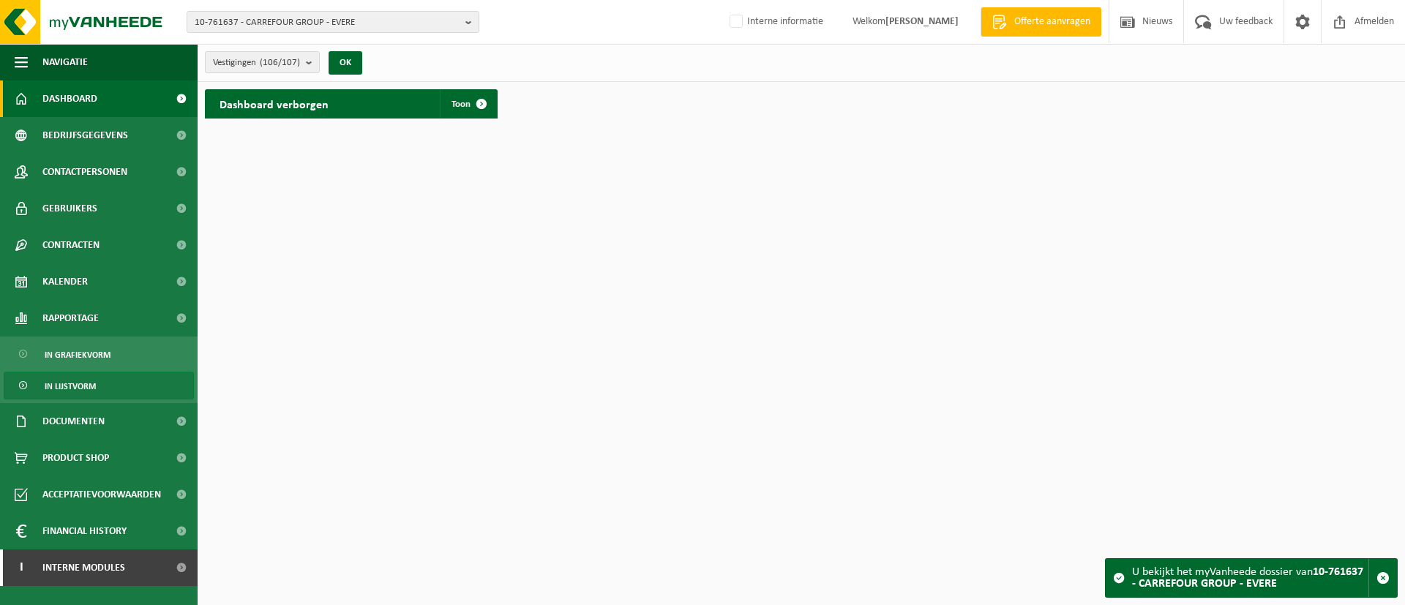
click at [89, 381] on span "In lijstvorm" at bounding box center [70, 386] width 51 height 28
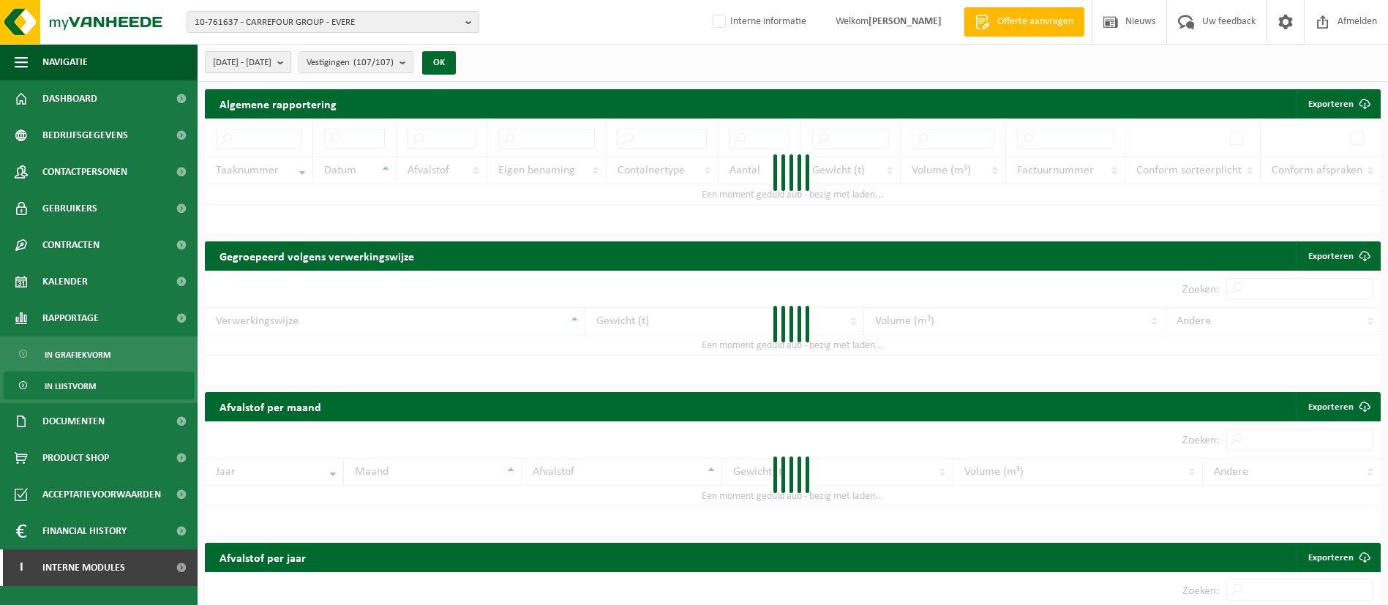
click at [271, 57] on span "[DATE] - [DATE]" at bounding box center [242, 63] width 59 height 22
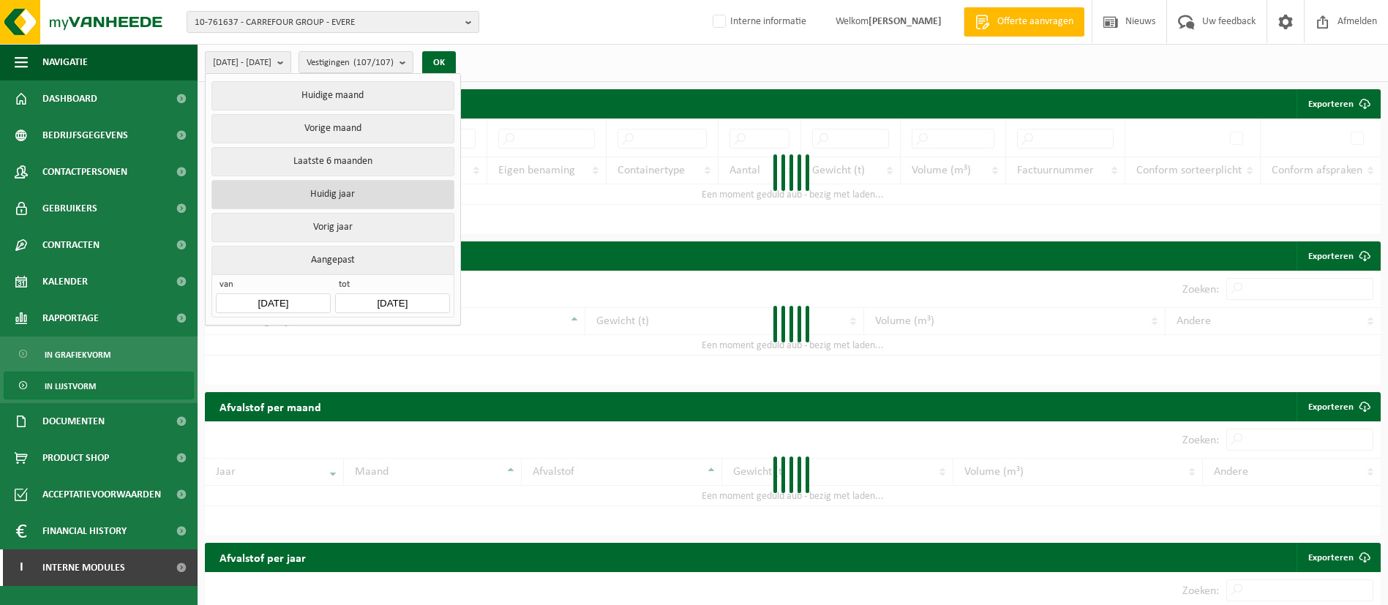
click at [355, 183] on button "Huidig jaar" at bounding box center [332, 194] width 242 height 29
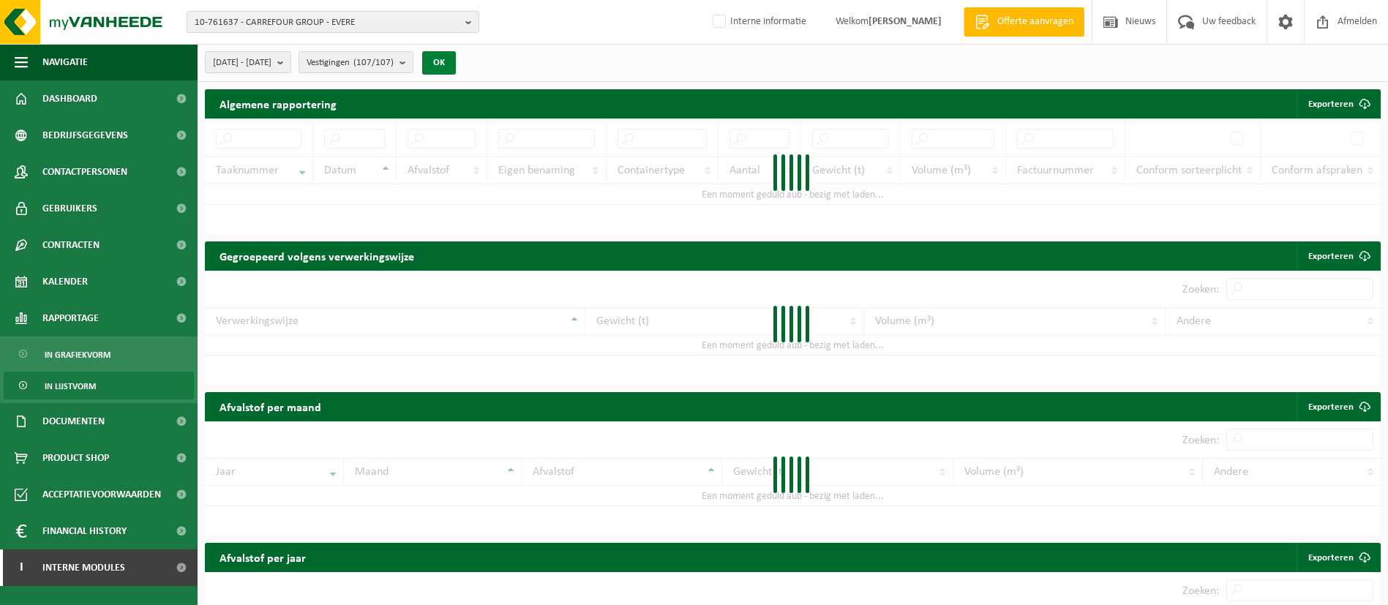
click at [456, 60] on button "OK" at bounding box center [439, 62] width 34 height 23
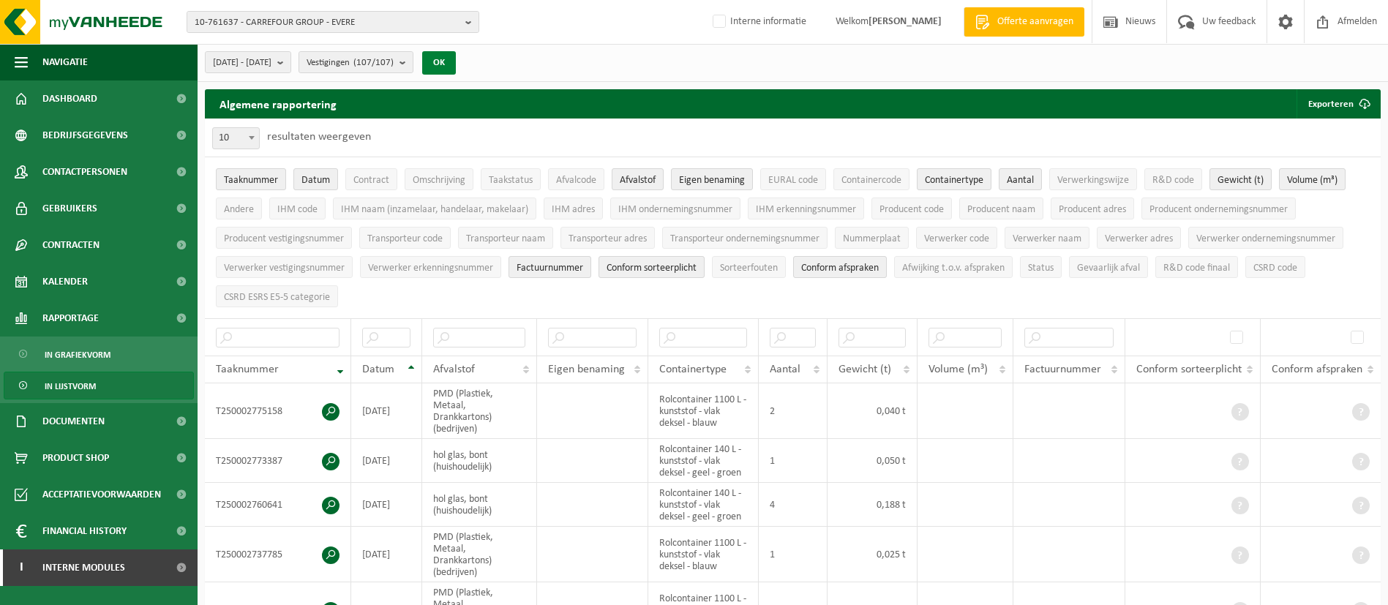
click at [456, 63] on button "OK" at bounding box center [439, 62] width 34 height 23
click at [1338, 99] on button "Exporteren" at bounding box center [1337, 103] width 83 height 29
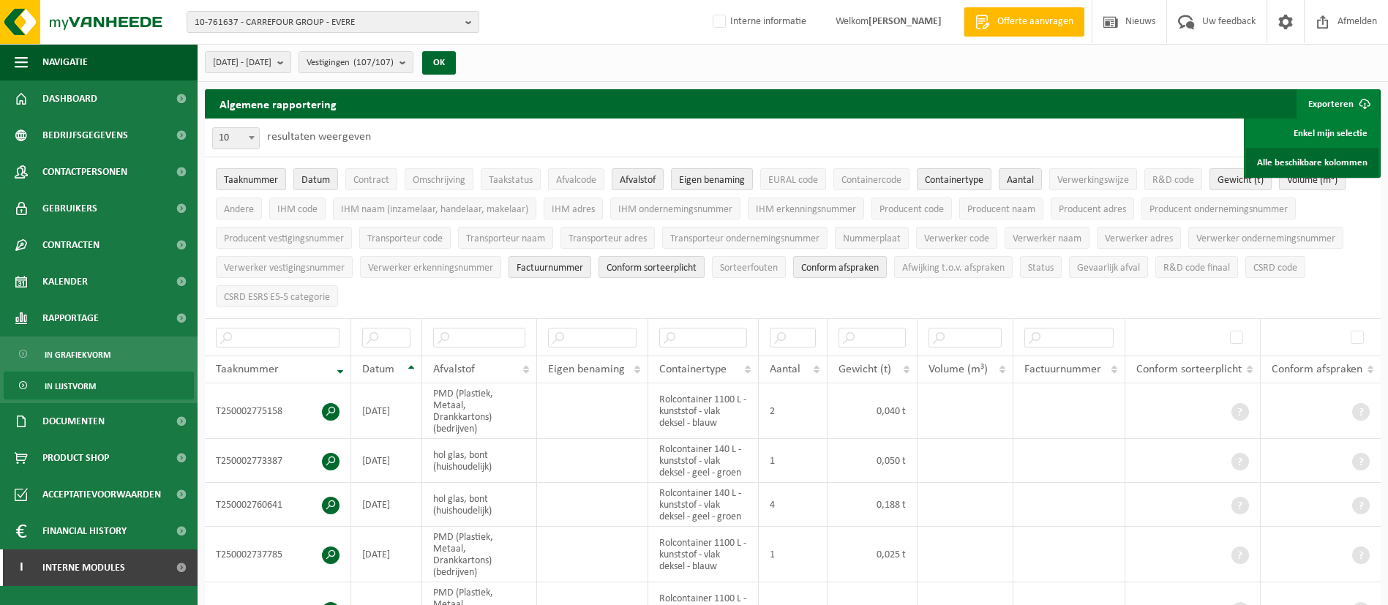
click at [1269, 159] on link "Alle beschikbare kolommen" at bounding box center [1312, 162] width 132 height 29
click at [345, 26] on span "10-761637 - CARREFOUR GROUP - EVERE" at bounding box center [327, 23] width 265 height 22
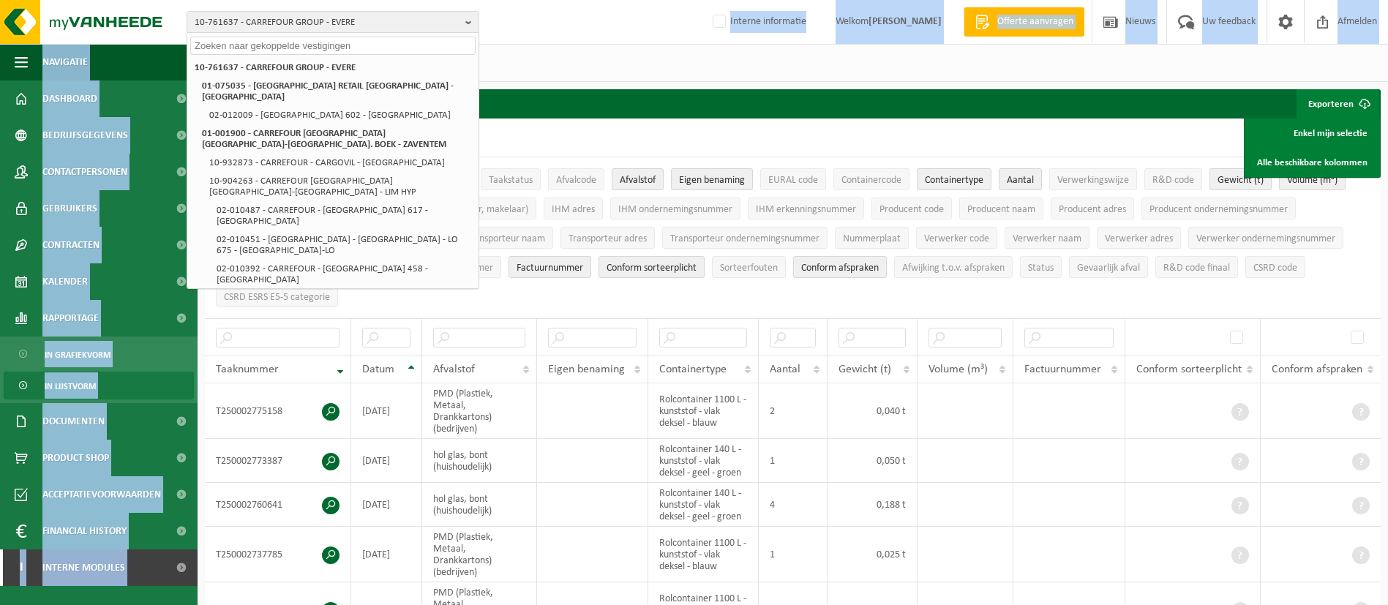
drag, startPoint x: 668, startPoint y: 36, endPoint x: 561, endPoint y: 73, distance: 113.1
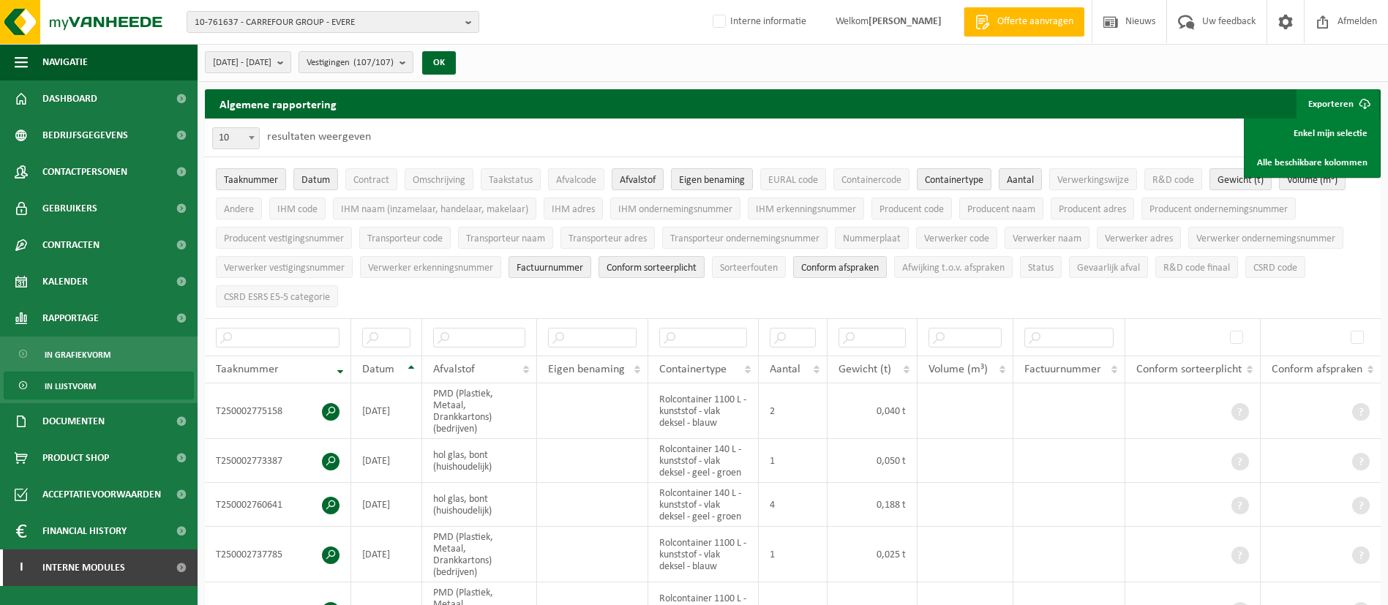
click at [561, 73] on div "[DATE] - [DATE] Huidige maand Vorige maand Laatste 6 maanden Huidig jaar Vorig …" at bounding box center [793, 63] width 1190 height 38
click at [271, 53] on span "[DATE] - [DATE]" at bounding box center [242, 63] width 59 height 22
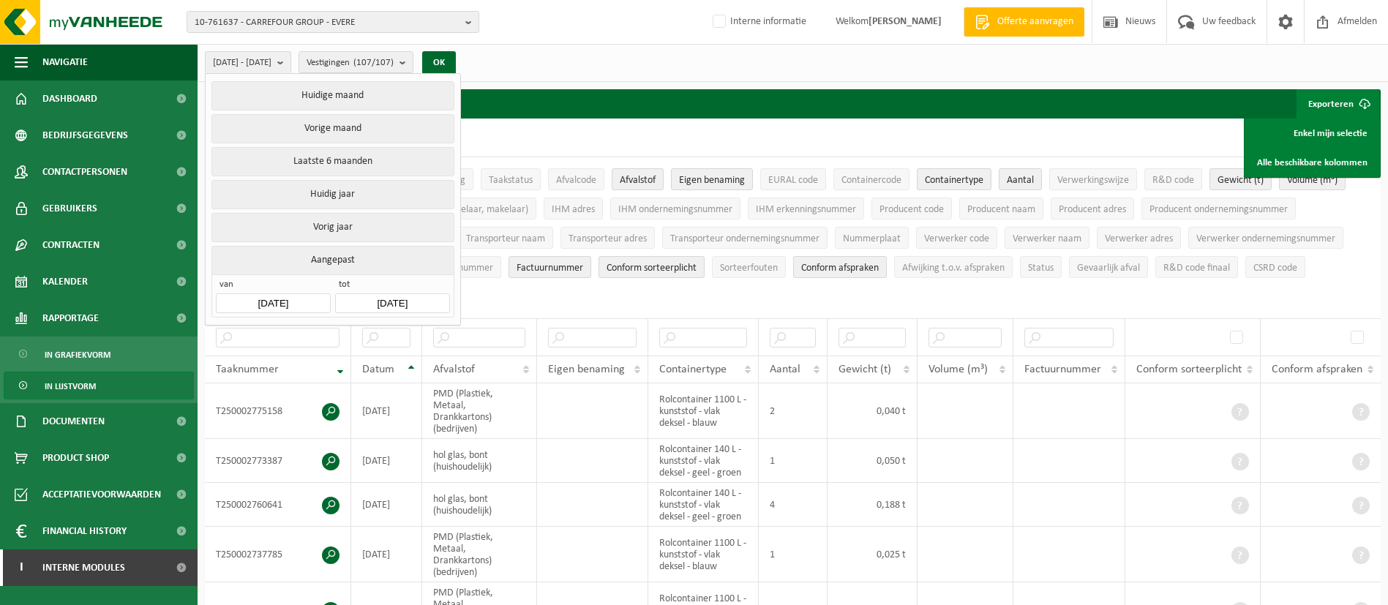
click at [391, 296] on input "[DATE]" at bounding box center [392, 303] width 114 height 20
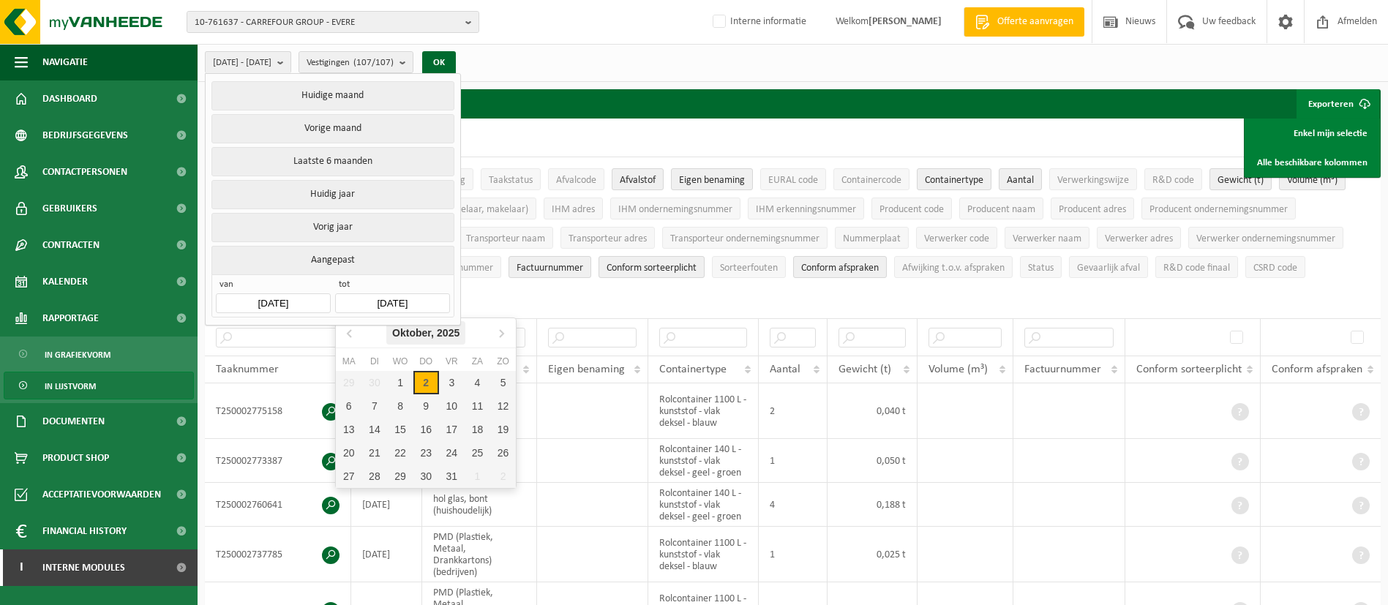
click at [424, 339] on div "[DATE]" at bounding box center [425, 332] width 79 height 23
click at [428, 413] on div "Aug" at bounding box center [426, 425] width 60 height 31
click at [495, 482] on div "31" at bounding box center [503, 476] width 26 height 23
type input "[DATE]"
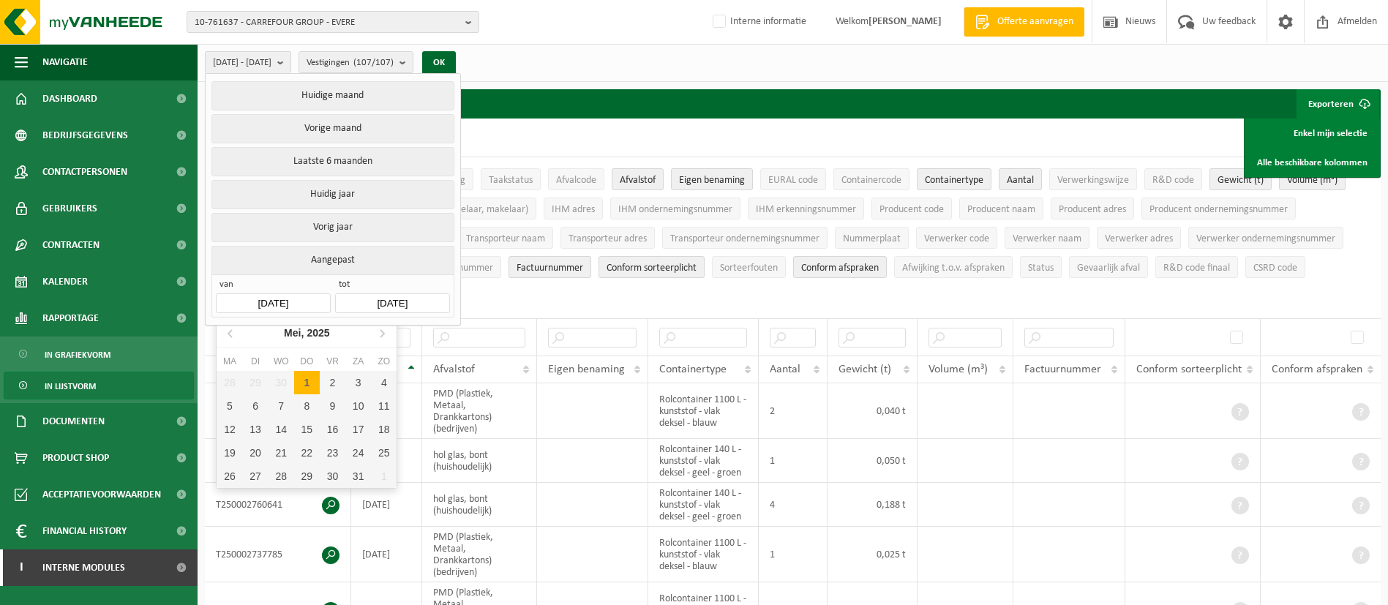
click at [295, 293] on input "[DATE]" at bounding box center [273, 303] width 114 height 20
click at [297, 337] on div "Mei, 2025" at bounding box center [307, 332] width 58 height 23
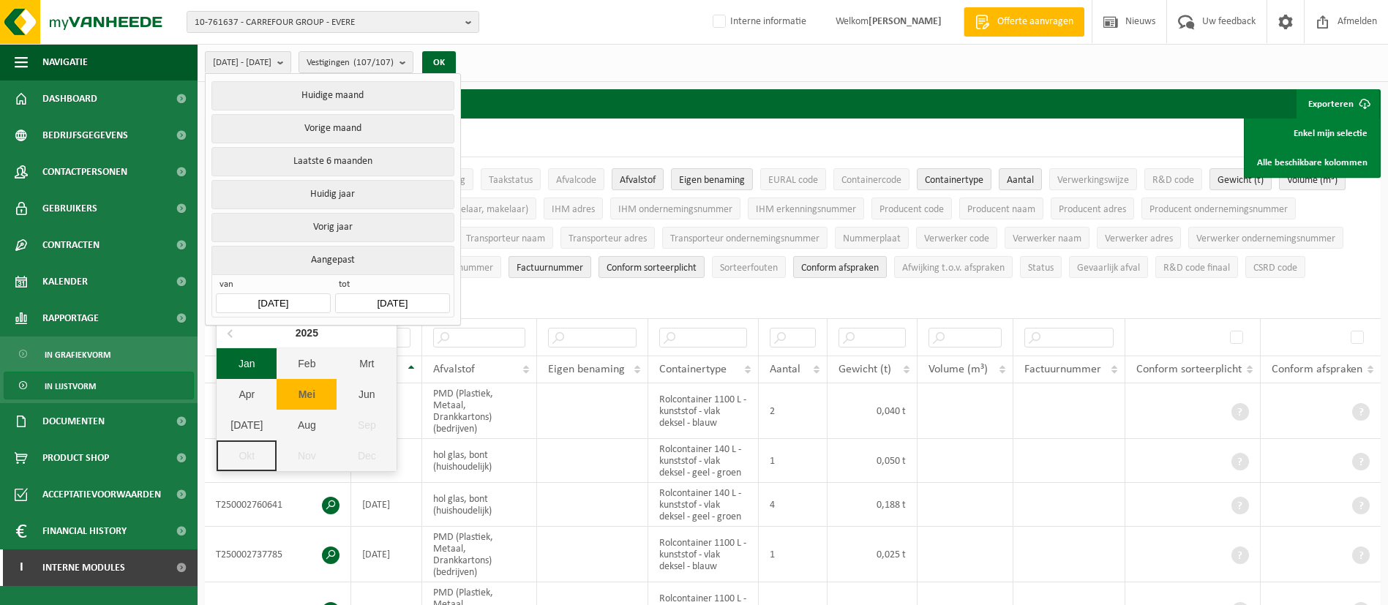
click at [258, 373] on div "Jan" at bounding box center [247, 363] width 60 height 31
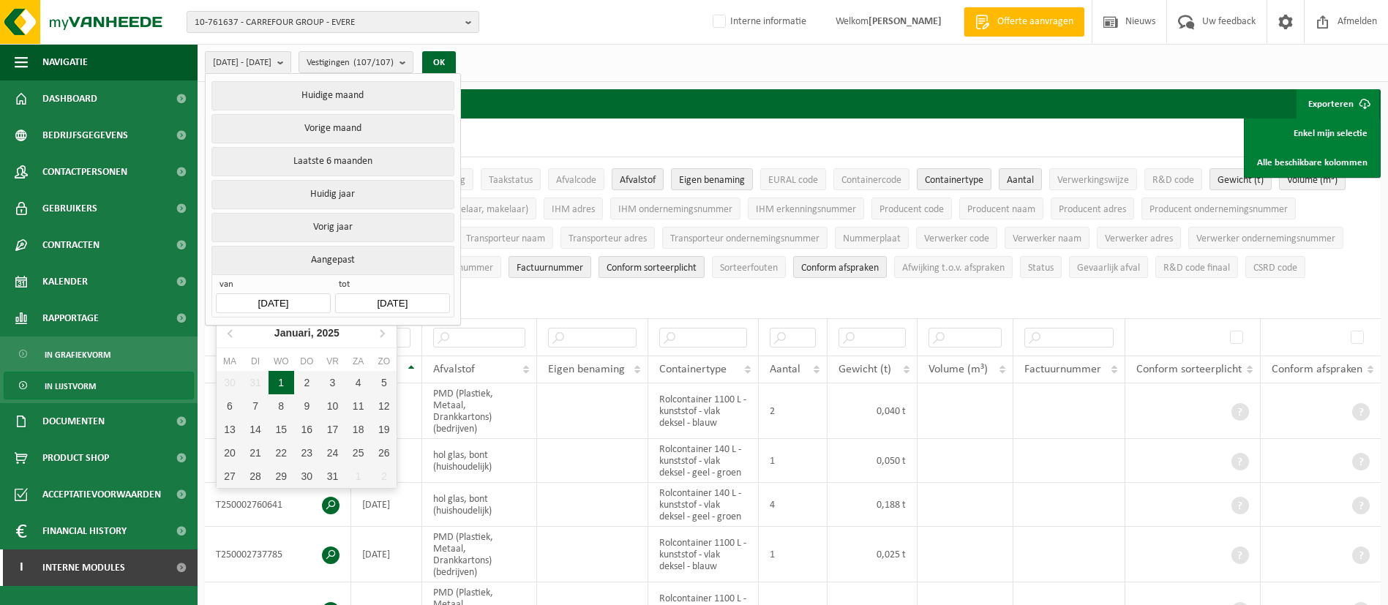
click at [286, 373] on div "1" at bounding box center [281, 382] width 26 height 23
type input "[DATE]"
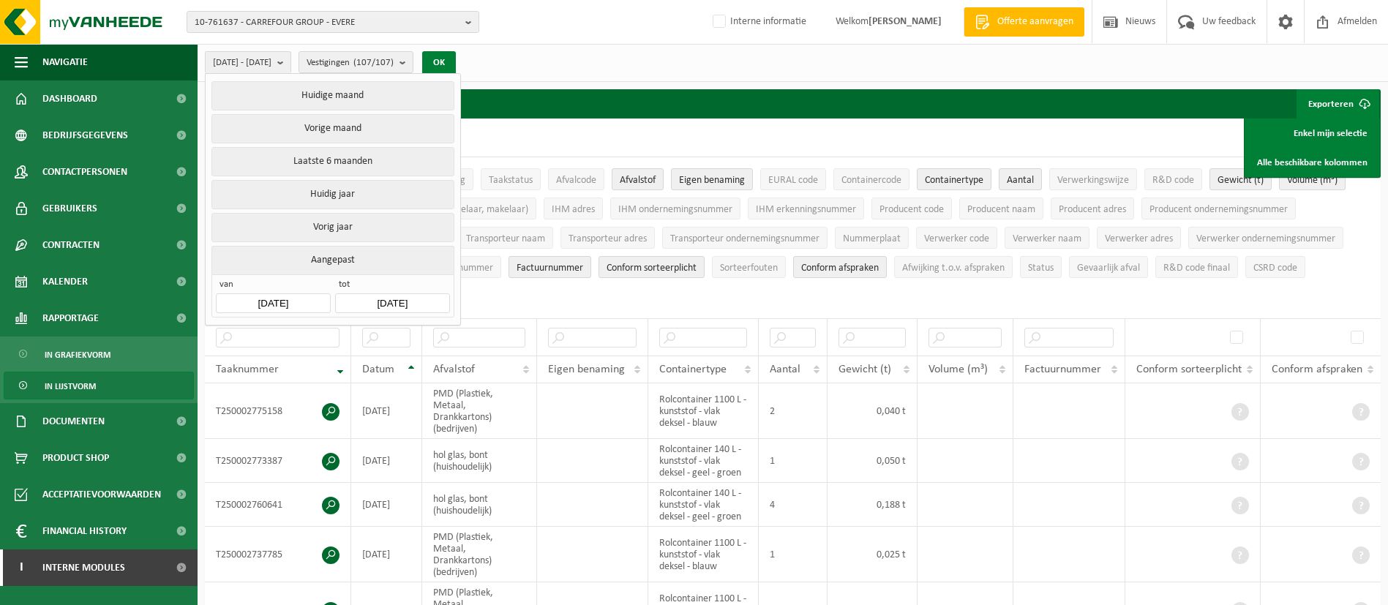
click at [456, 64] on button "OK" at bounding box center [439, 62] width 34 height 23
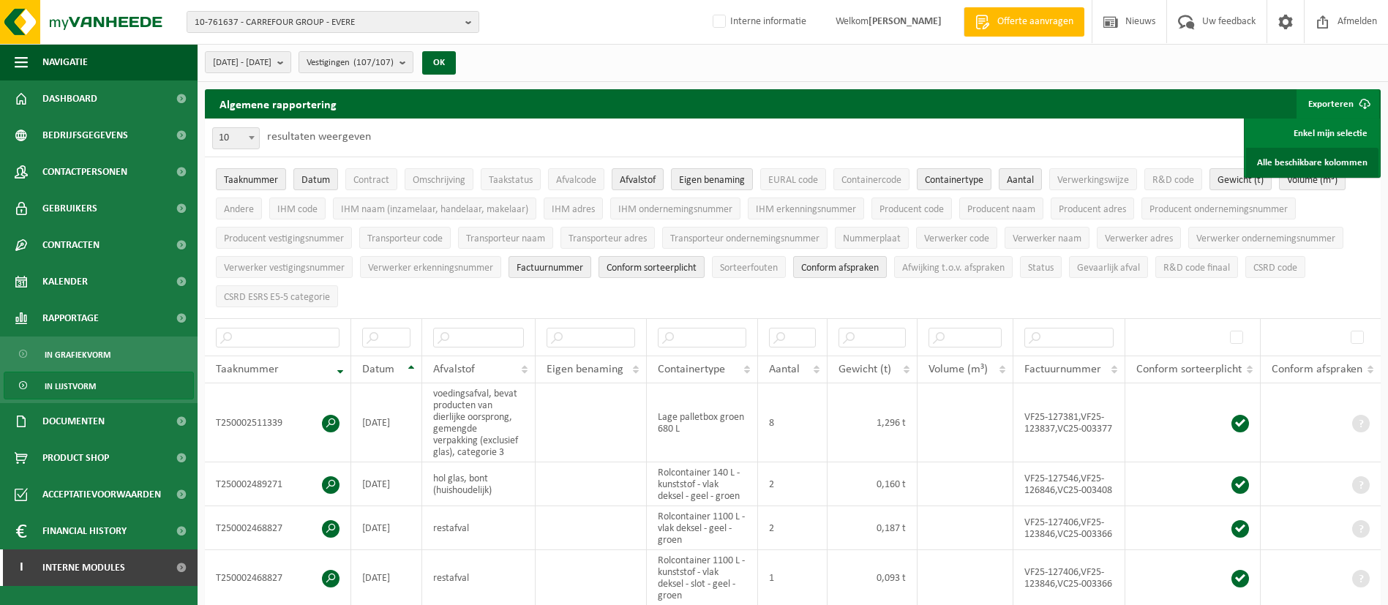
click at [1288, 156] on link "Alle beschikbare kolommen" at bounding box center [1312, 162] width 132 height 29
